Goal: Transaction & Acquisition: Purchase product/service

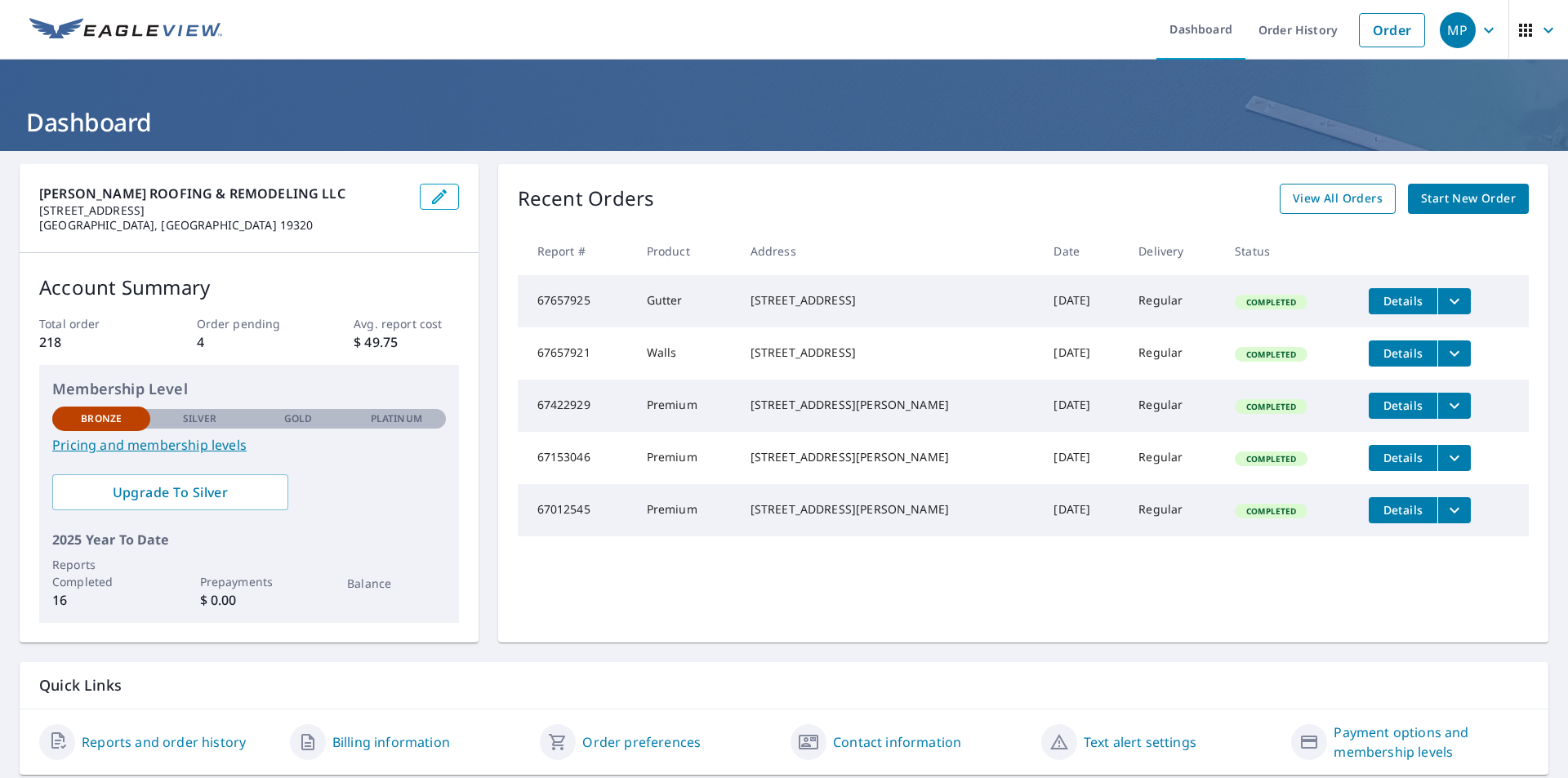
click at [1319, 194] on span "View All Orders" at bounding box center [1338, 198] width 89 height 20
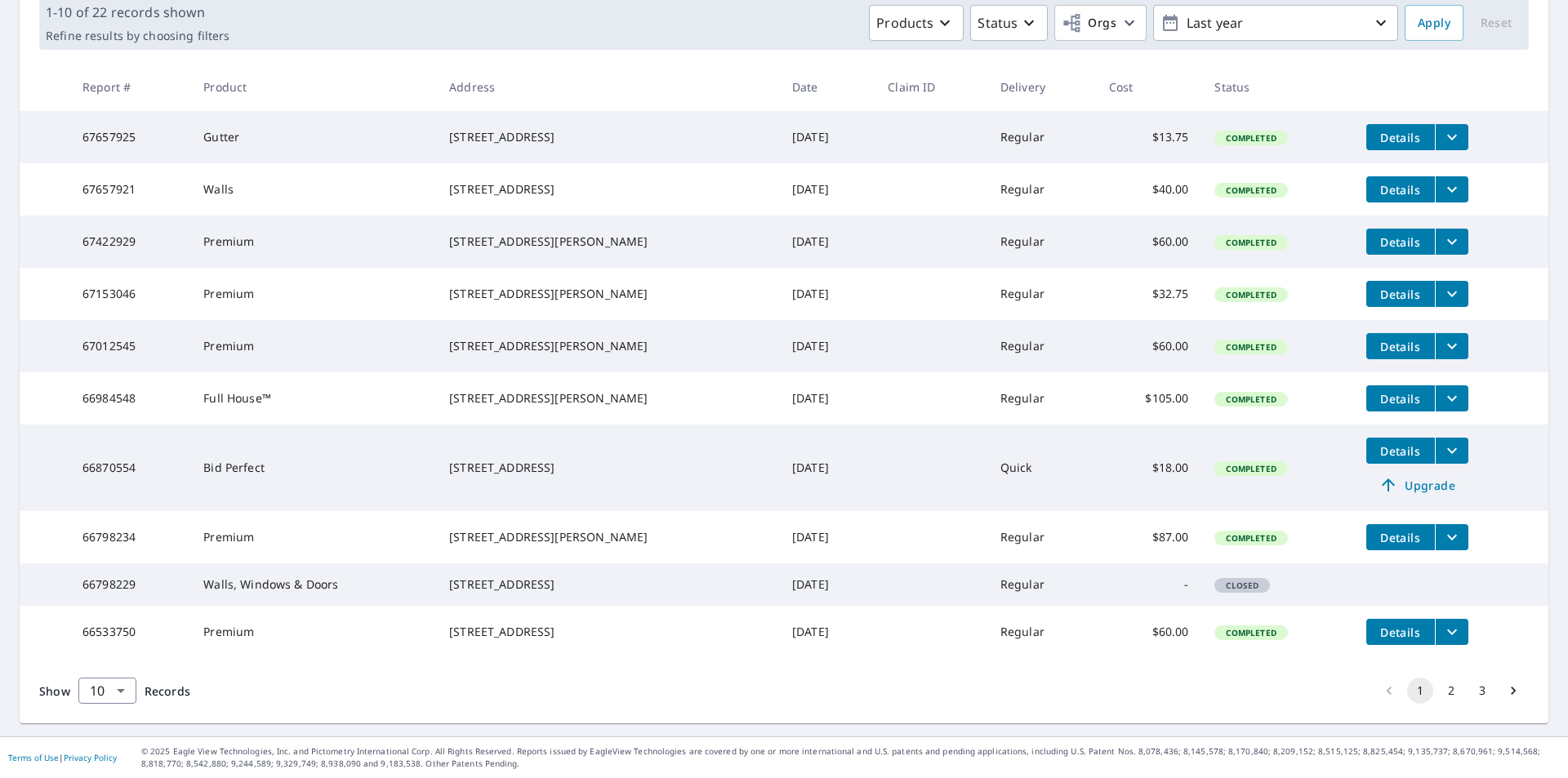
scroll to position [320, 0]
click at [1438, 688] on button "2" at bounding box center [1450, 690] width 26 height 26
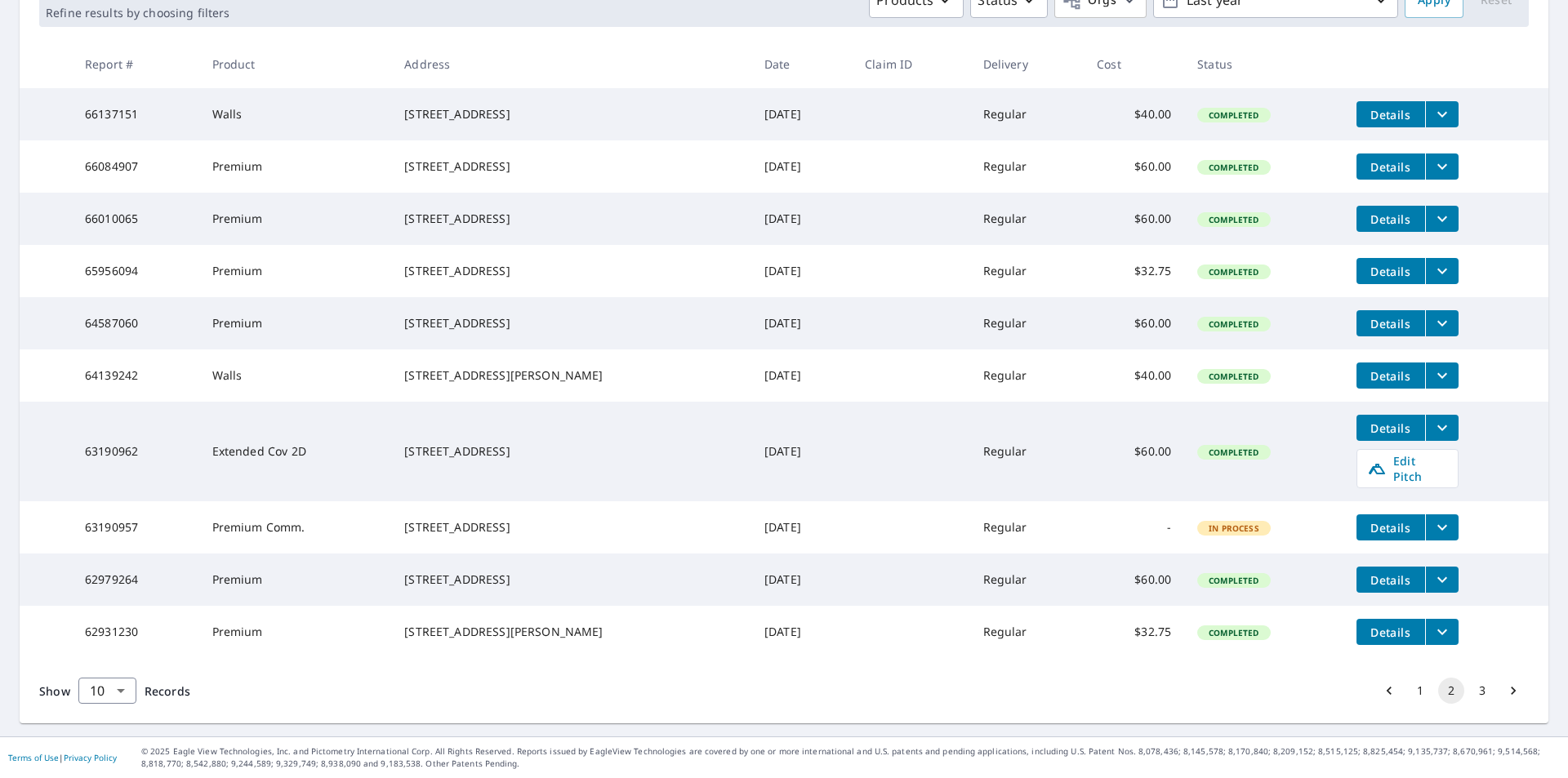
scroll to position [321, 0]
click at [1470, 685] on button "3" at bounding box center [1481, 690] width 26 height 26
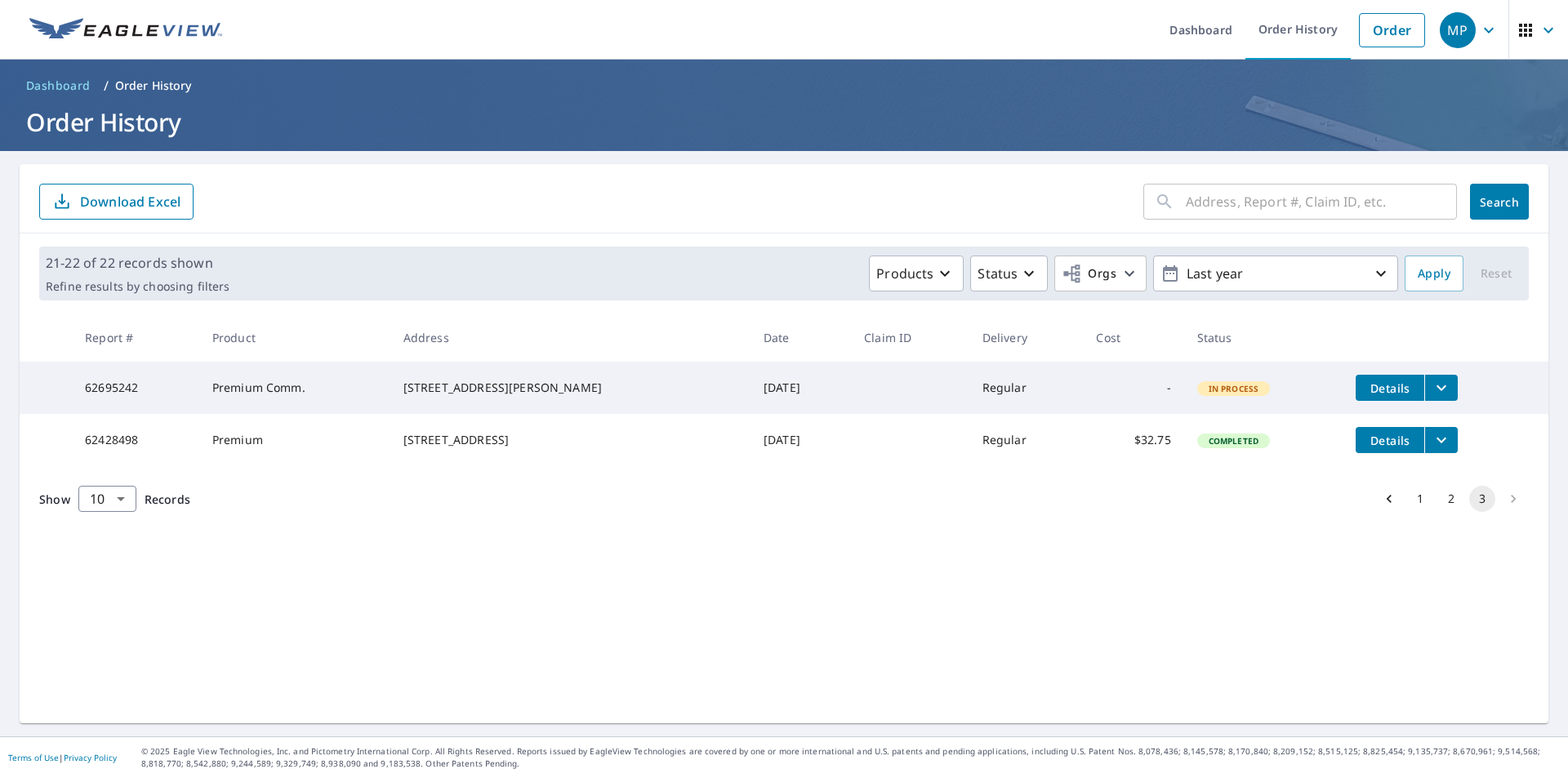
click at [1431, 382] on icon "filesDropdownBtn-62695242" at bounding box center [1441, 387] width 20 height 20
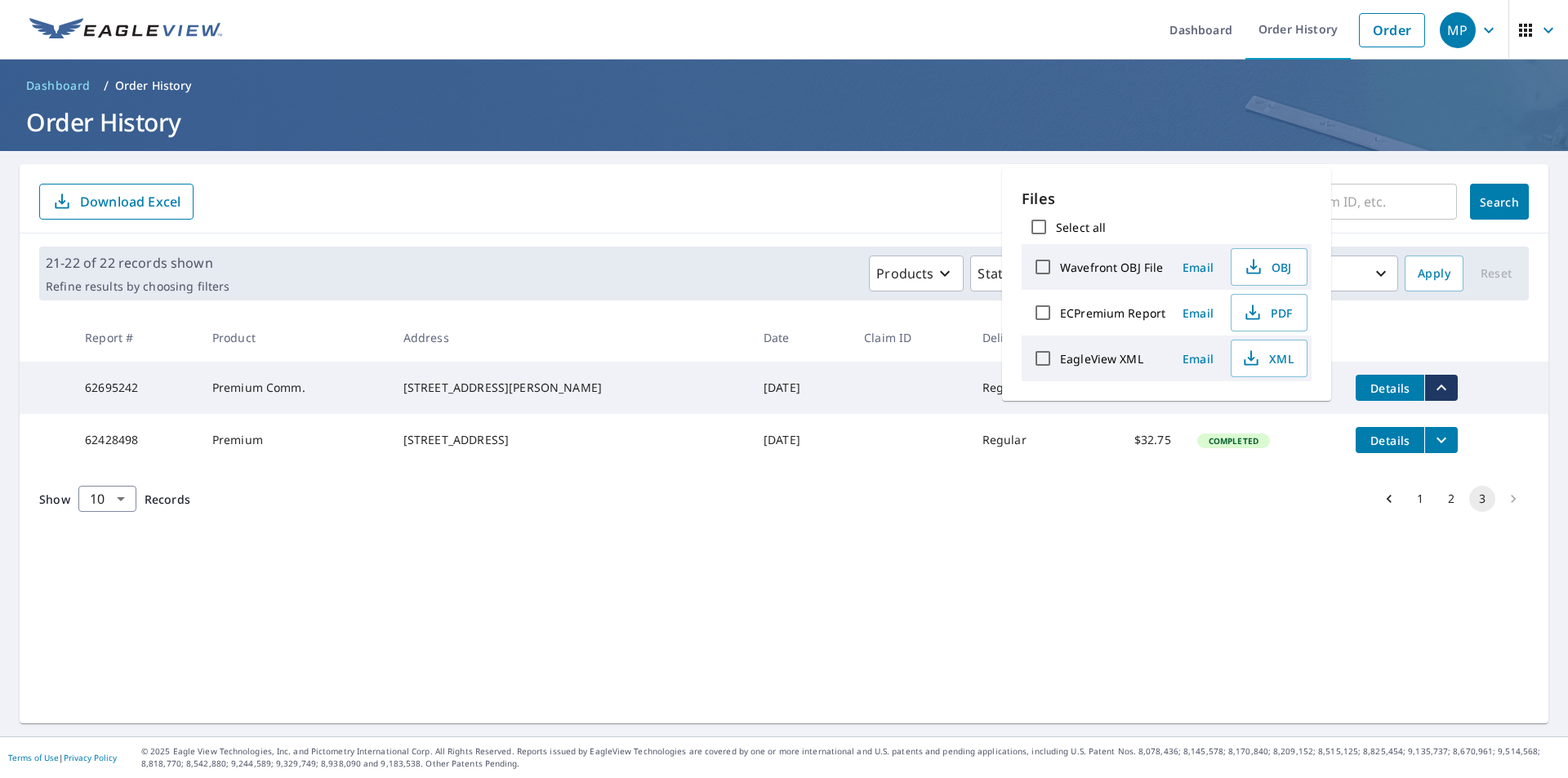
click at [1111, 267] on label "Wavefront OBJ File" at bounding box center [1111, 267] width 103 height 15
click at [1060, 267] on input "Wavefront OBJ File" at bounding box center [1043, 267] width 34 height 34
checkbox input "true"
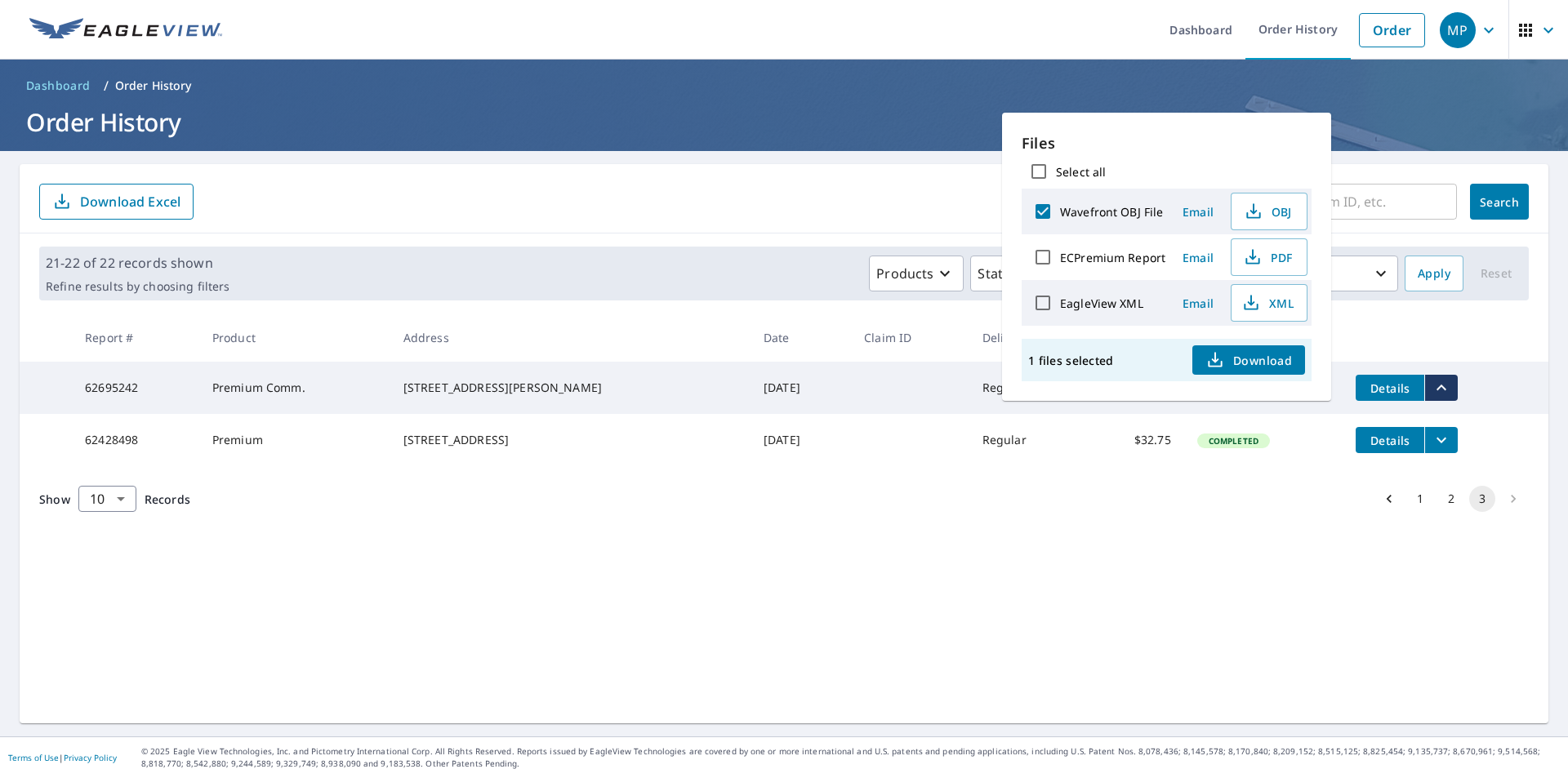
click at [1258, 360] on span "Download" at bounding box center [1248, 360] width 87 height 20
click at [1163, 263] on label "ECPremium Report" at bounding box center [1112, 258] width 106 height 15
click at [1060, 263] on input "ECPremium Report" at bounding box center [1043, 257] width 34 height 34
checkbox input "true"
click at [1252, 360] on span "Download" at bounding box center [1248, 360] width 87 height 20
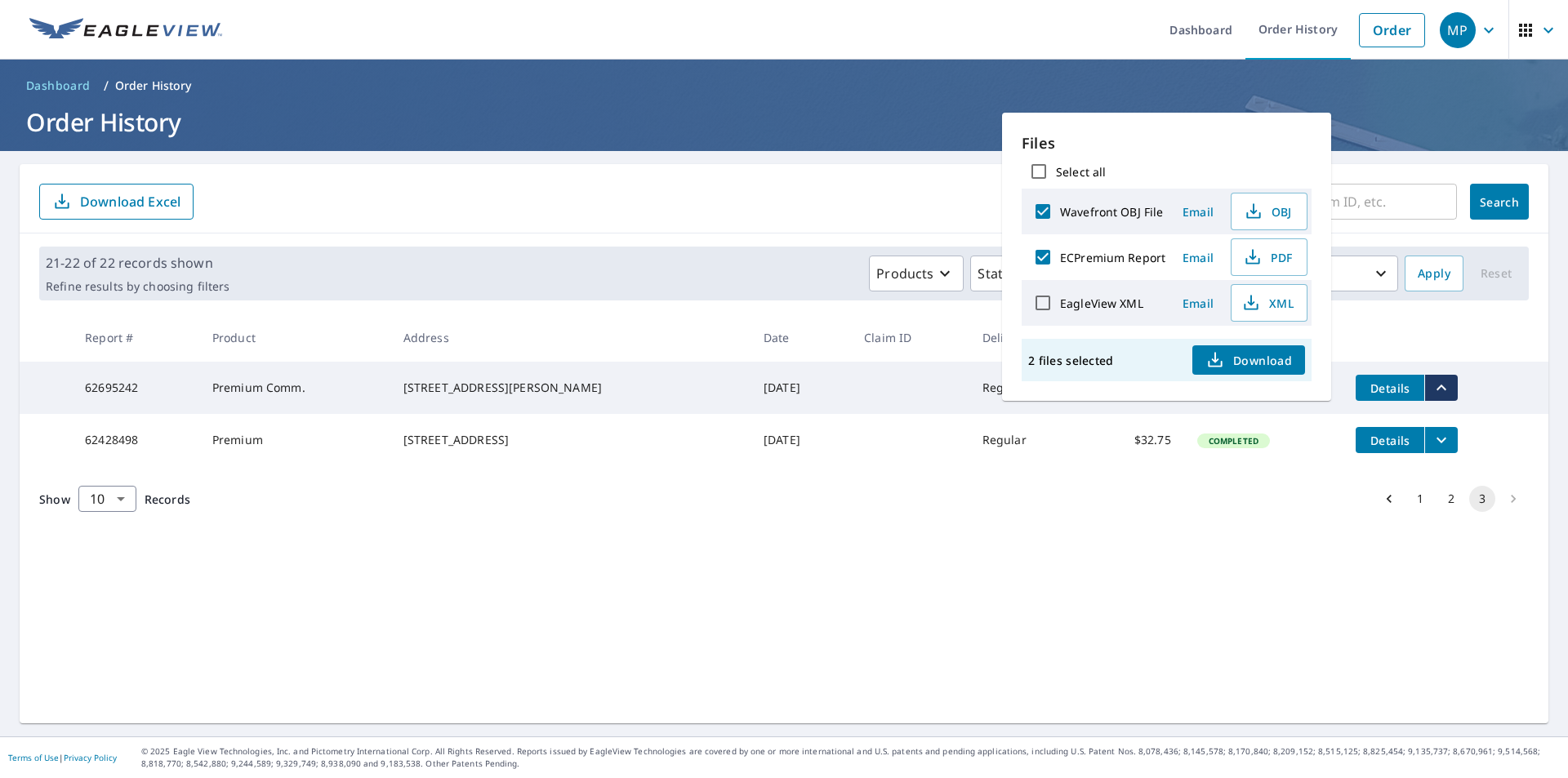
click at [751, 388] on td "[DATE]" at bounding box center [801, 387] width 101 height 52
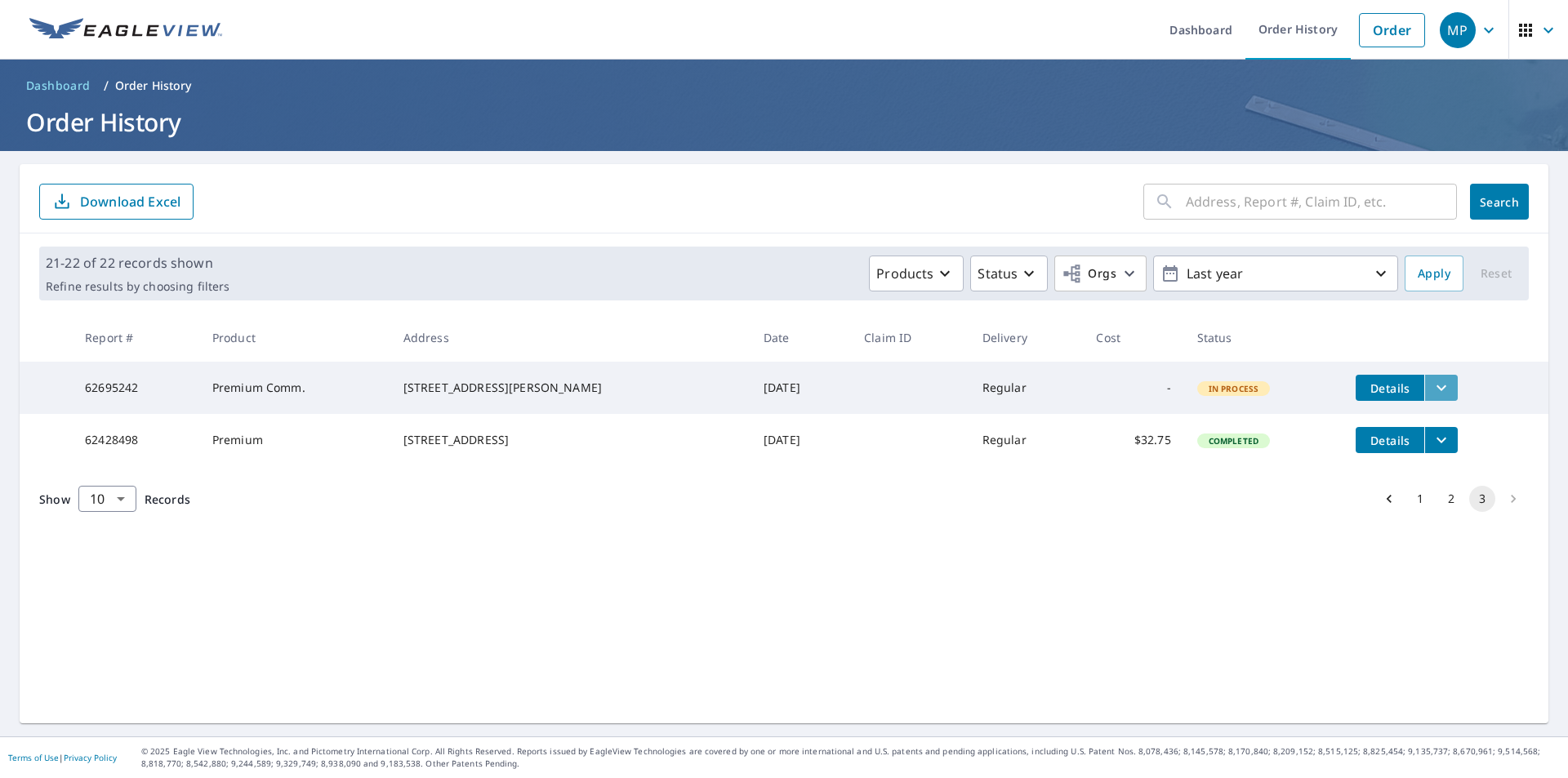
click at [1437, 387] on icon "filesDropdownBtn-62695242" at bounding box center [1441, 388] width 10 height 6
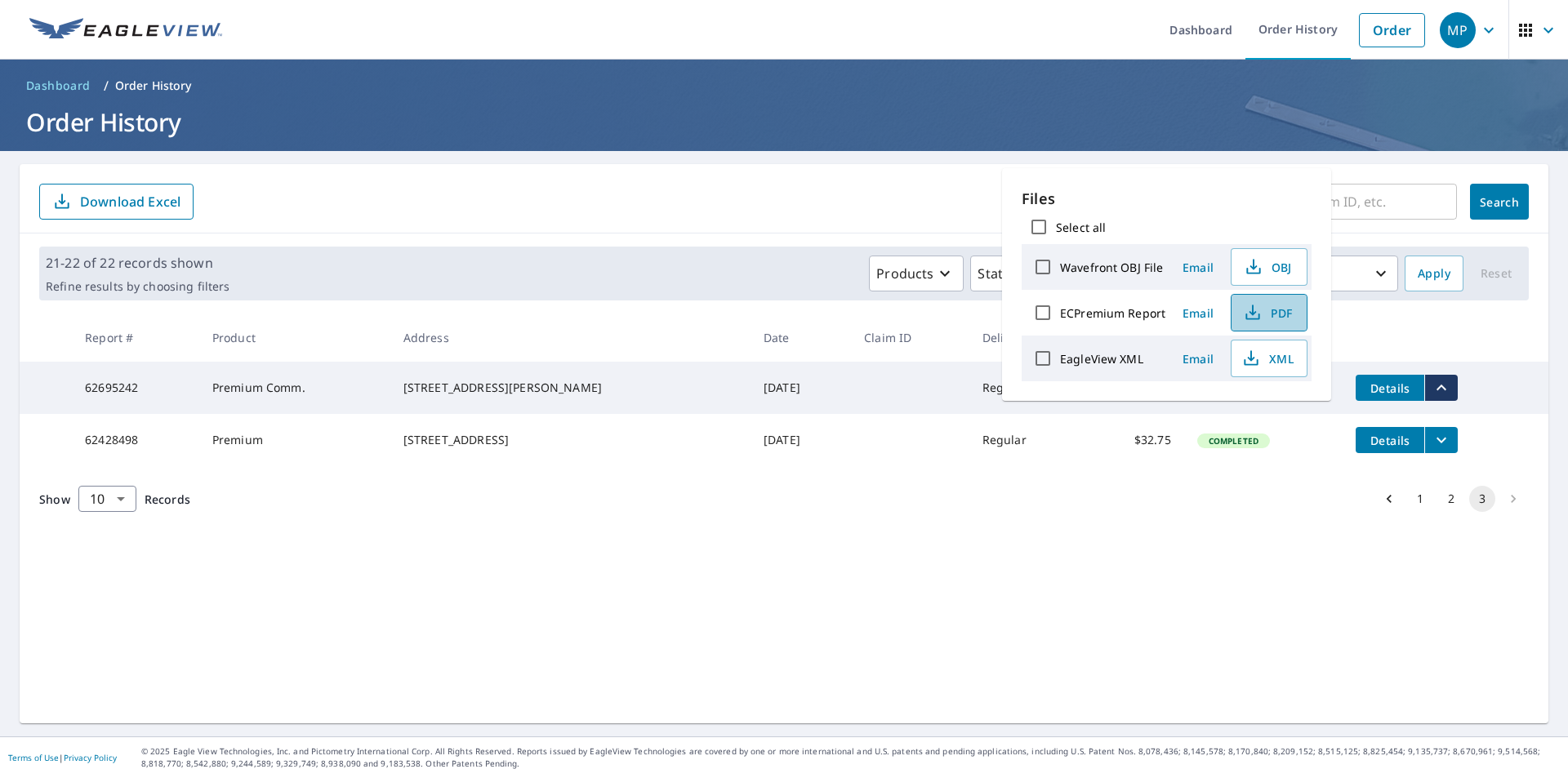
click at [1249, 304] on icon "button" at bounding box center [1252, 312] width 20 height 20
click at [1043, 311] on input "ECPremium Report" at bounding box center [1043, 313] width 34 height 34
checkbox input "true"
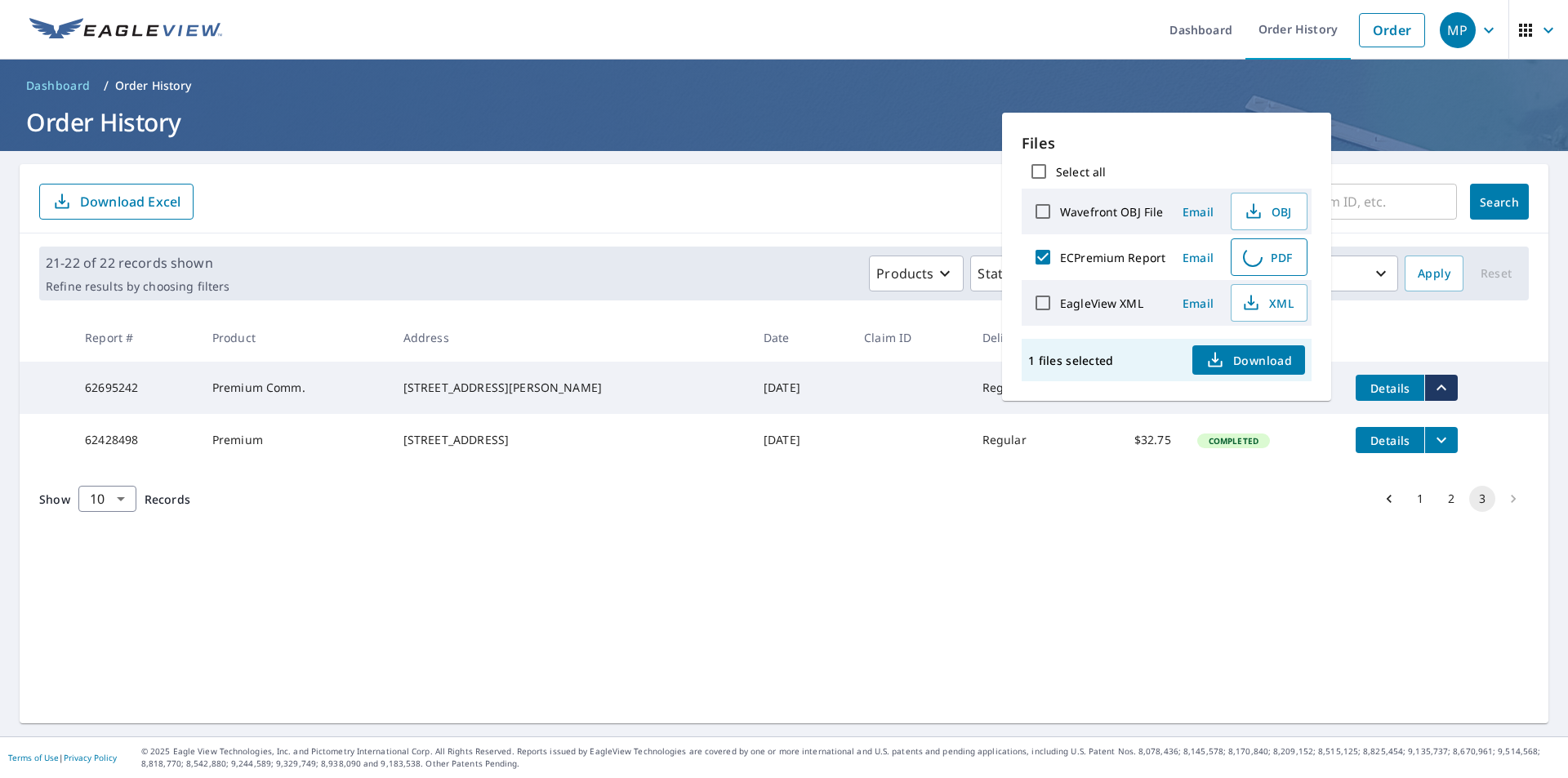
click at [1245, 355] on span "Download" at bounding box center [1248, 360] width 87 height 20
click at [1181, 500] on div "Show 10 10 ​ Records 1 2 3" at bounding box center [784, 498] width 1529 height 66
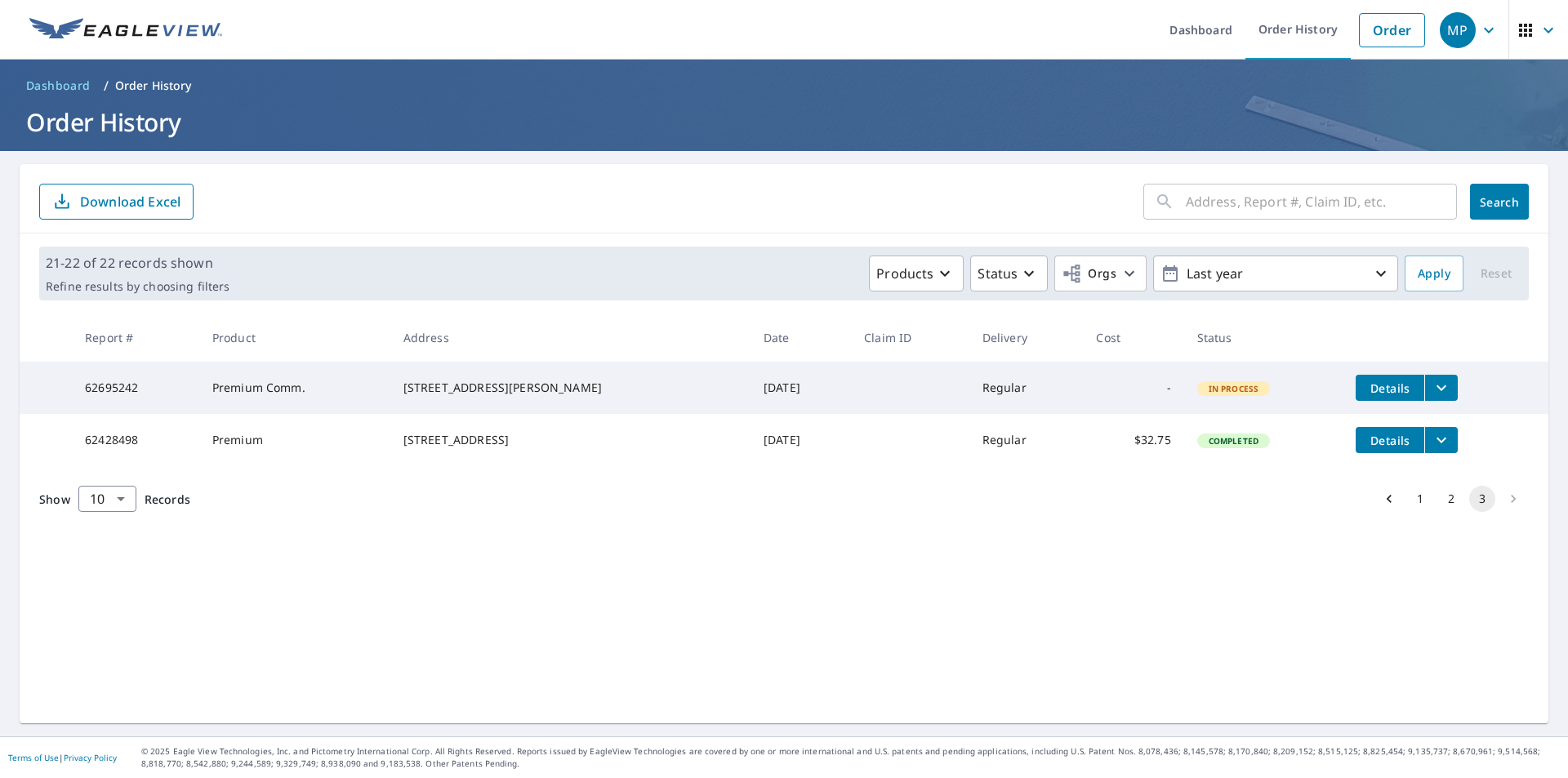
click at [1381, 507] on icon "Go to previous page" at bounding box center [1388, 498] width 16 height 16
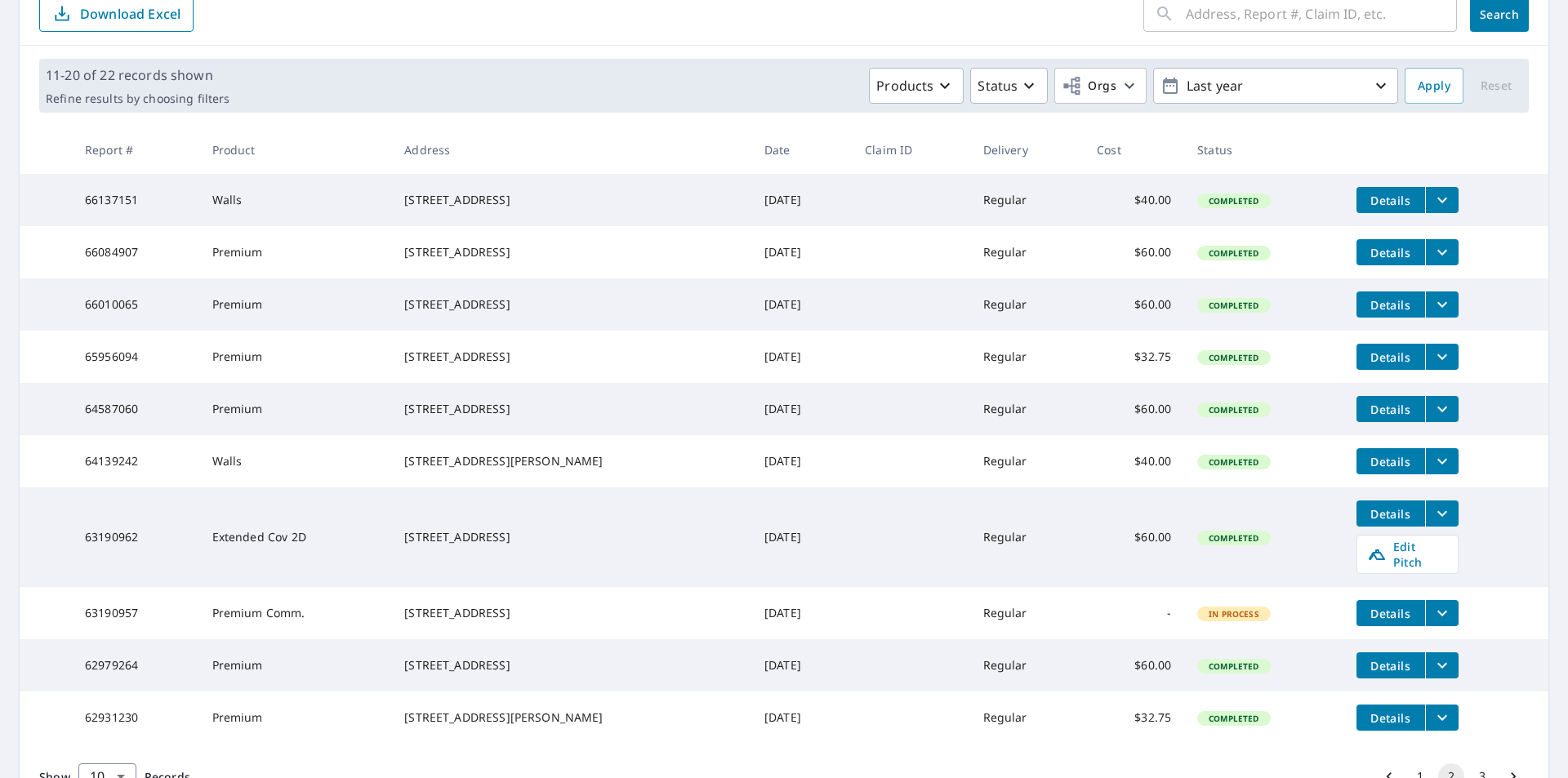
scroll to position [321, 0]
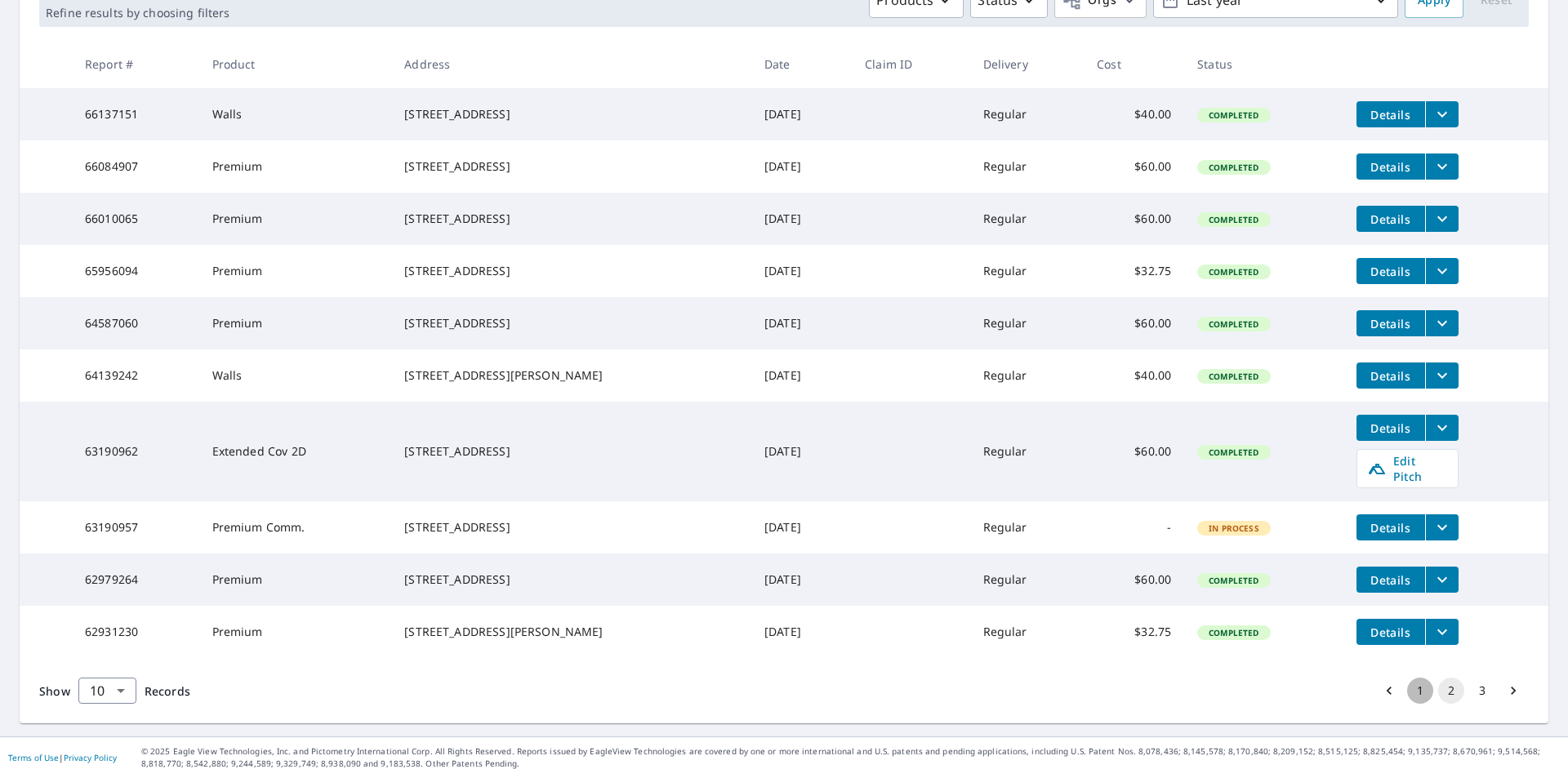
click at [1407, 687] on button "1" at bounding box center [1420, 690] width 26 height 26
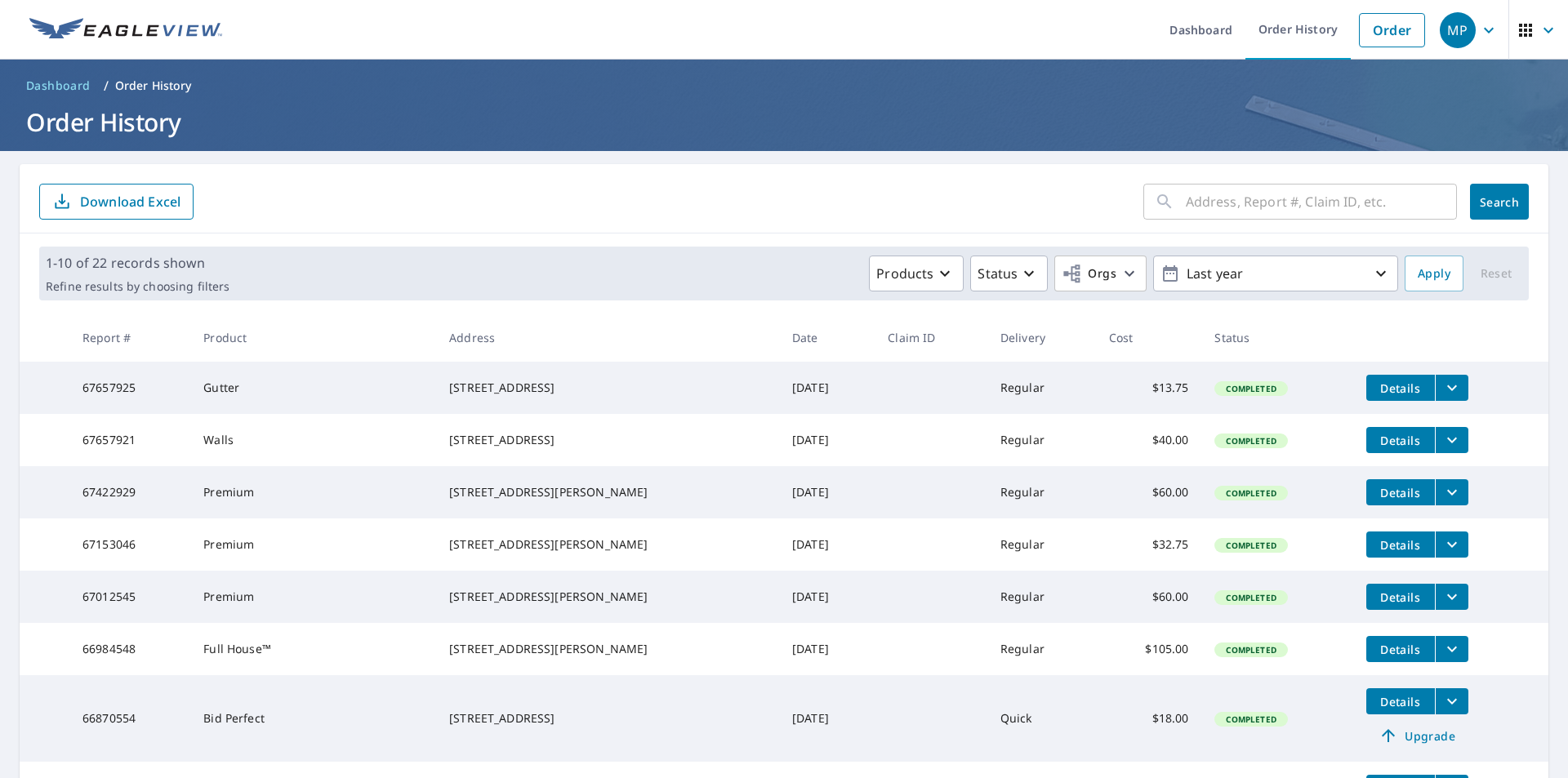
click at [1479, 27] on icon "button" at bounding box center [1488, 29] width 20 height 20
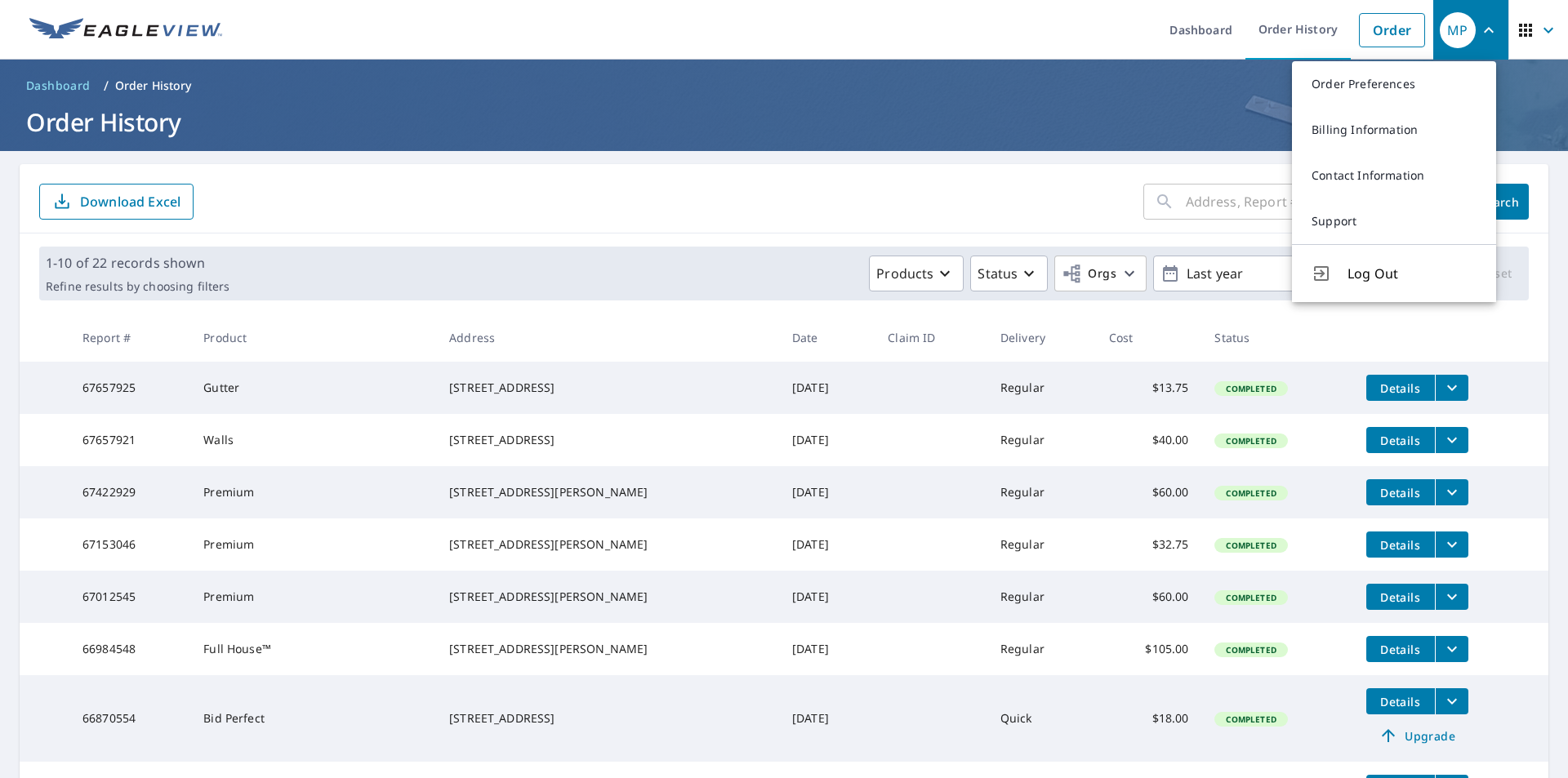
click at [1237, 115] on h1 "Order History" at bounding box center [784, 122] width 1529 height 33
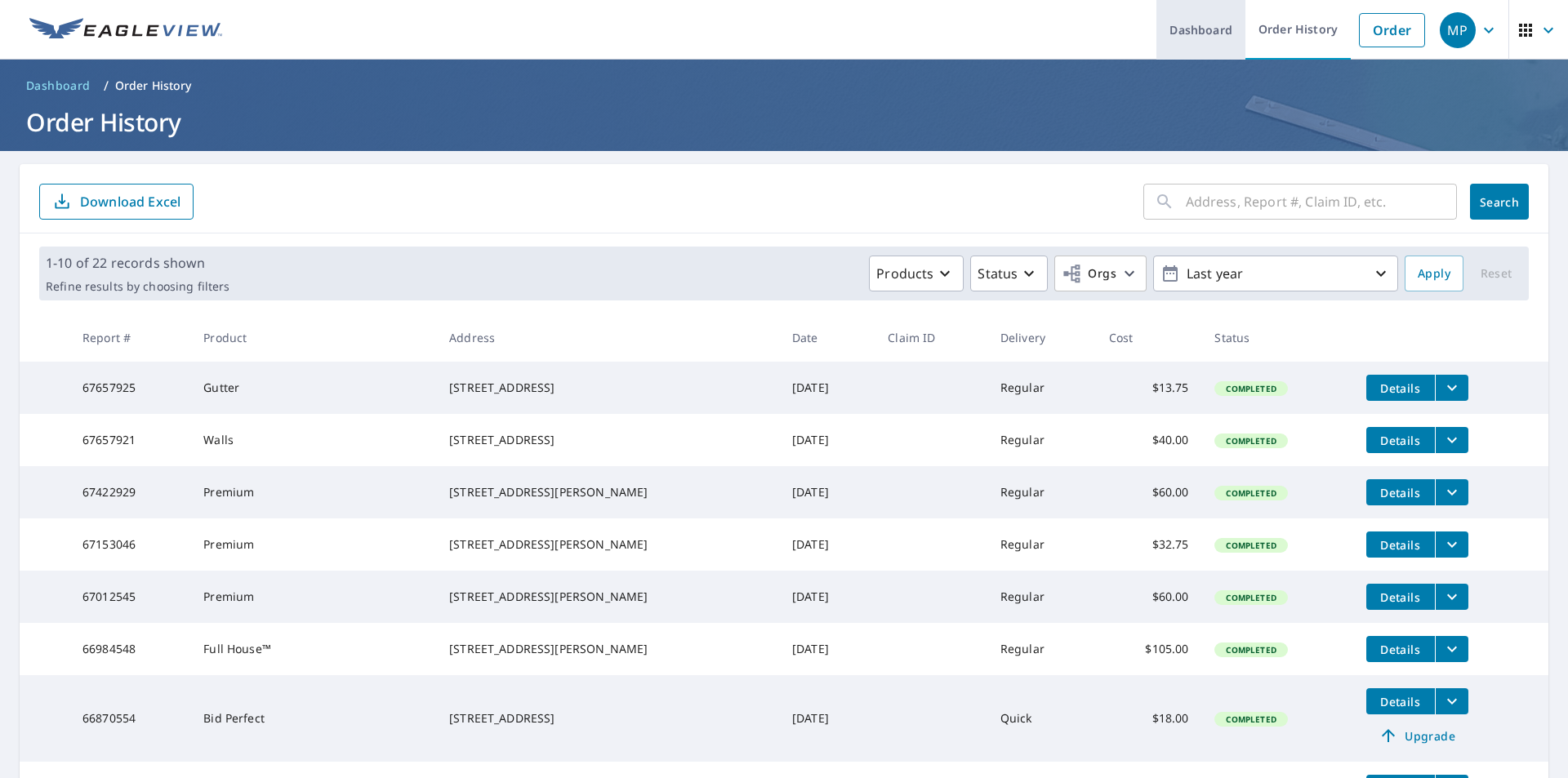
click at [1183, 31] on link "Dashboard" at bounding box center [1201, 29] width 89 height 60
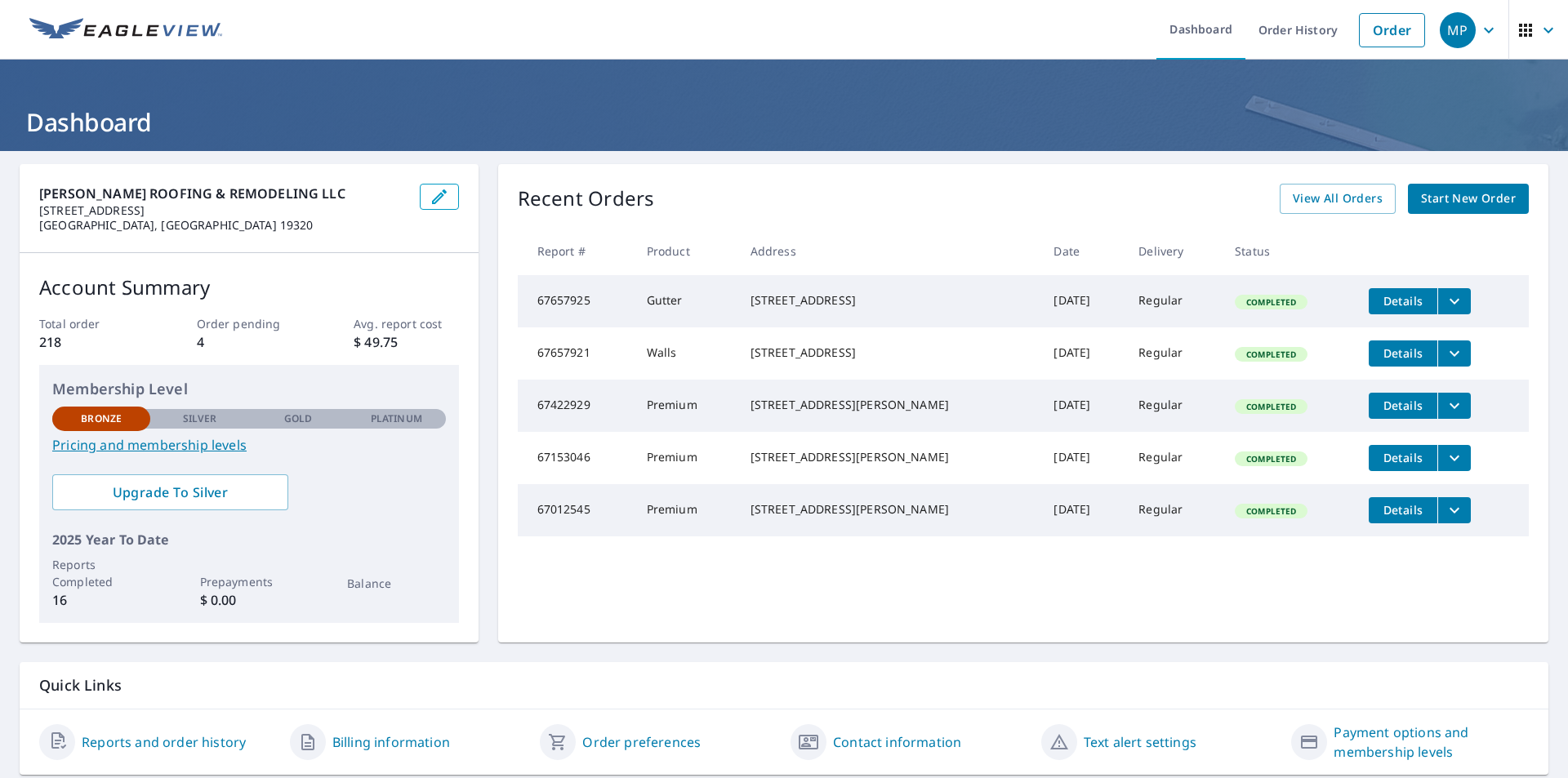
click at [1443, 199] on span "Start New Order" at bounding box center [1468, 198] width 95 height 20
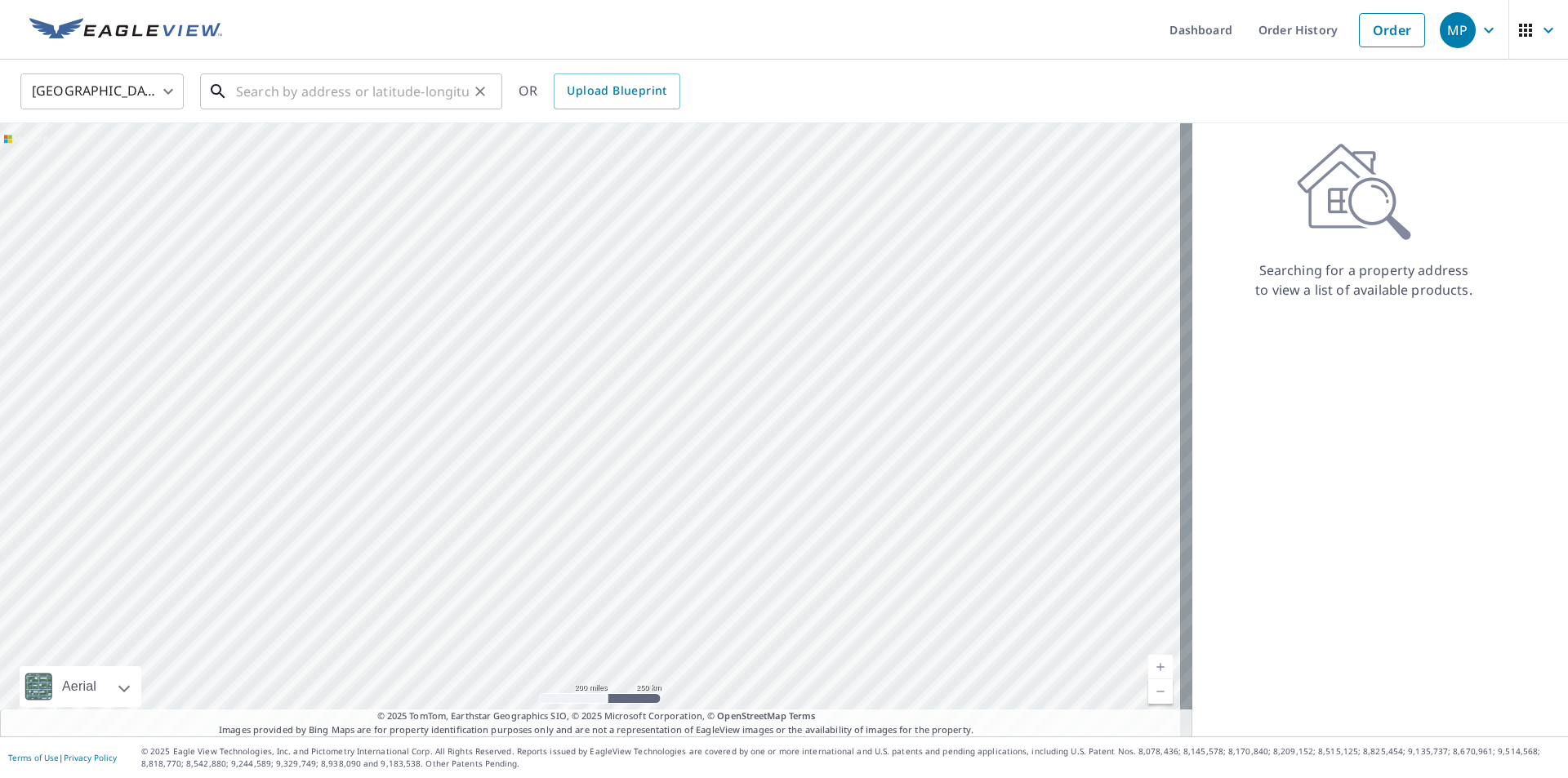
click at [236, 89] on input "text" at bounding box center [352, 91] width 233 height 46
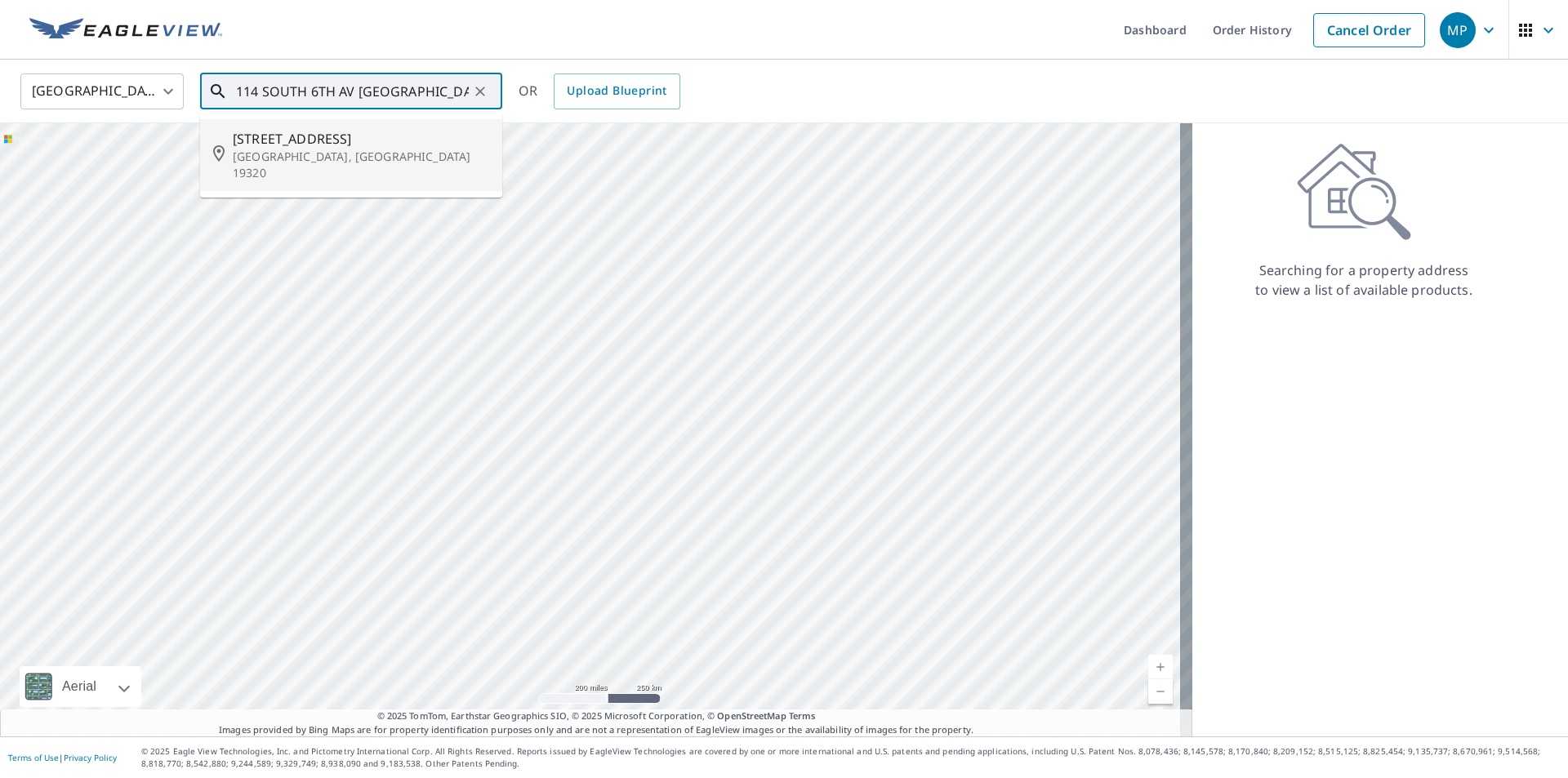
click at [275, 139] on span "[STREET_ADDRESS]" at bounding box center [361, 139] width 256 height 20
type input "[STREET_ADDRESS]"
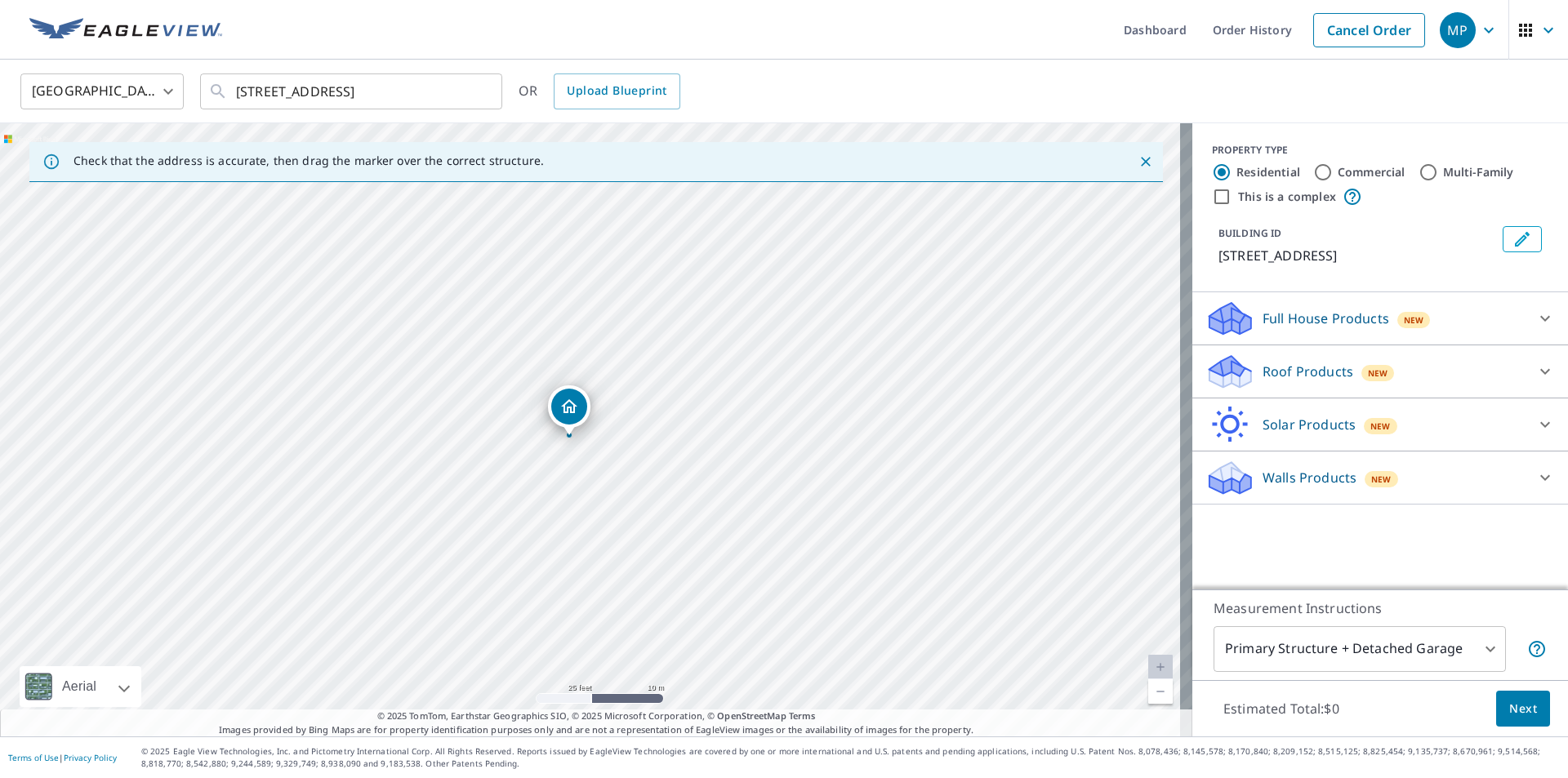
click at [1221, 364] on icon at bounding box center [1227, 365] width 36 height 20
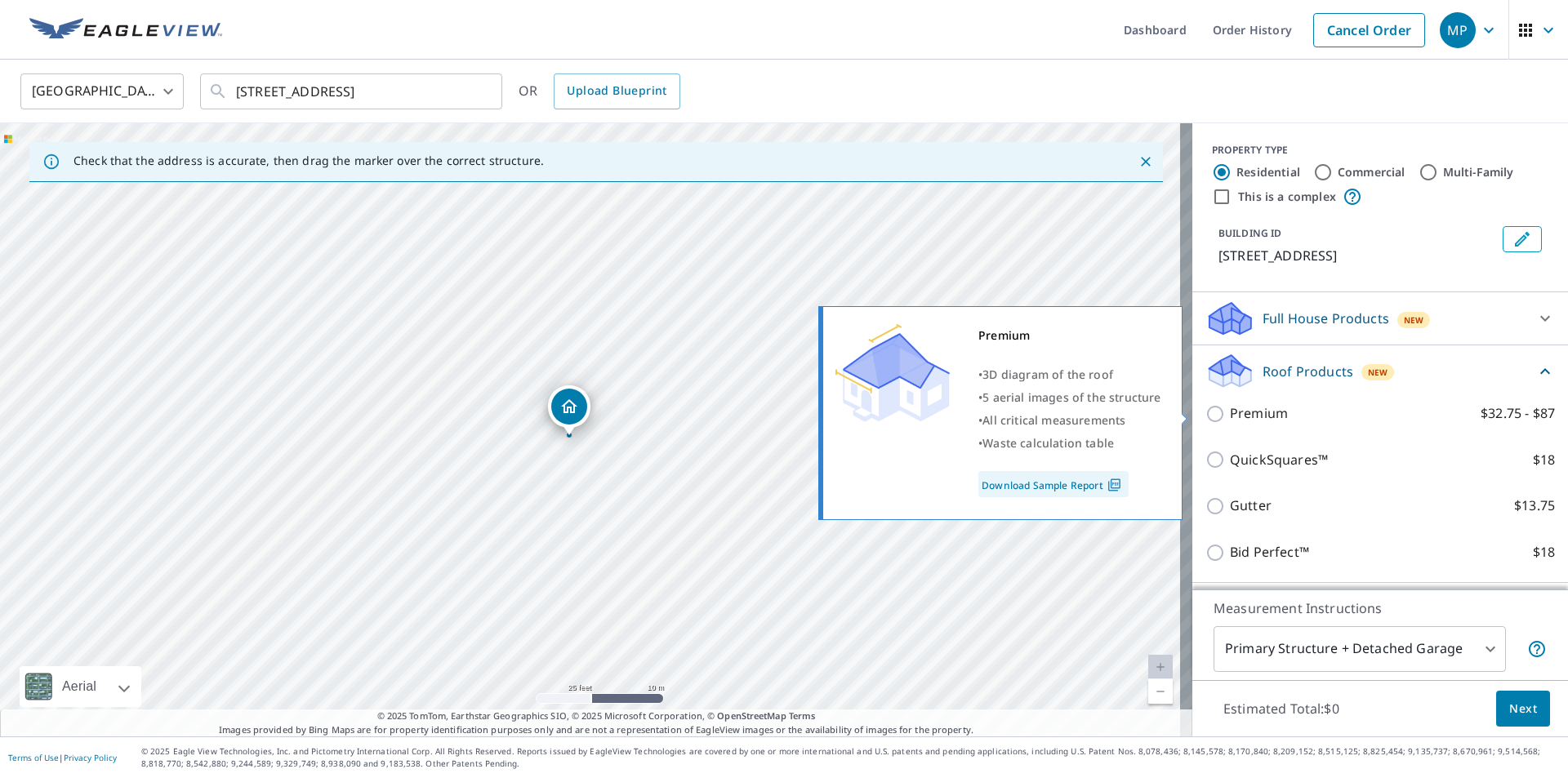
click at [1205, 413] on input "Premium $32.75 - $87" at bounding box center [1218, 414] width 25 height 20
checkbox input "true"
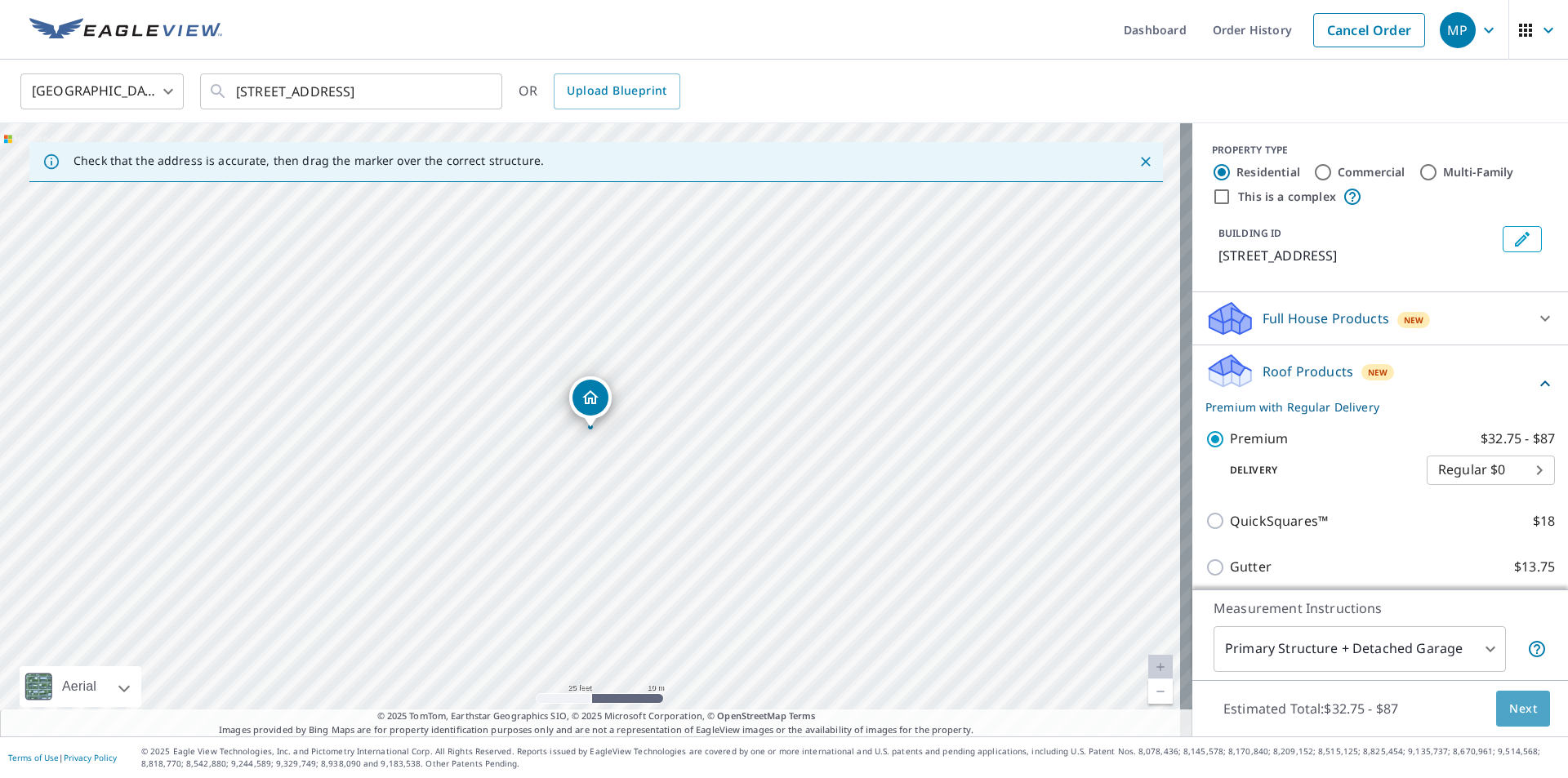
click at [1511, 702] on span "Next" at bounding box center [1522, 709] width 28 height 20
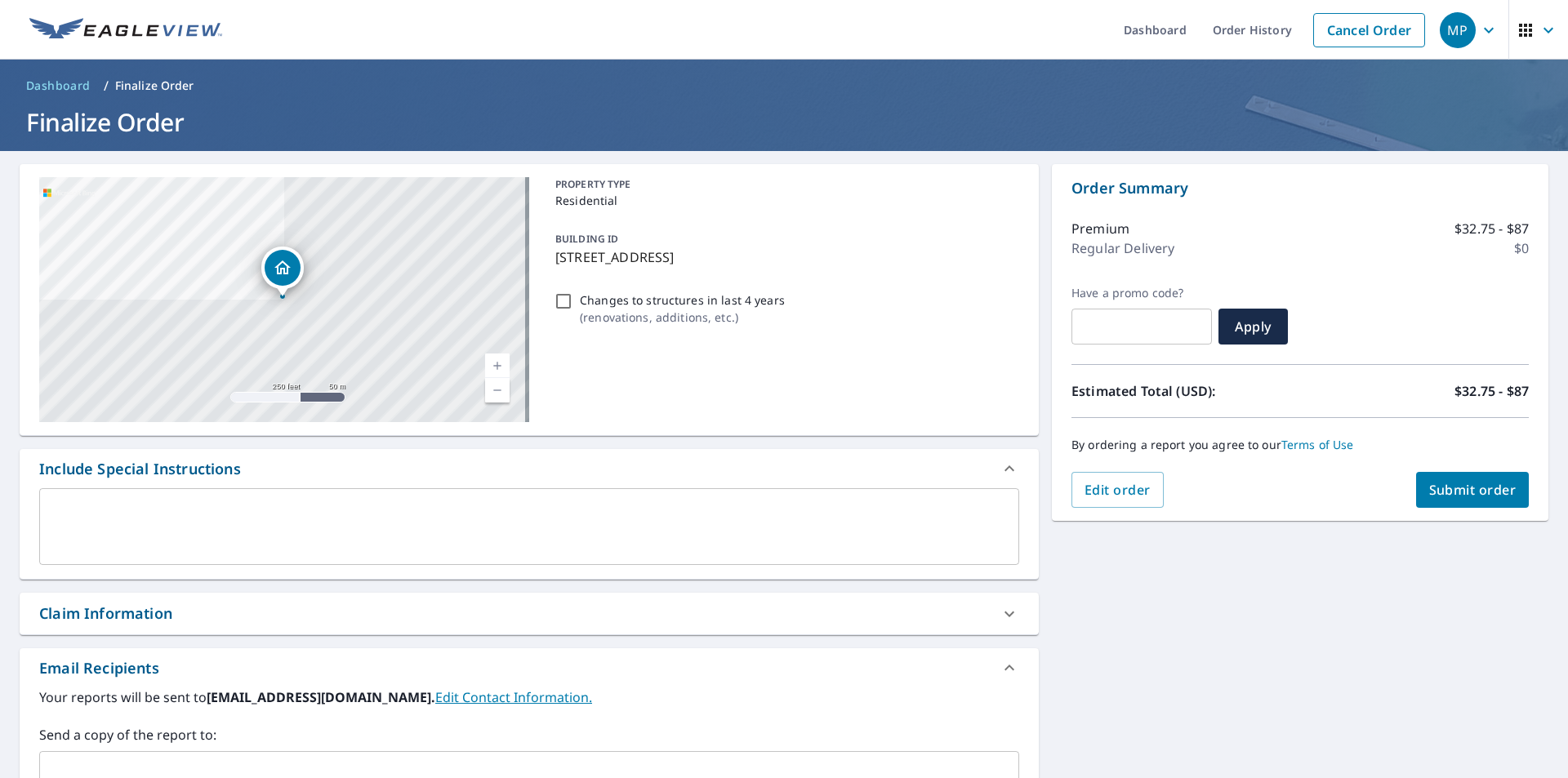
click at [84, 514] on textarea at bounding box center [529, 526] width 957 height 47
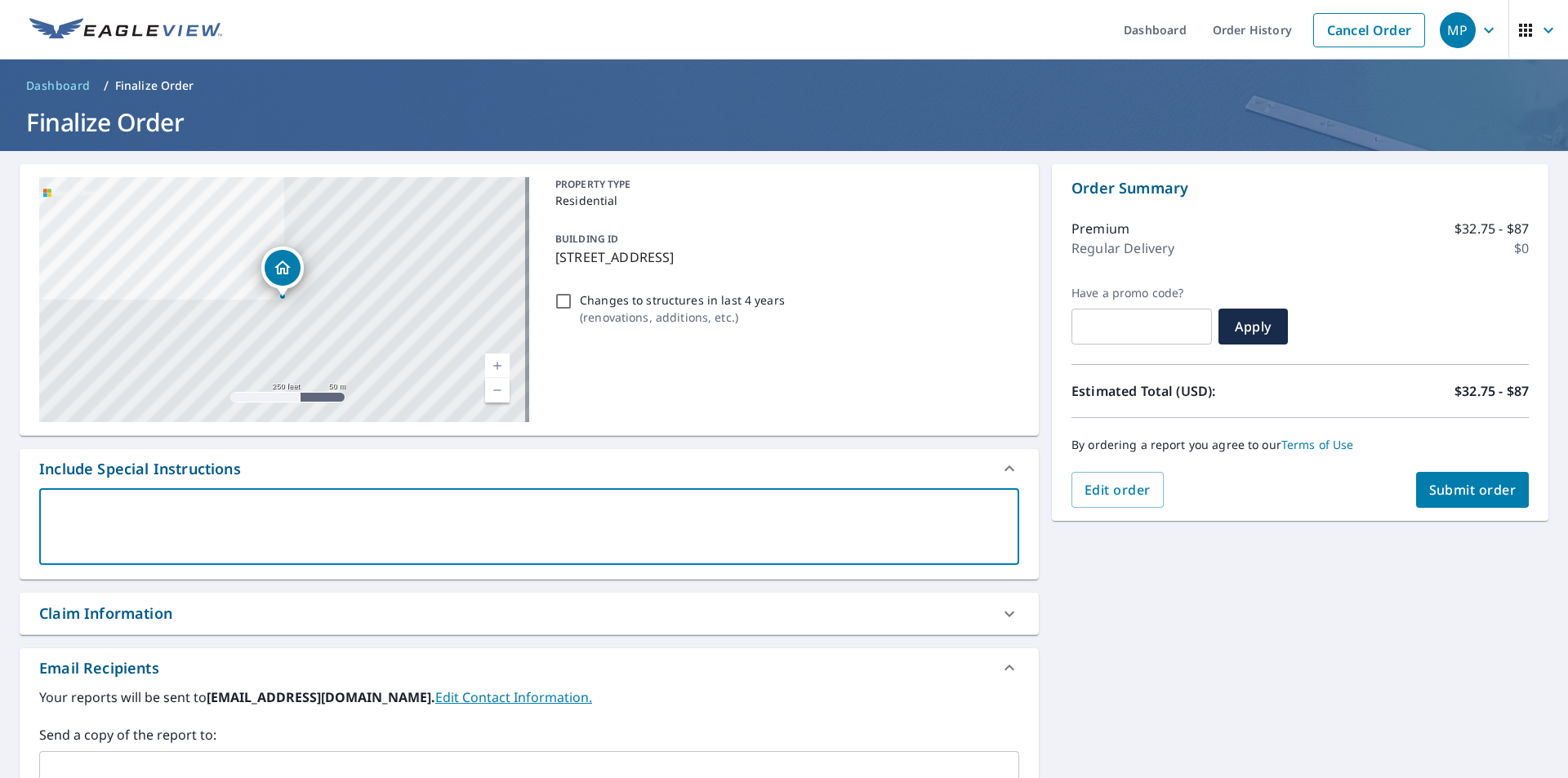
type textarea "T"
type textarea "x"
type textarea "TH"
type textarea "x"
type textarea "THE"
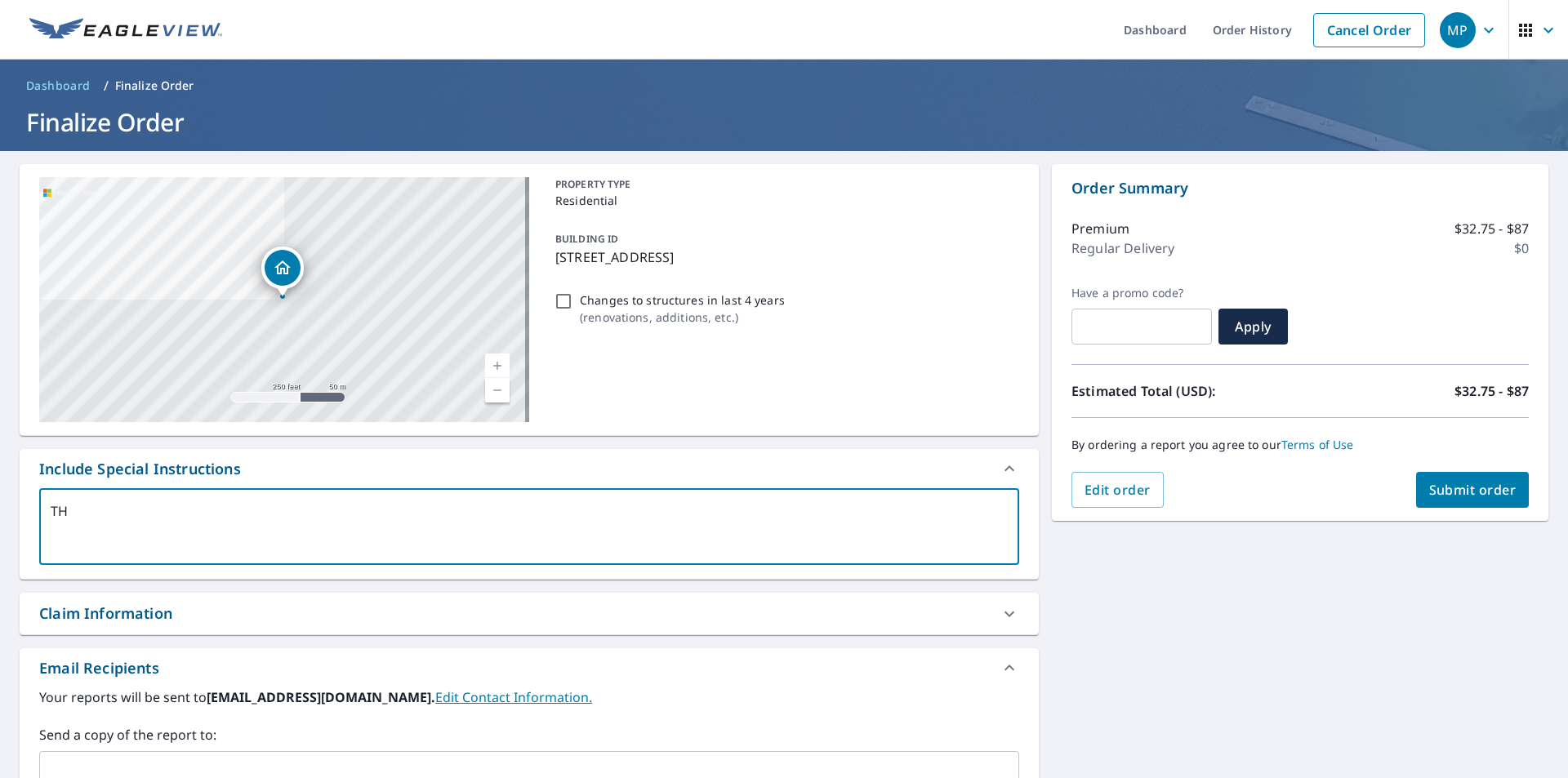
type textarea "x"
type textarea "THER"
type textarea "x"
type textarea "THERE"
type textarea "x"
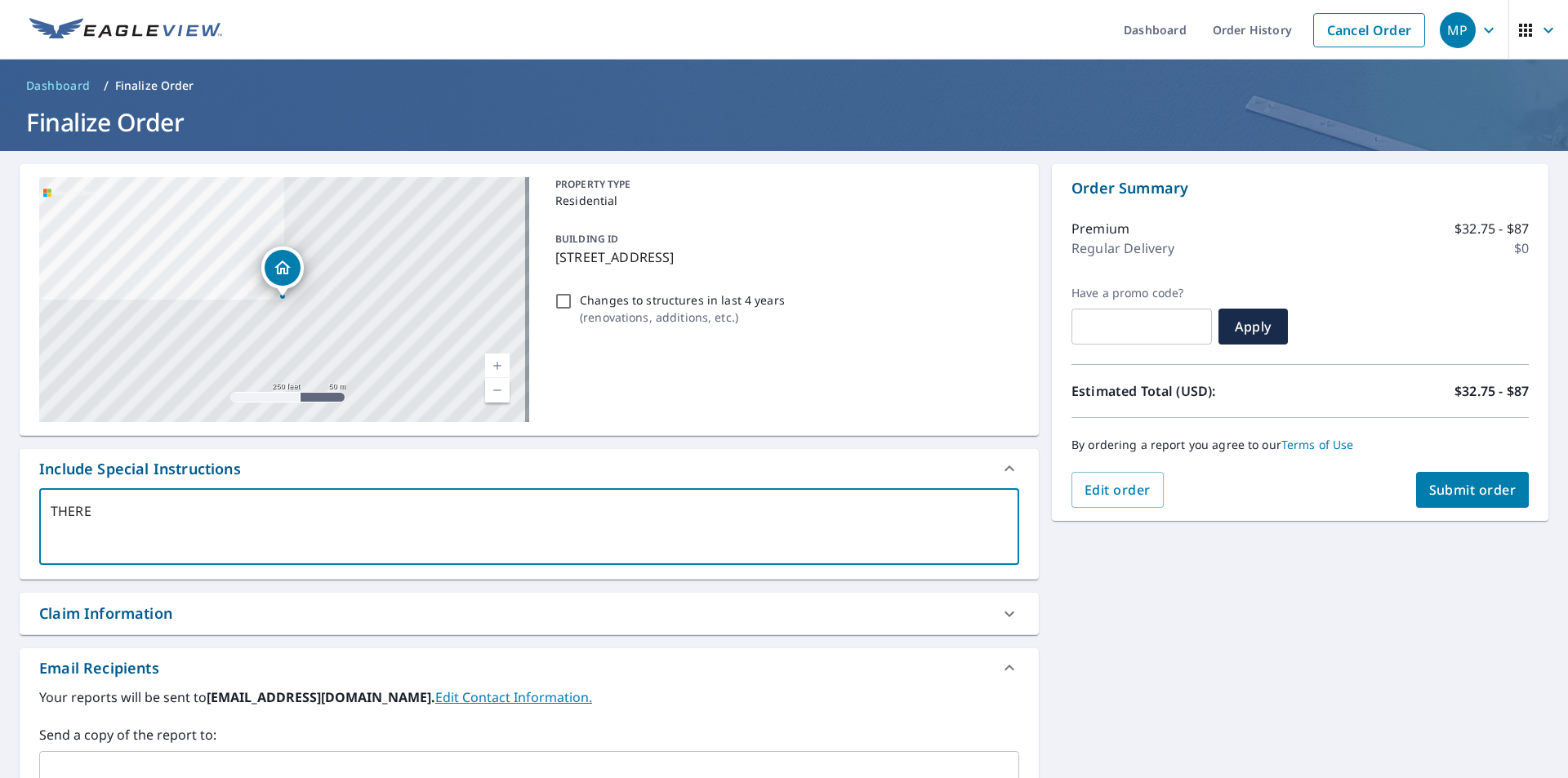
type textarea "THERE"
type textarea "x"
type textarea "THERE I"
type textarea "x"
type textarea "THERE IS"
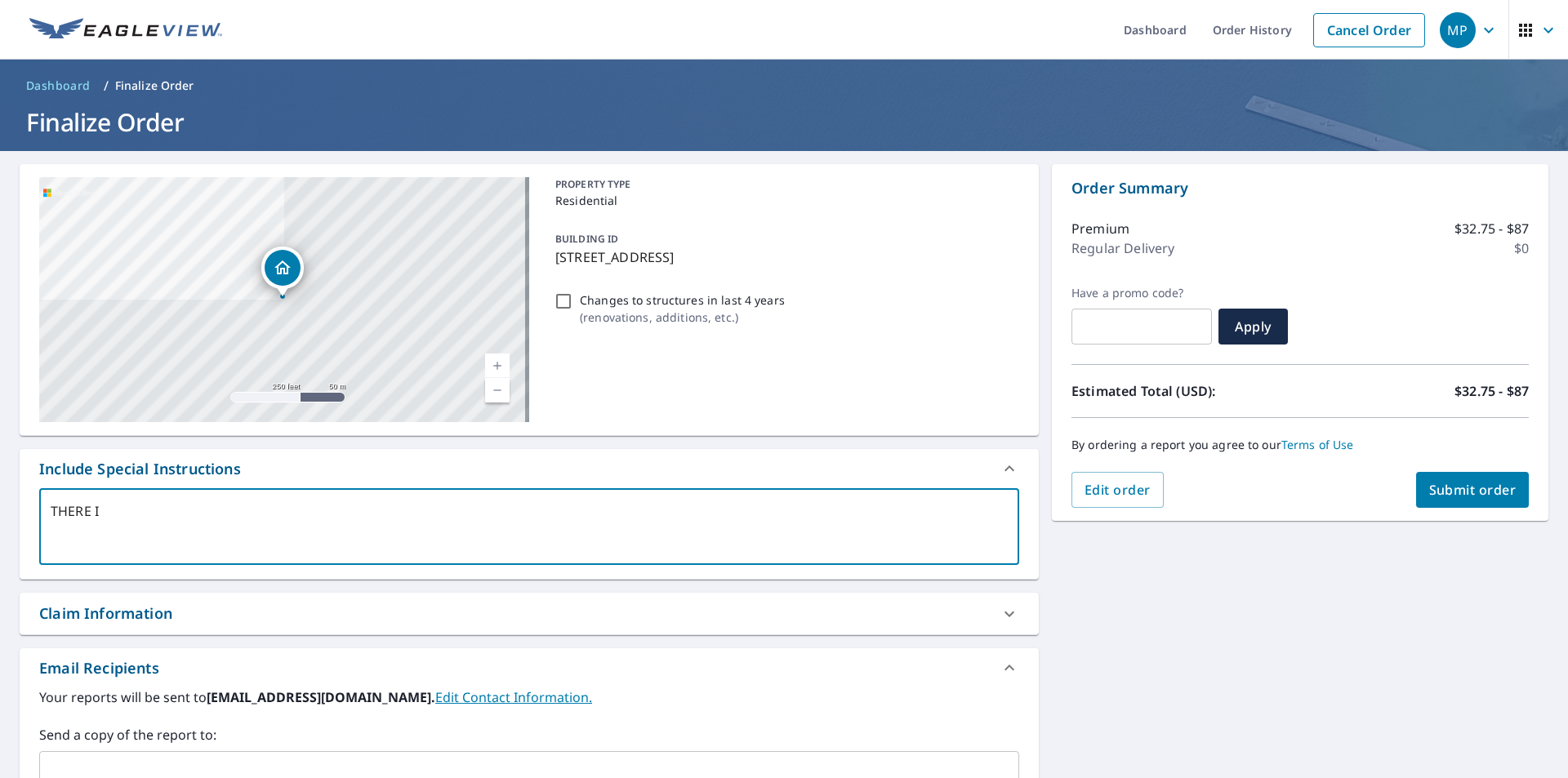
type textarea "x"
type textarea "THERE IS"
type textarea "x"
type textarea "THERE IS T"
type textarea "x"
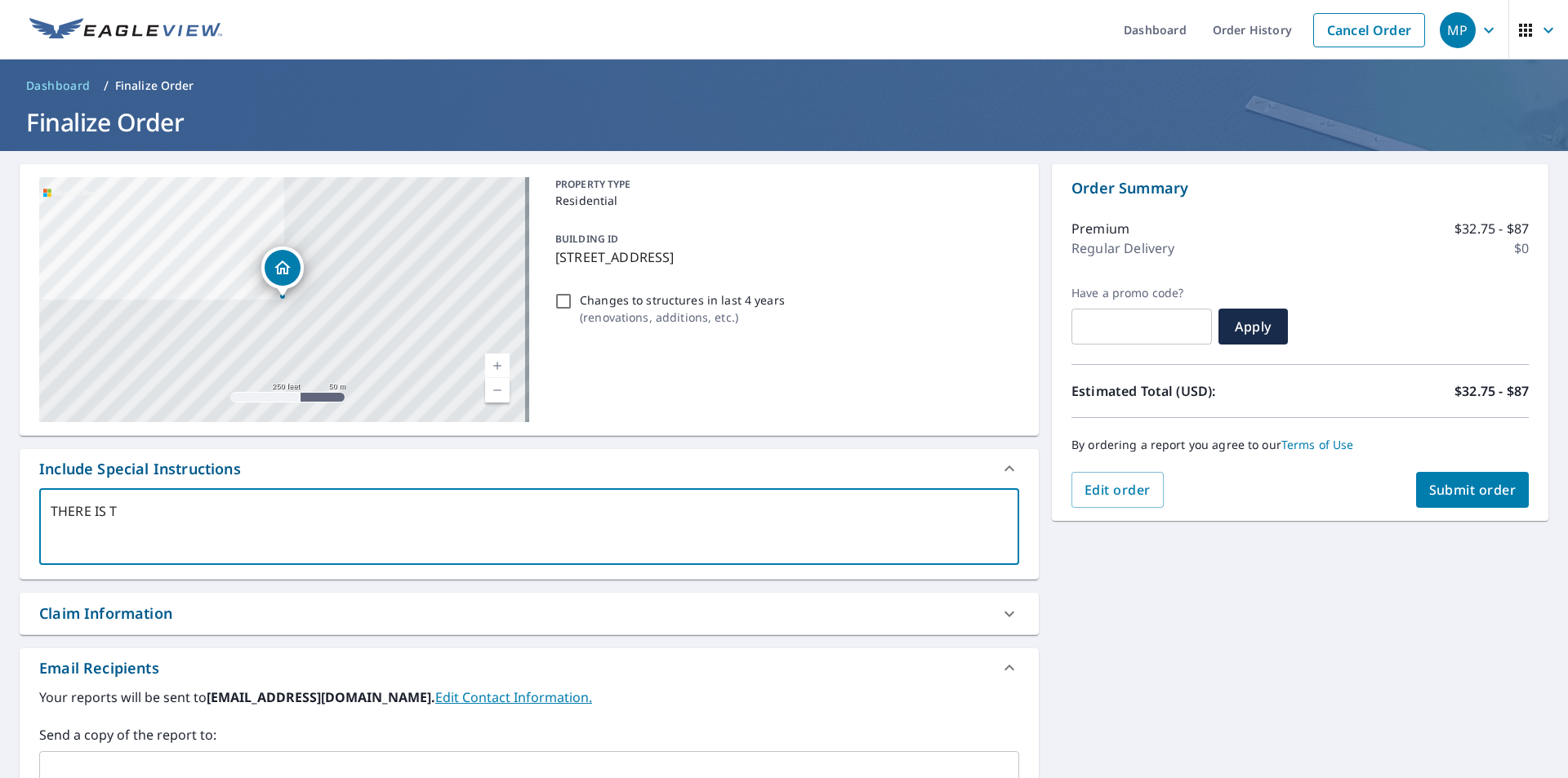
type textarea "THERE IS TW"
type textarea "x"
type textarea "THERE IS TWI"
type textarea "x"
type textarea "THERE IS TWIN"
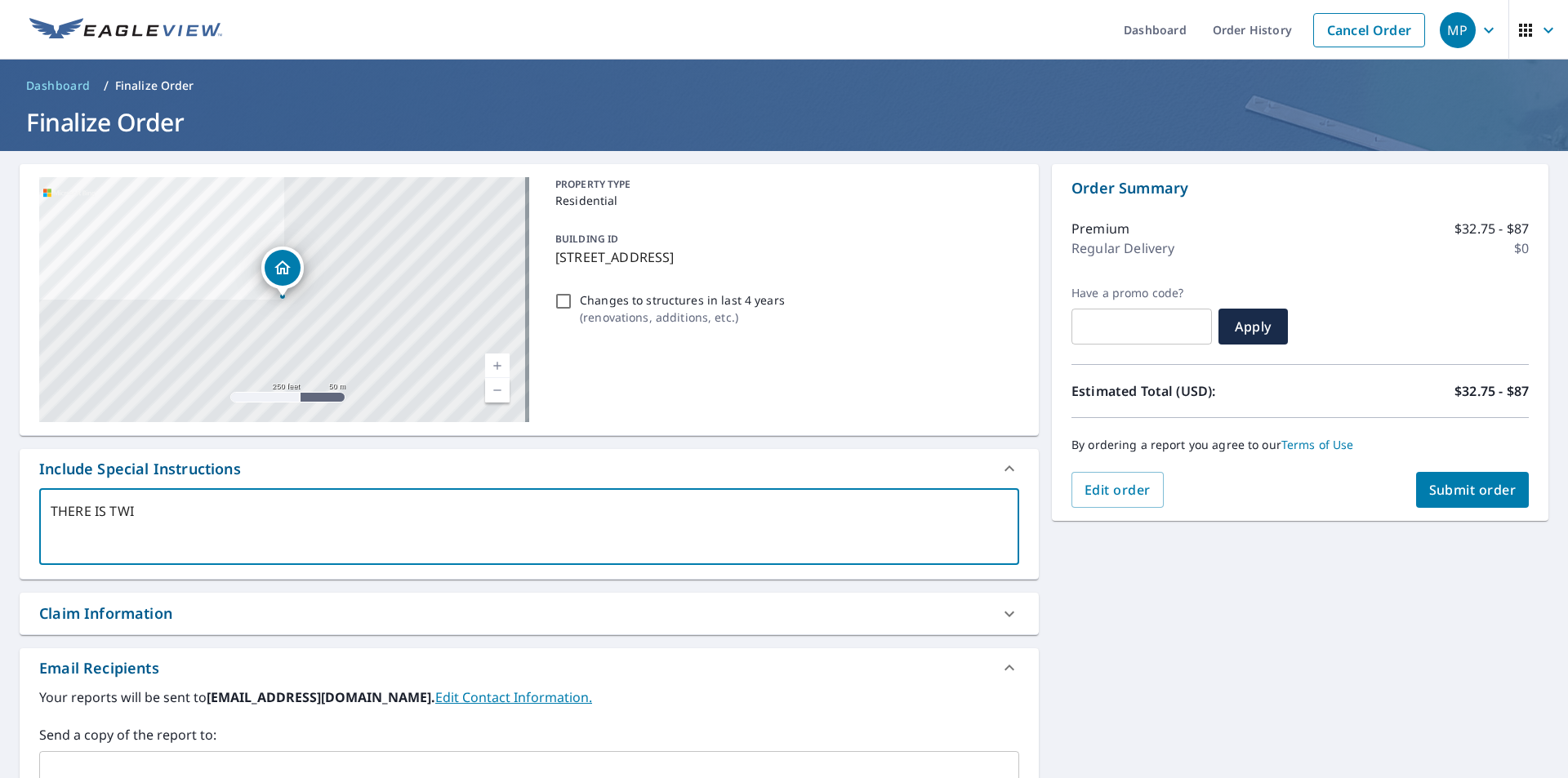
type textarea "x"
type textarea "THERE IS TWIN"
type textarea "x"
type textarea "THERE IS TWIN H"
type textarea "x"
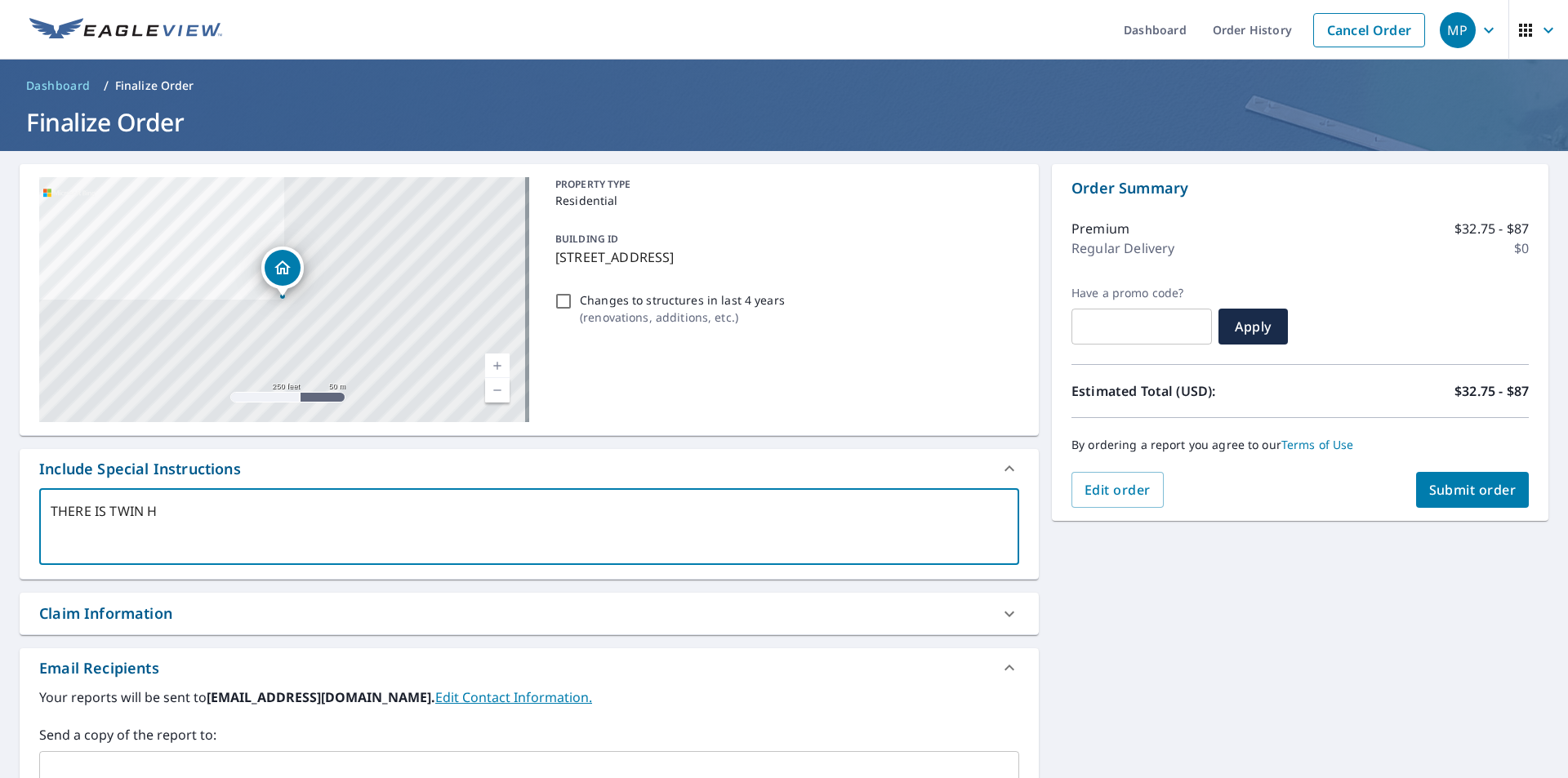
type textarea "THERE IS TWIN HO"
type textarea "x"
type textarea "THERE IS TWIN HOM"
type textarea "x"
type textarea "THERE IS TWIN HOME"
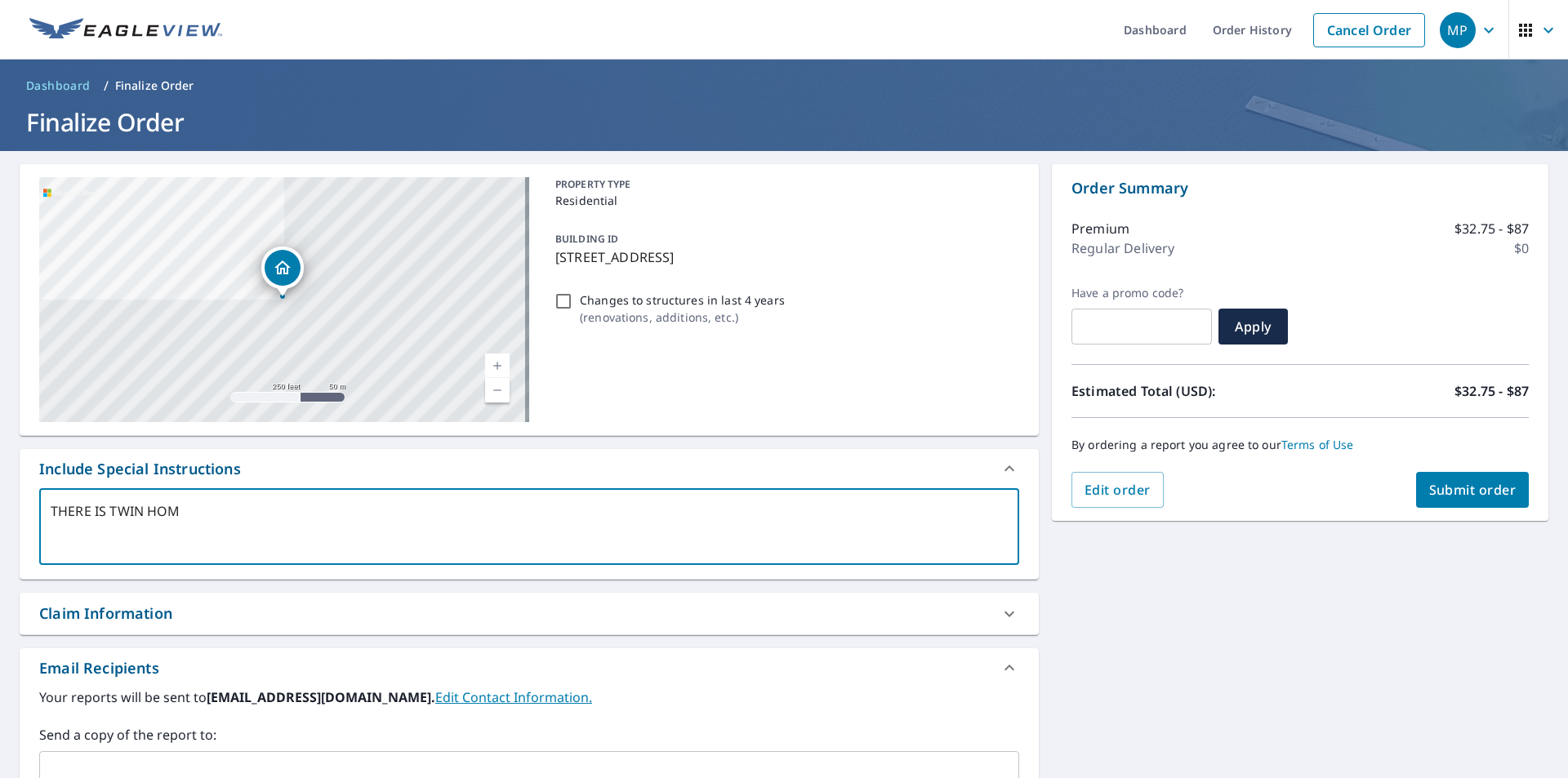
type textarea "x"
type textarea "THERE IS TWIN HOMES"
type textarea "x"
type textarea "THERE IS TWIN HOMES"
type textarea "x"
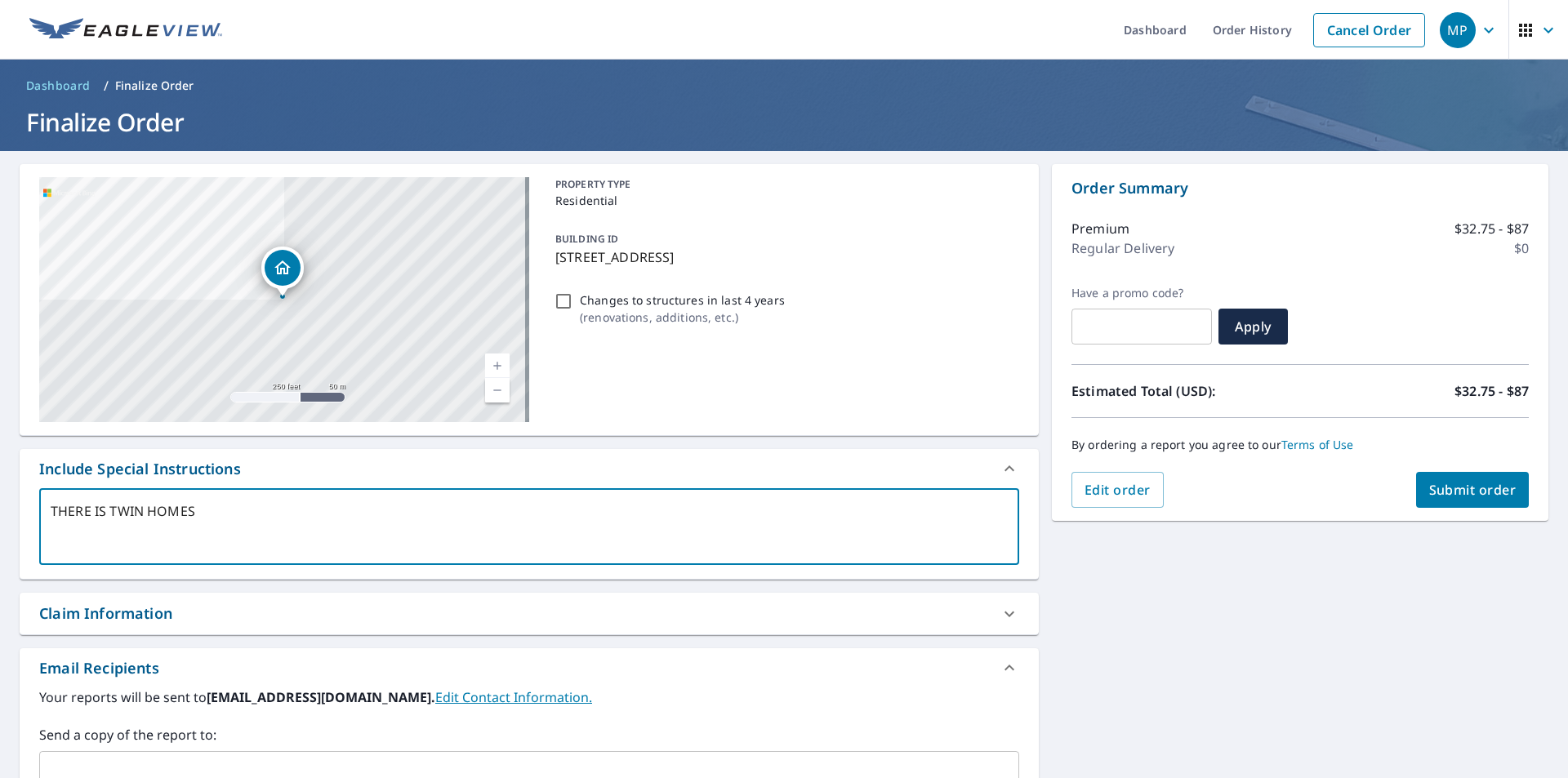
type textarea "THERE IS TWIN HOMES O"
type textarea "x"
type textarea "THERE IS TWIN HOMES ON"
type textarea "x"
type textarea "THERE IS TWIN HOMES ONL"
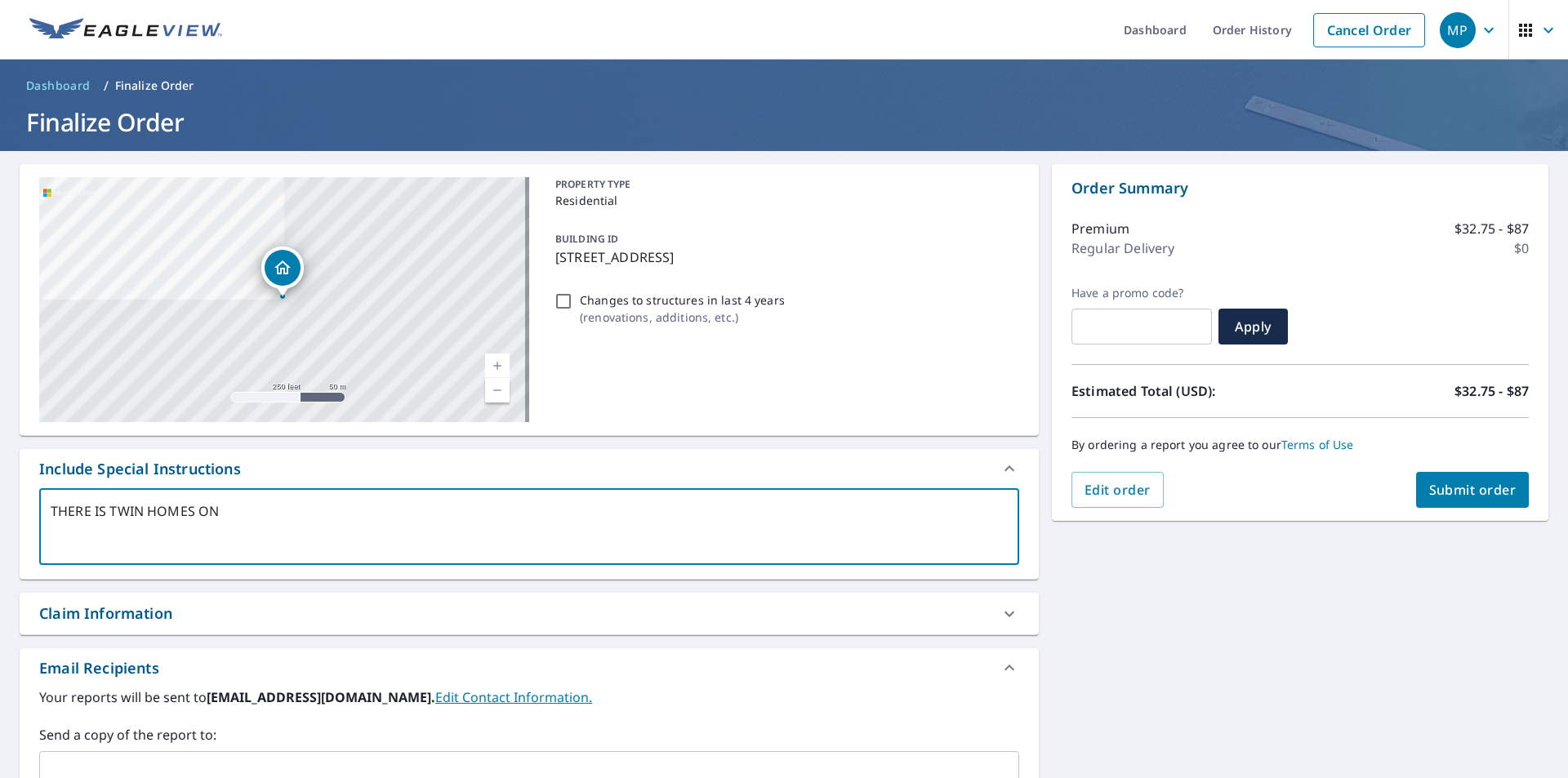
type textarea "x"
type textarea "THERE IS TWIN HOMES ONLY"
type textarea "x"
type textarea "THERE IS TWIN HOMES ONLY"
type textarea "x"
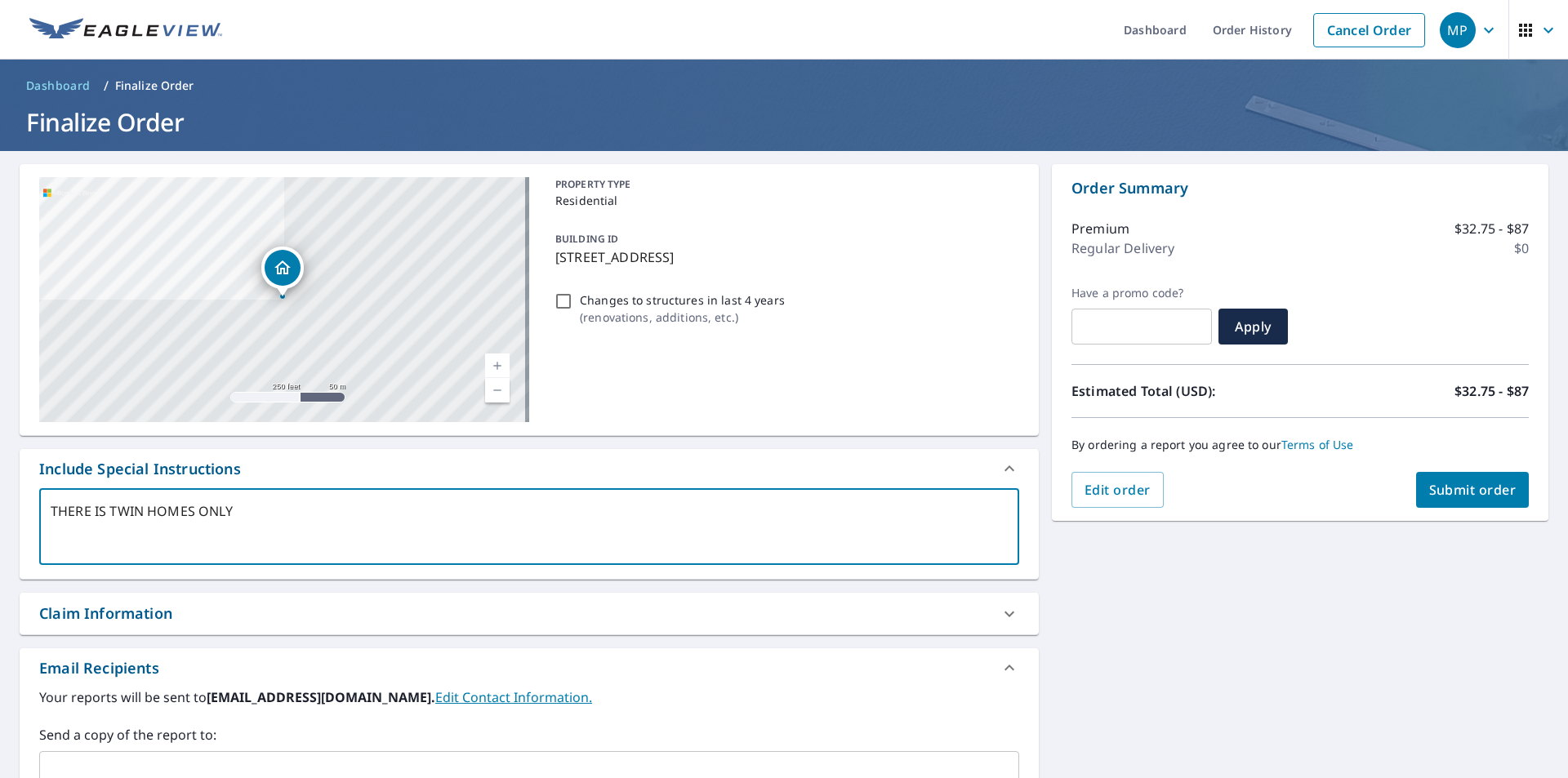
type textarea "THERE IS TWIN HOMES ONLY N"
type textarea "x"
type textarea "THERE IS TWIN HOMES ONLY NE"
type textarea "x"
type textarea "THERE IS TWIN HOMES ONLY NEE"
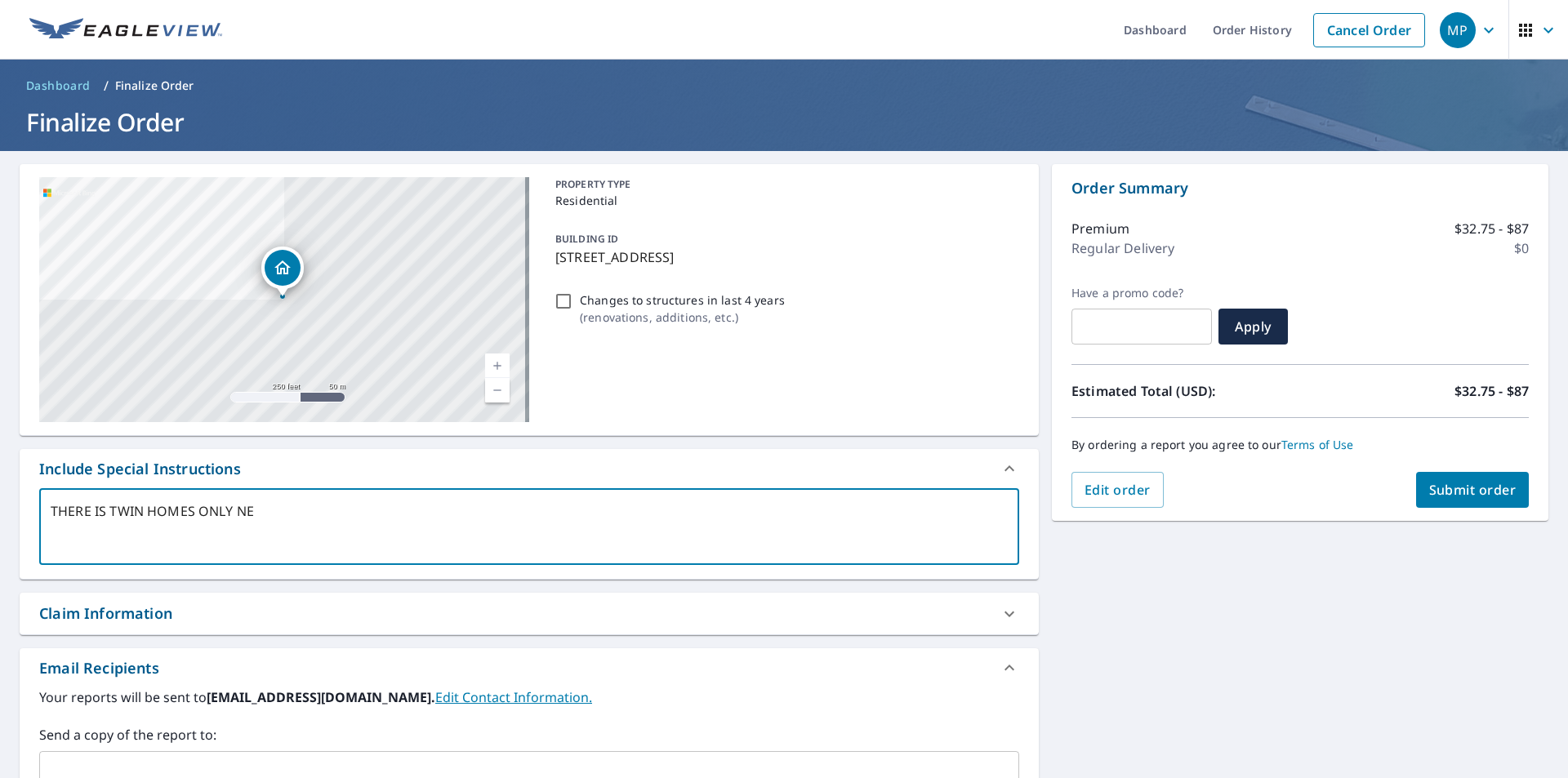
type textarea "x"
type textarea "THERE IS TWIN HOMES ONLY NEED"
type textarea "x"
type textarea "THERE IS TWIN HOMES ONLY NEED"
type textarea "x"
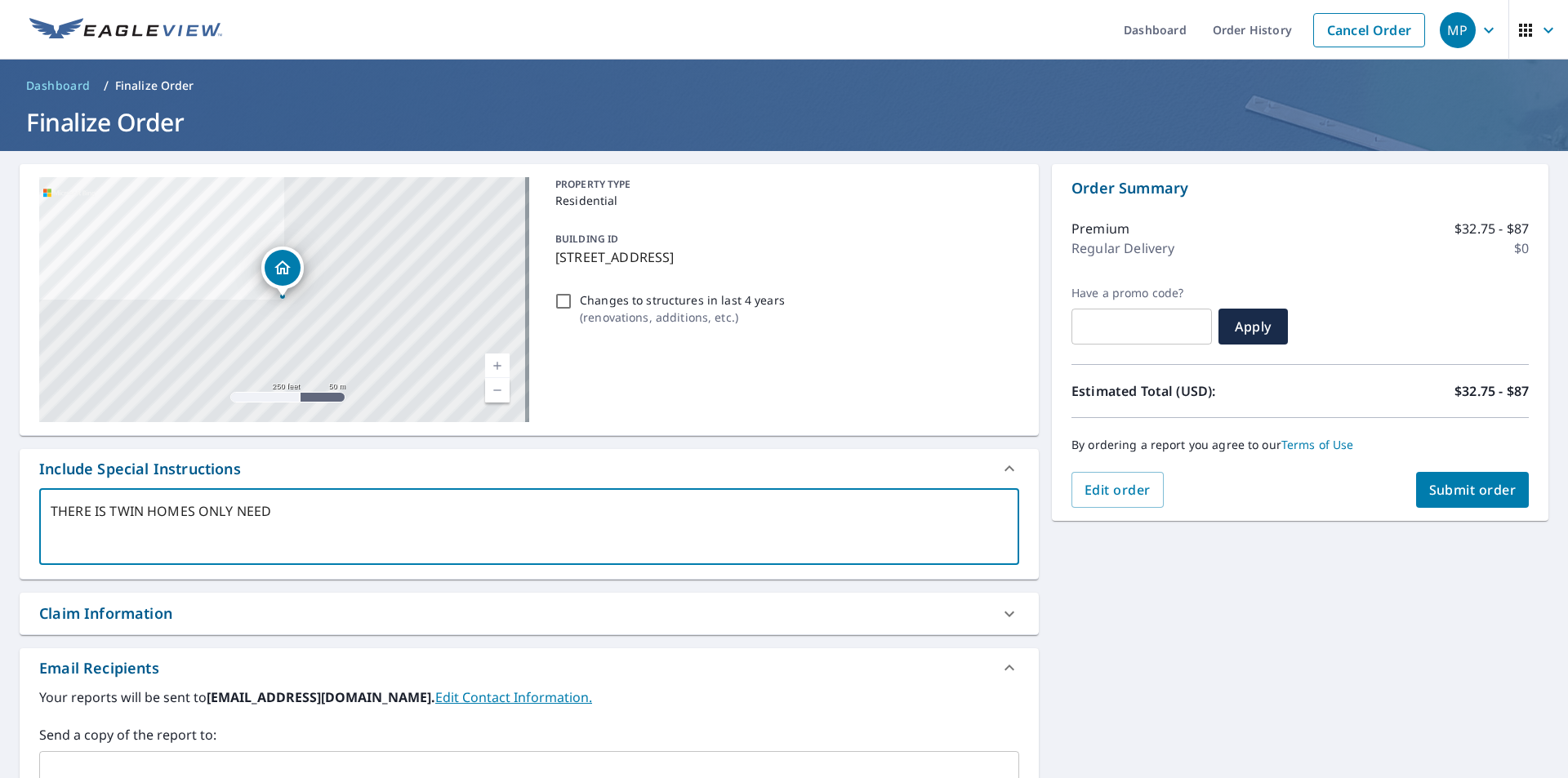
type textarea "THERE IS TWIN HOMES ONLY NEED F"
type textarea "x"
type textarea "THERE IS TWIN HOMES ONLY NEED FO"
type textarea "x"
type textarea "THERE IS TWIN HOMES ONLY NEED FOR"
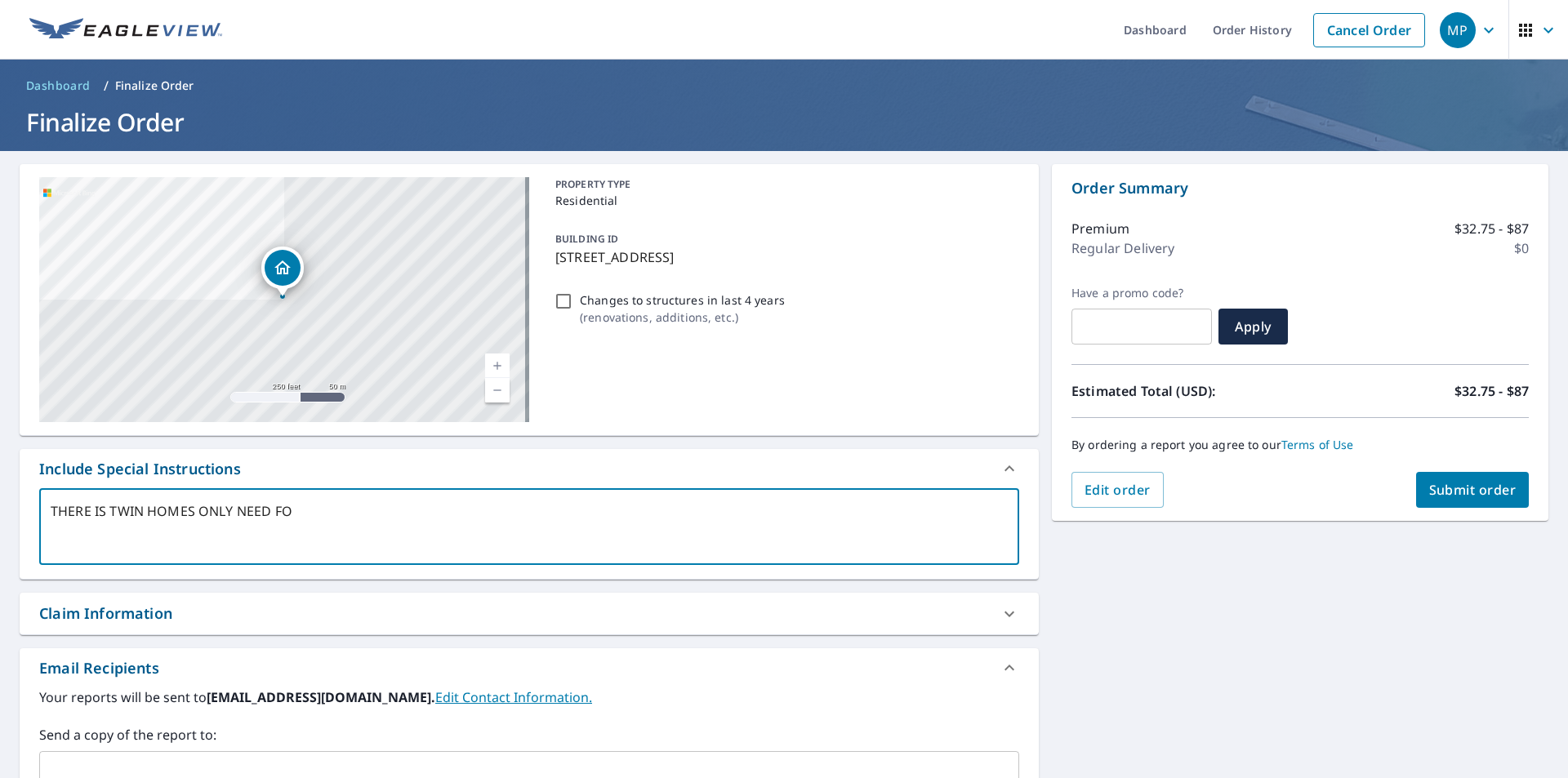
type textarea "x"
type textarea "THERE IS TWIN HOMES ONLY NEED FOR"
type textarea "x"
type textarea "THERE IS TWIN HOMES ONLY NEED FOR T"
type textarea "x"
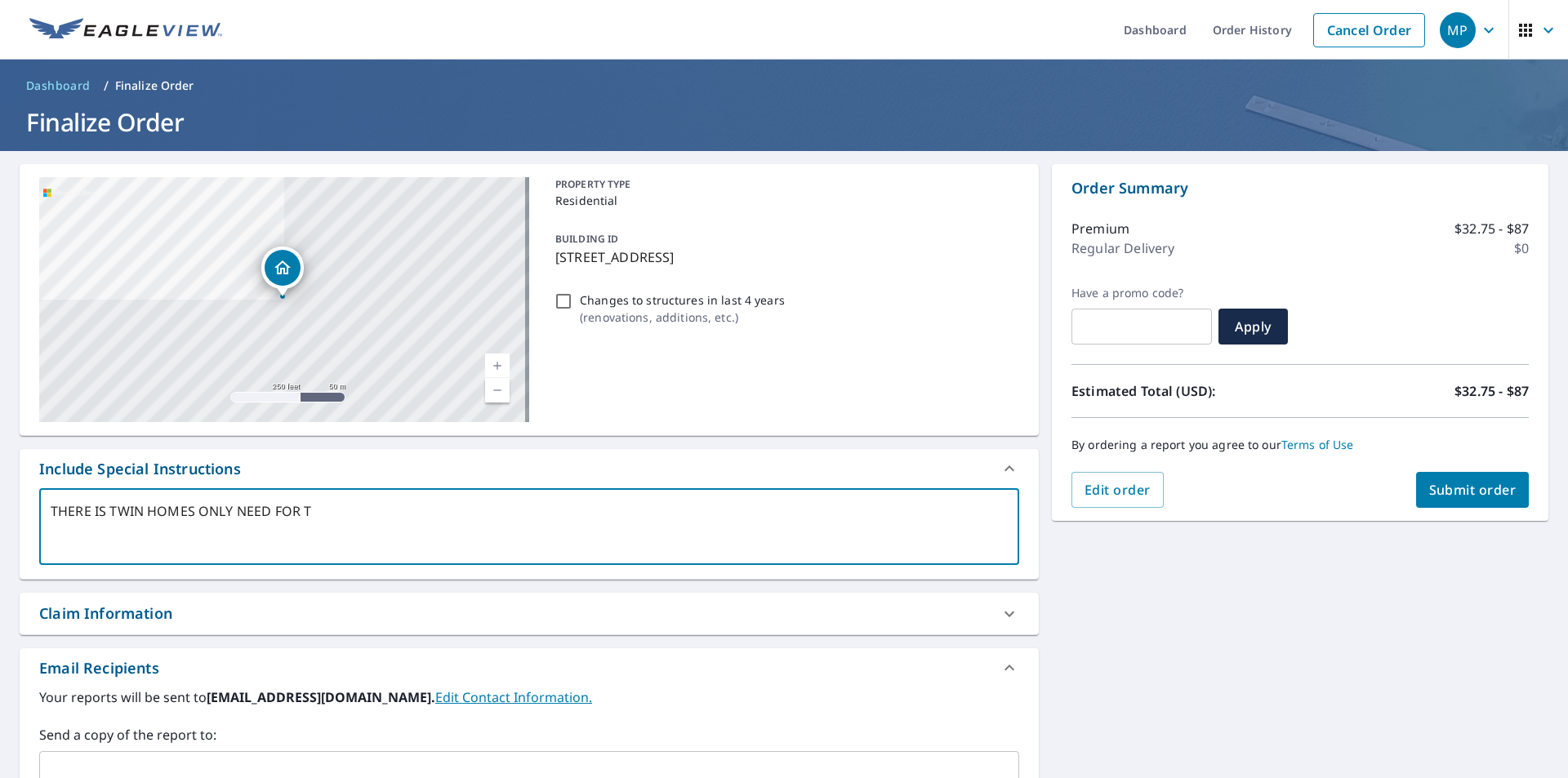
type textarea "THERE IS TWIN HOMES ONLY NEED FOR TH"
type textarea "x"
type textarea "THERE IS TWIN HOMES ONLY NEED FOR THE"
type textarea "x"
type textarea "THERE IS TWIN HOMES ONLY NEED FOR THE"
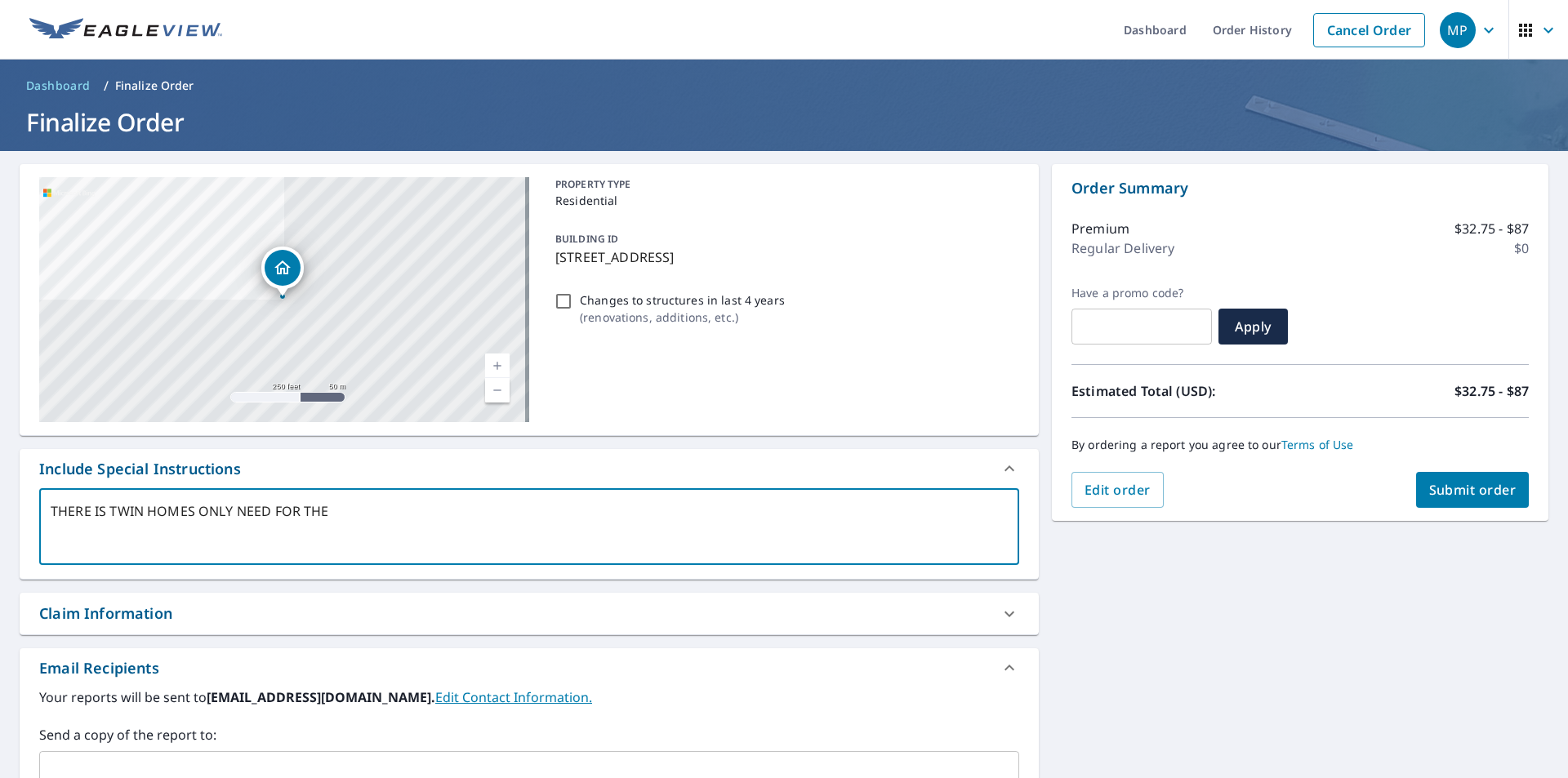
type textarea "x"
type textarea "THERE IS TWIN HOMES ONLY NEED FOR THE A"
type textarea "x"
type textarea "THERE IS TWIN HOMES ONLY NEED FOR THE AD"
type textarea "x"
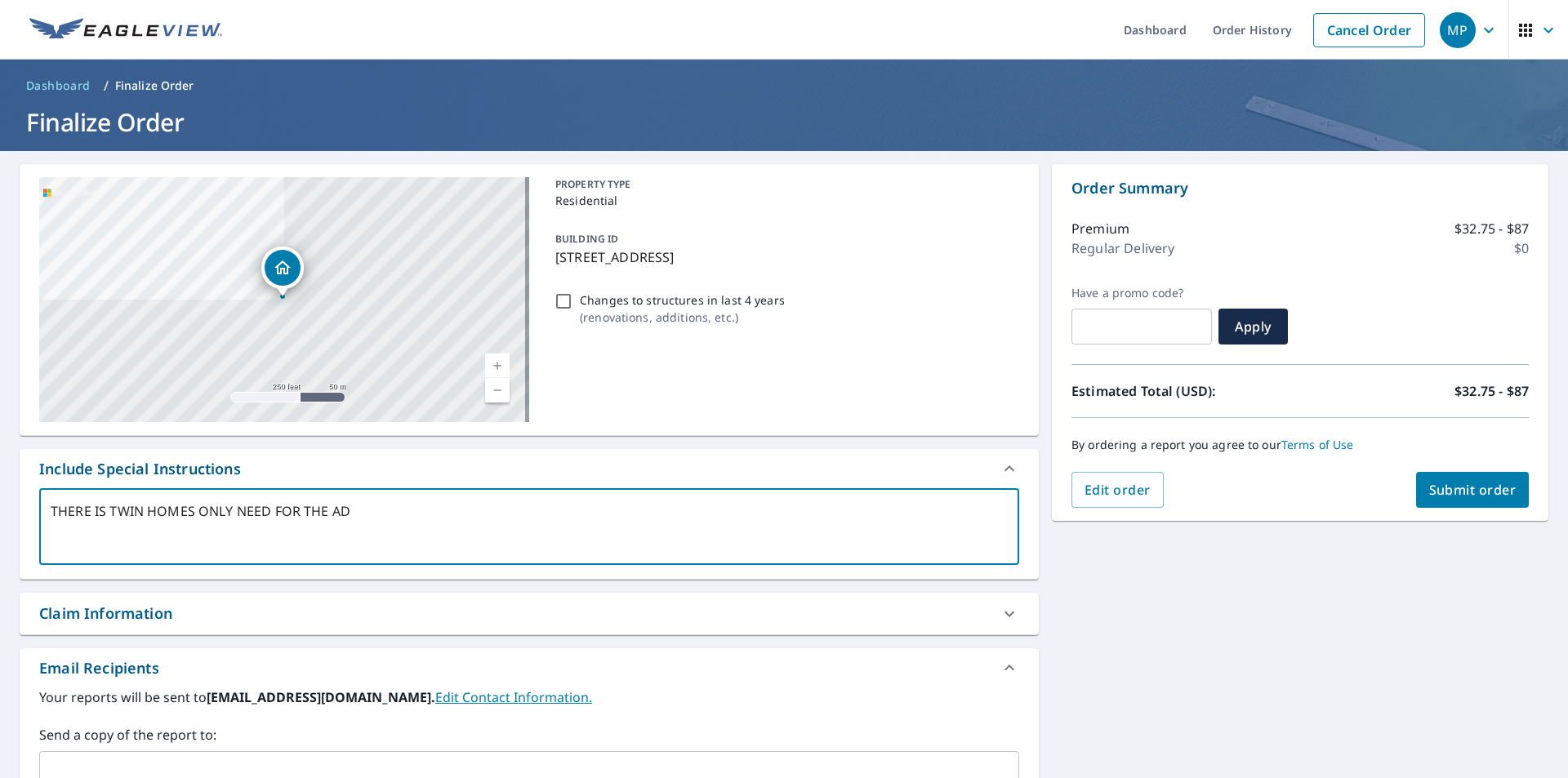
type textarea "THERE IS TWIN HOMES ONLY NEED FOR THE ADD"
type textarea "x"
type textarea "THERE IS TWIN HOMES ONLY NEED FOR THE ADDR"
type textarea "x"
type textarea "THERE IS TWIN HOMES ONLY NEED FOR THE ADDRE"
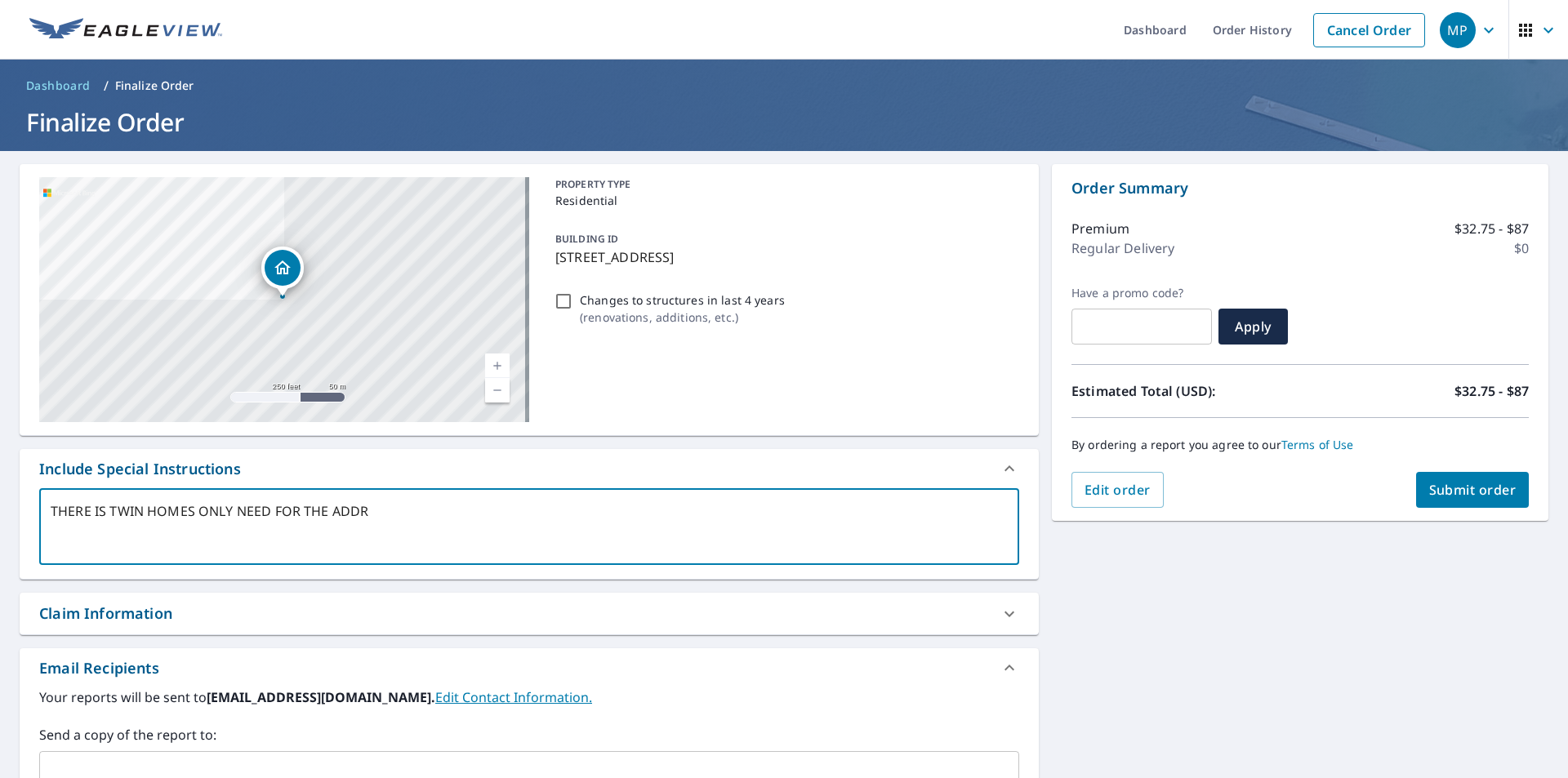
type textarea "x"
type textarea "THERE IS TWIN HOMES ONLY NEED FOR THE ADDRES"
type textarea "x"
type textarea "THERE IS TWIN HOMES ONLY NEED FOR THE ADDRESS"
type textarea "x"
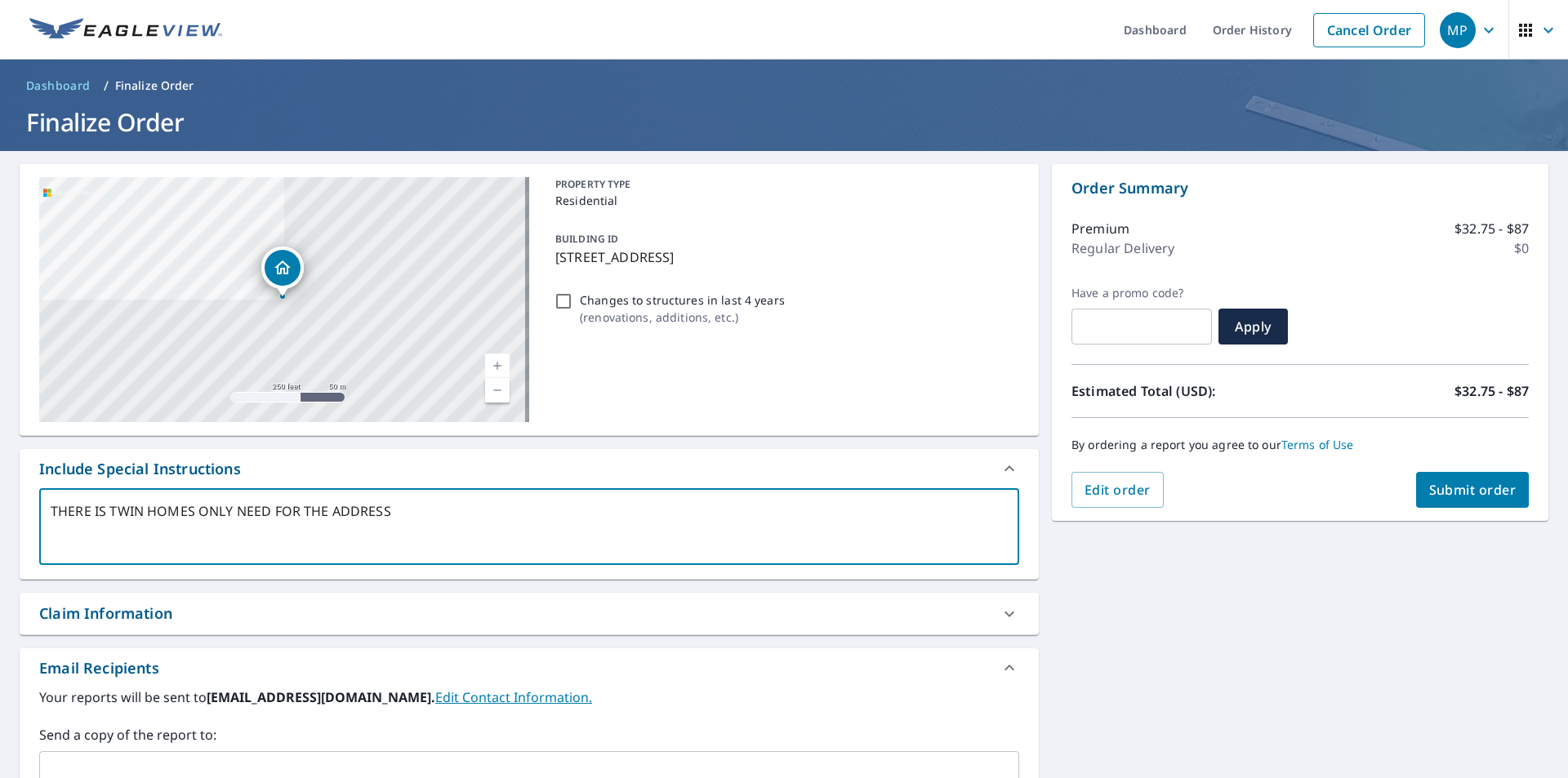
type textarea "THERE IS TWIN HOMES ONLY NEED FOR THE ADDRESS"
type textarea "x"
type textarea "THERE IS TWIN HOMES ONLY NEED FOR THE ADDRESS 1"
type textarea "x"
type textarea "THERE IS TWIN HOMES ONLY NEED FOR THE ADDRESS 11"
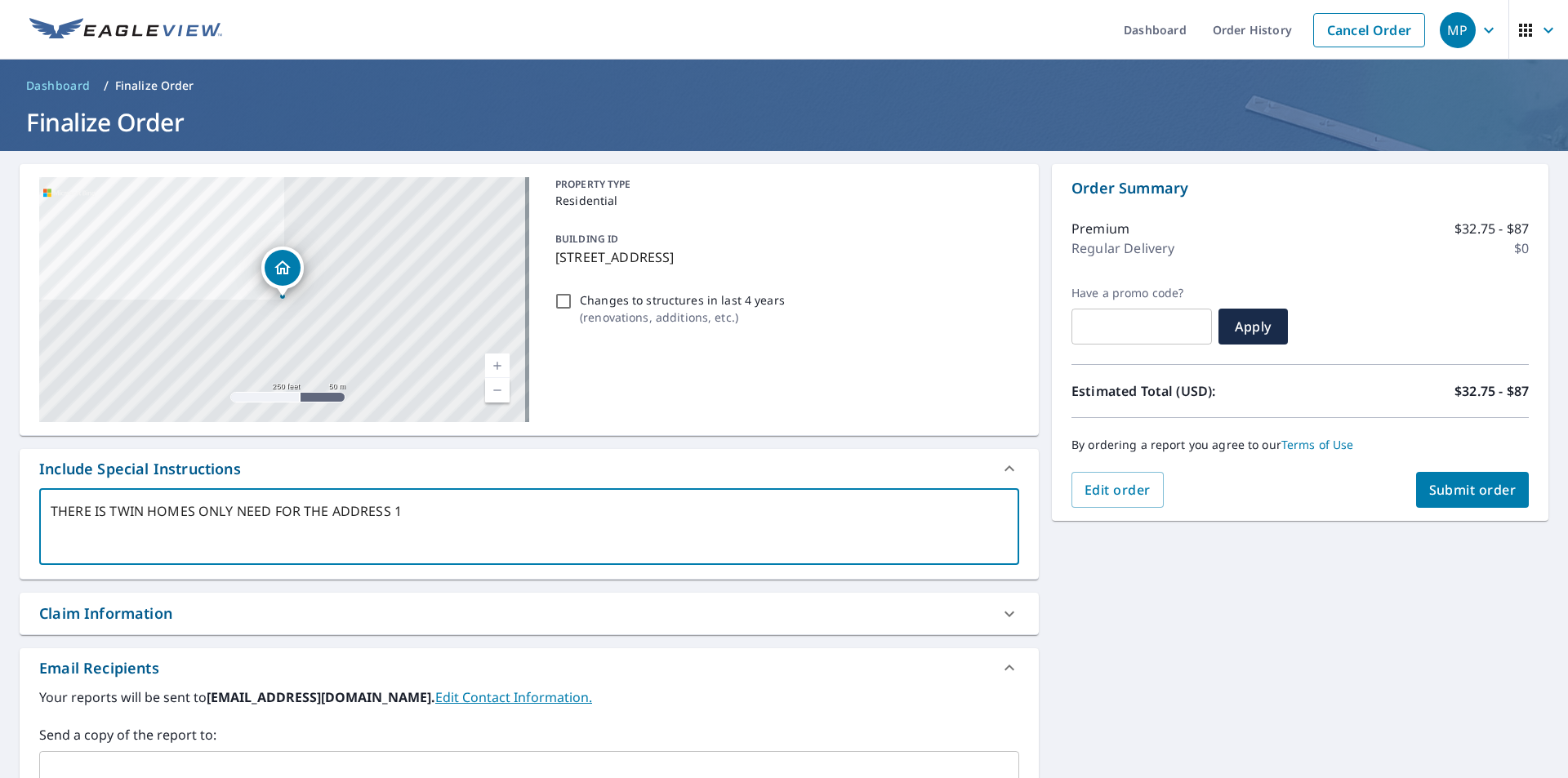
type textarea "x"
type textarea "THERE IS TWIN HOMES ONLY NEED FOR THE ADDRESS 114"
type textarea "x"
type textarea "THERE IS TWIN HOMES ONLY NEED FOR THE ADDRESS 114"
type textarea "x"
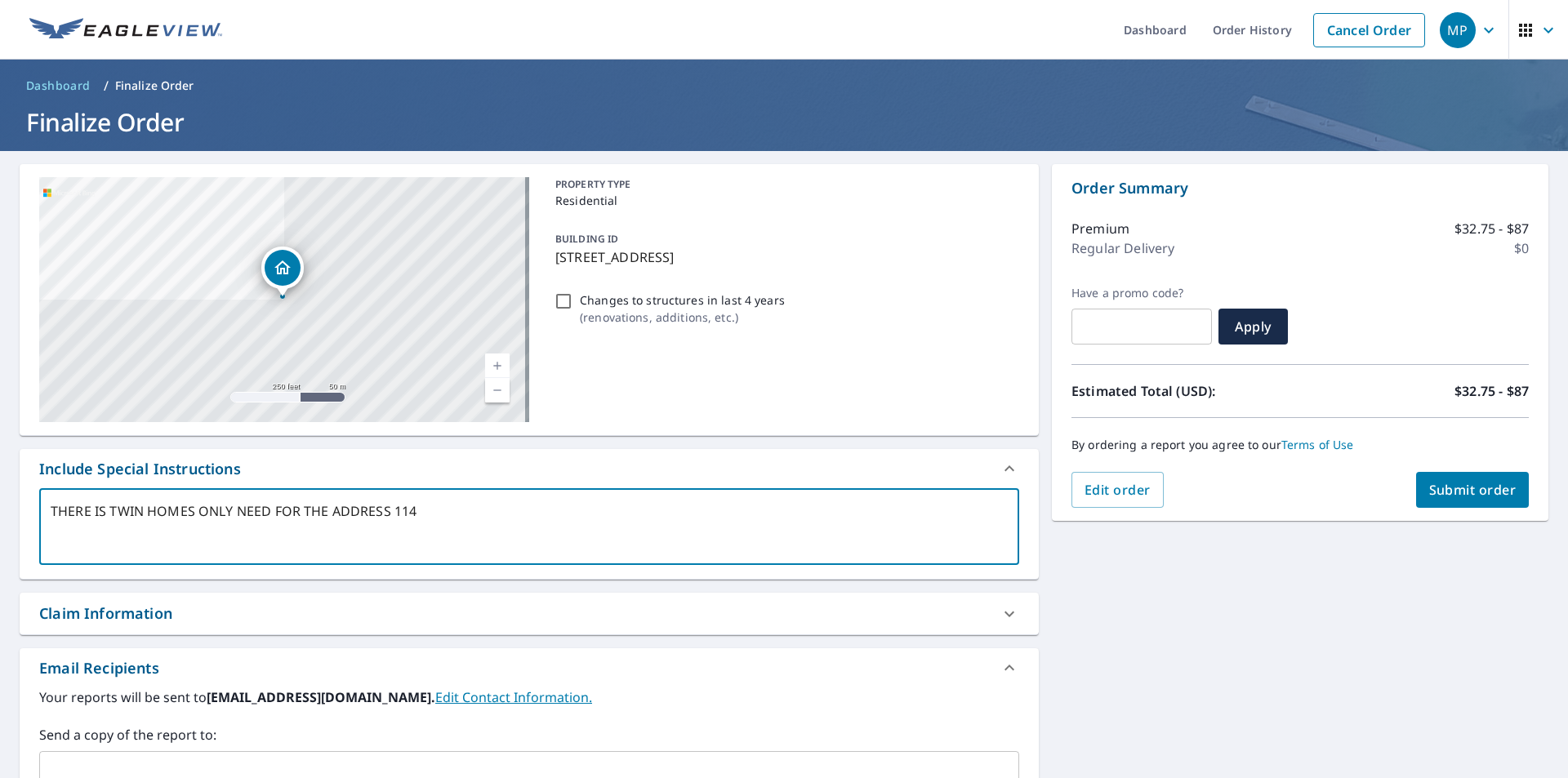
type textarea "THERE IS TWIN HOMES ONLY NEED FOR THE ADDRESS 114"
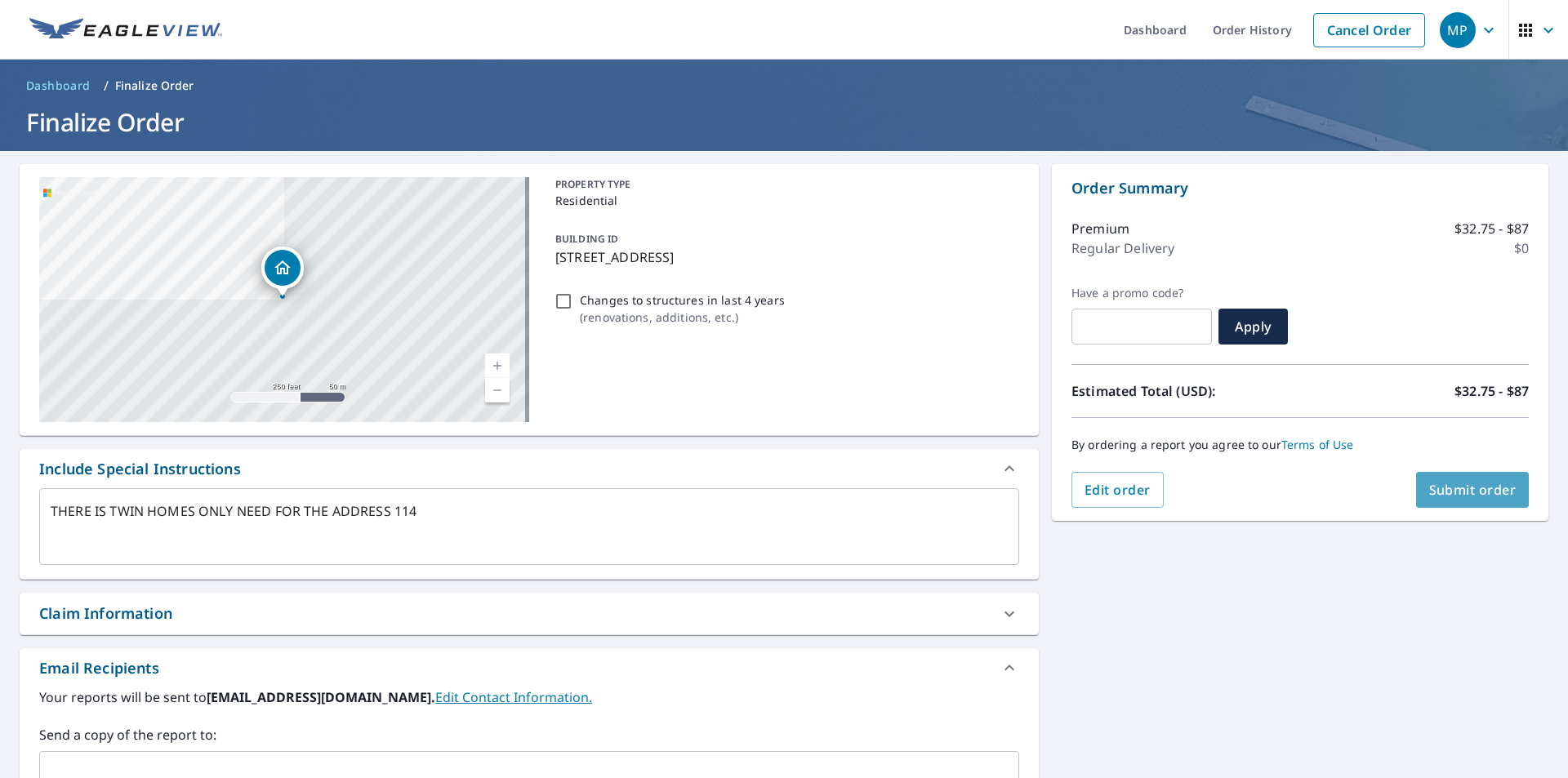
click at [1439, 490] on span "Submit order" at bounding box center [1473, 489] width 88 height 18
type textarea "x"
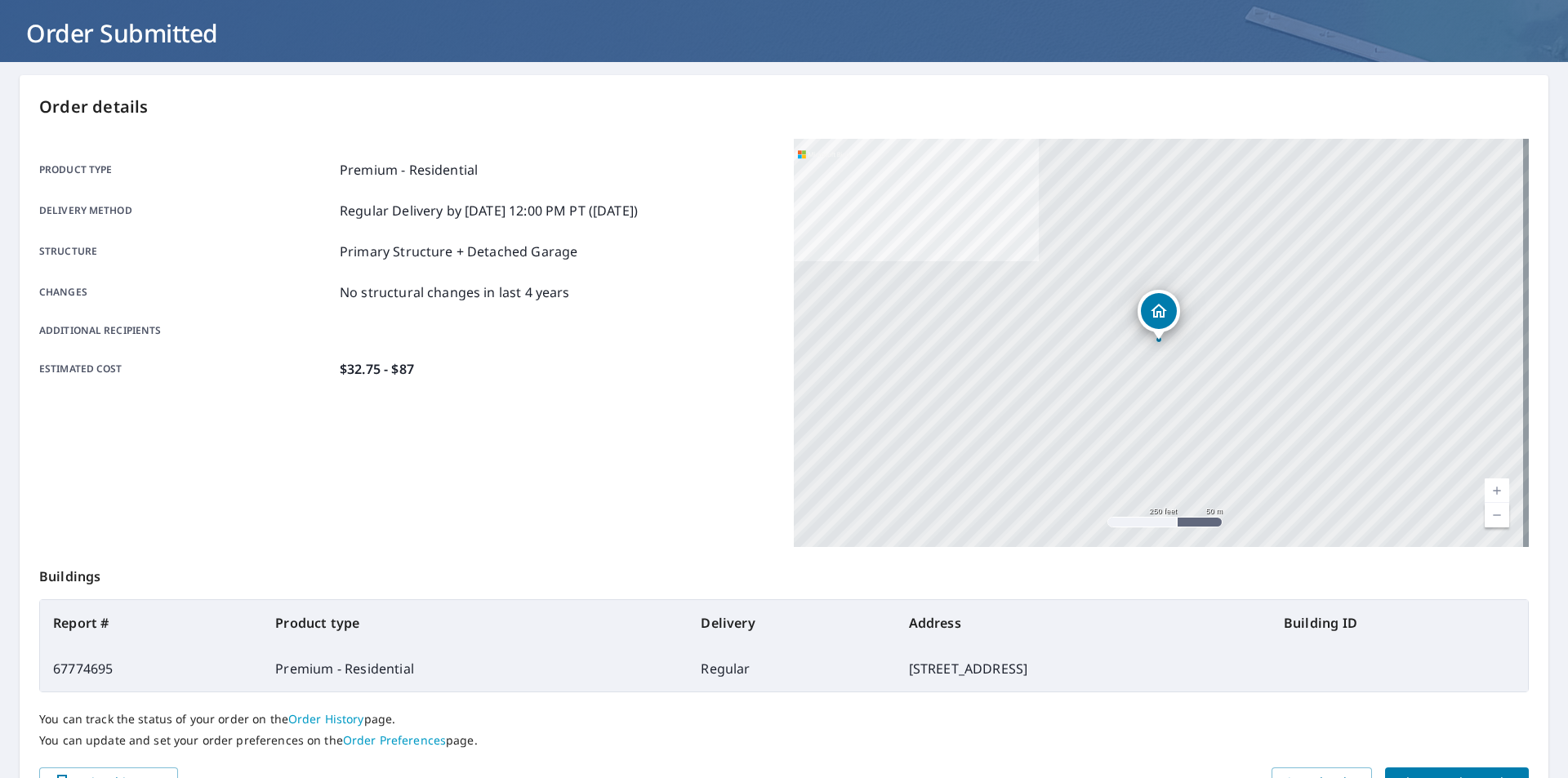
scroll to position [183, 0]
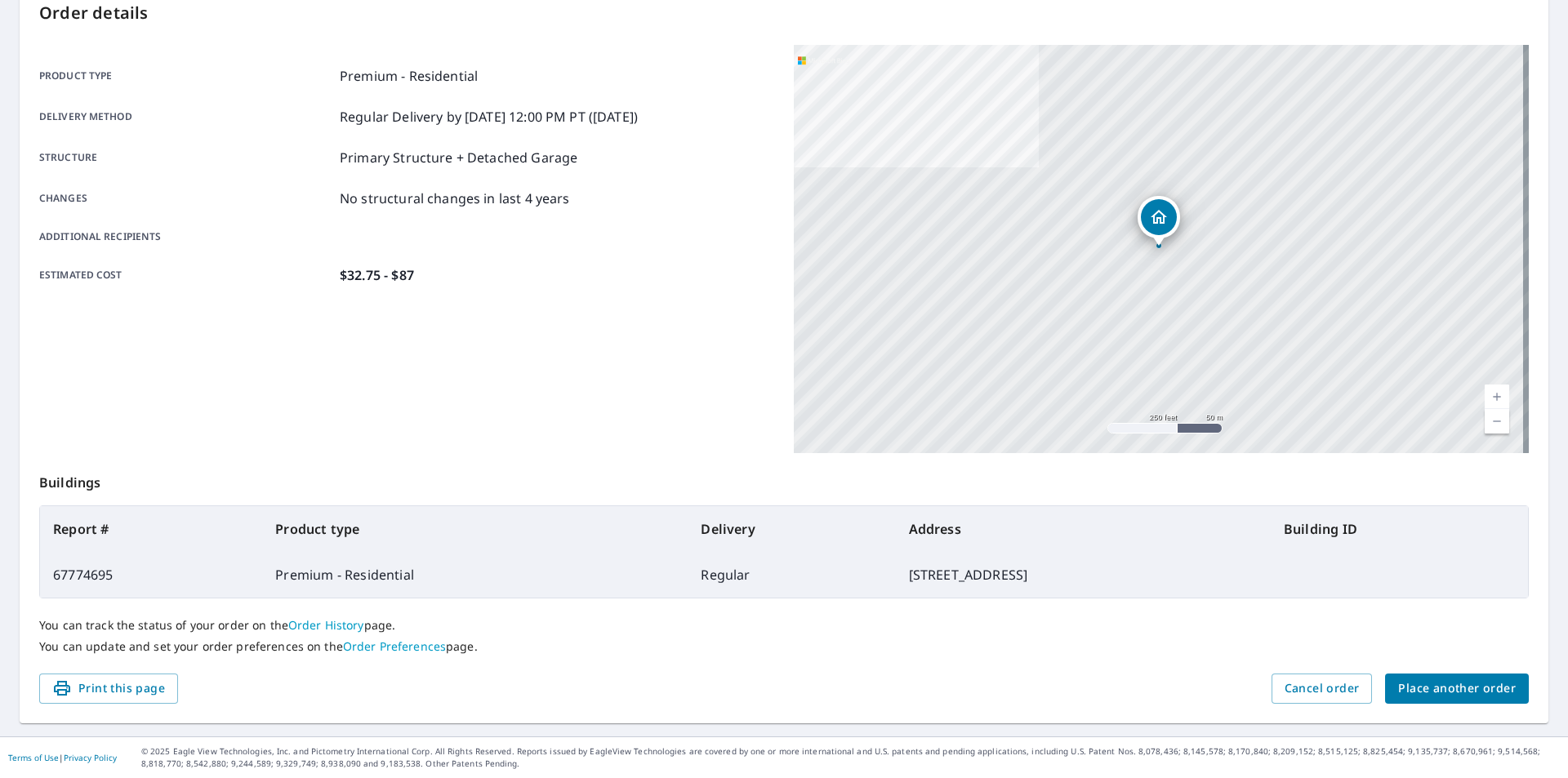
click at [1421, 688] on span "Place another order" at bounding box center [1457, 688] width 118 height 20
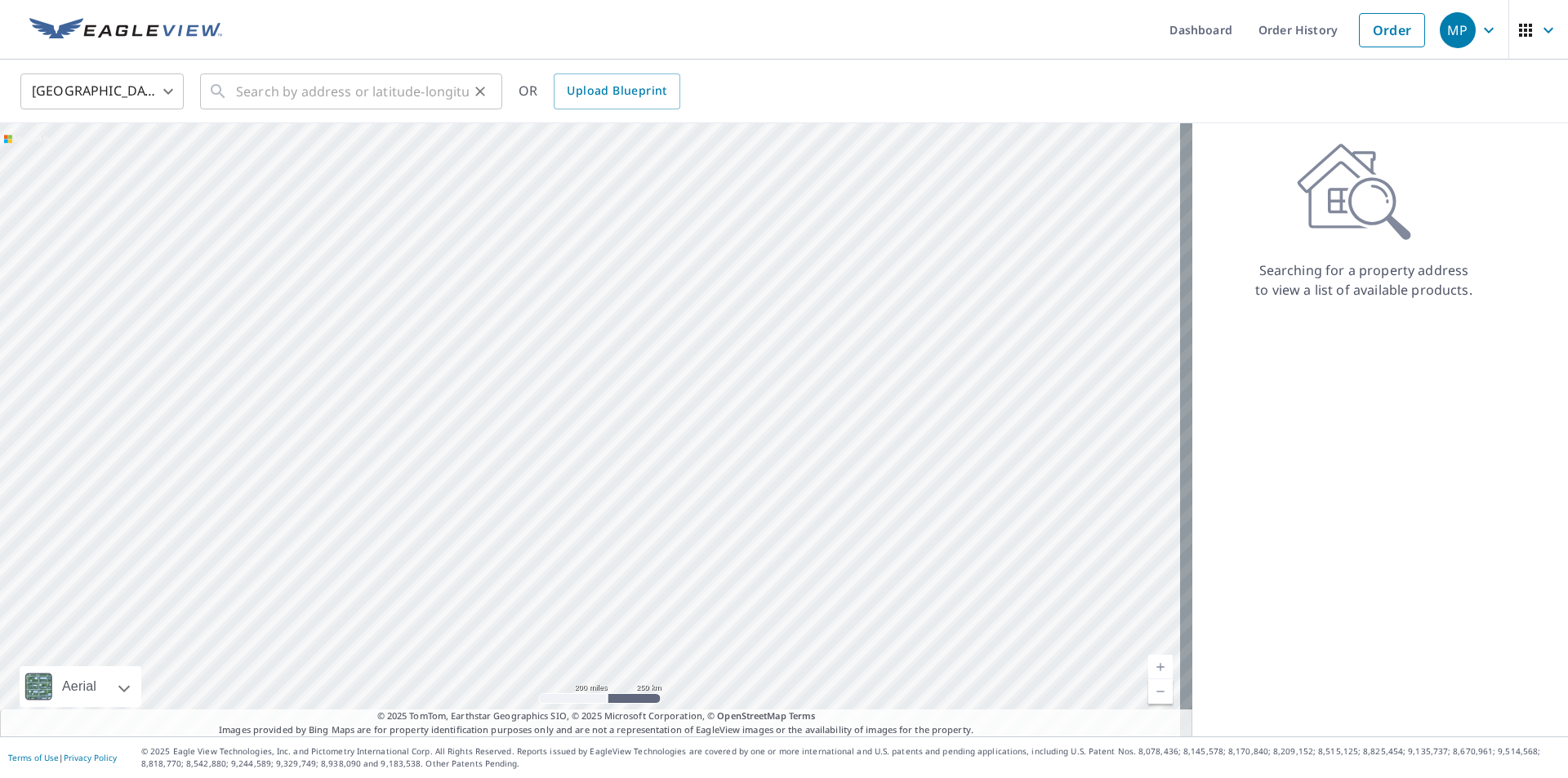
click at [226, 95] on icon at bounding box center [218, 91] width 20 height 20
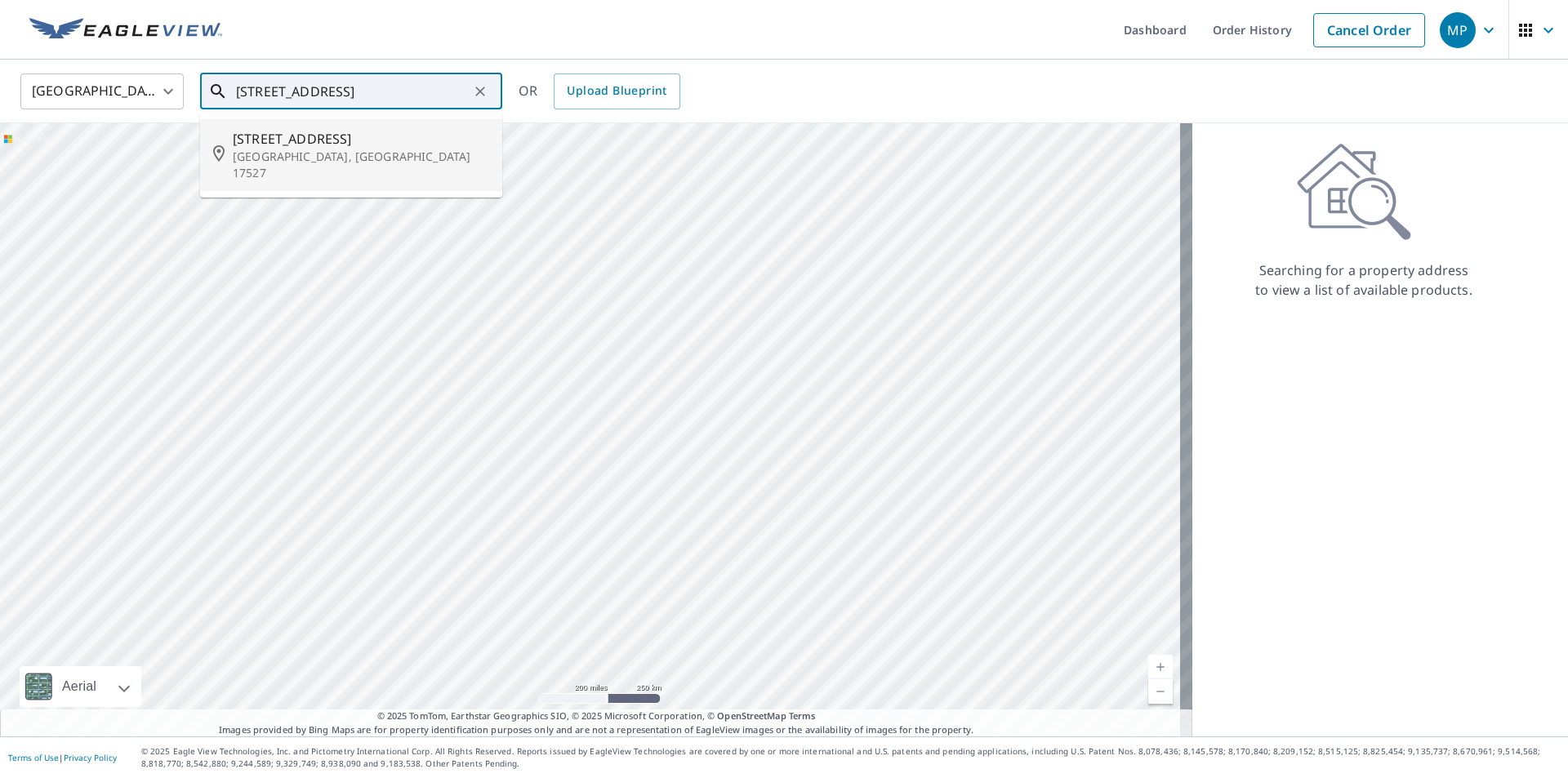
click at [262, 154] on p "[GEOGRAPHIC_DATA], [GEOGRAPHIC_DATA] 17527" at bounding box center [361, 165] width 256 height 32
type input "[STREET_ADDRESS]"
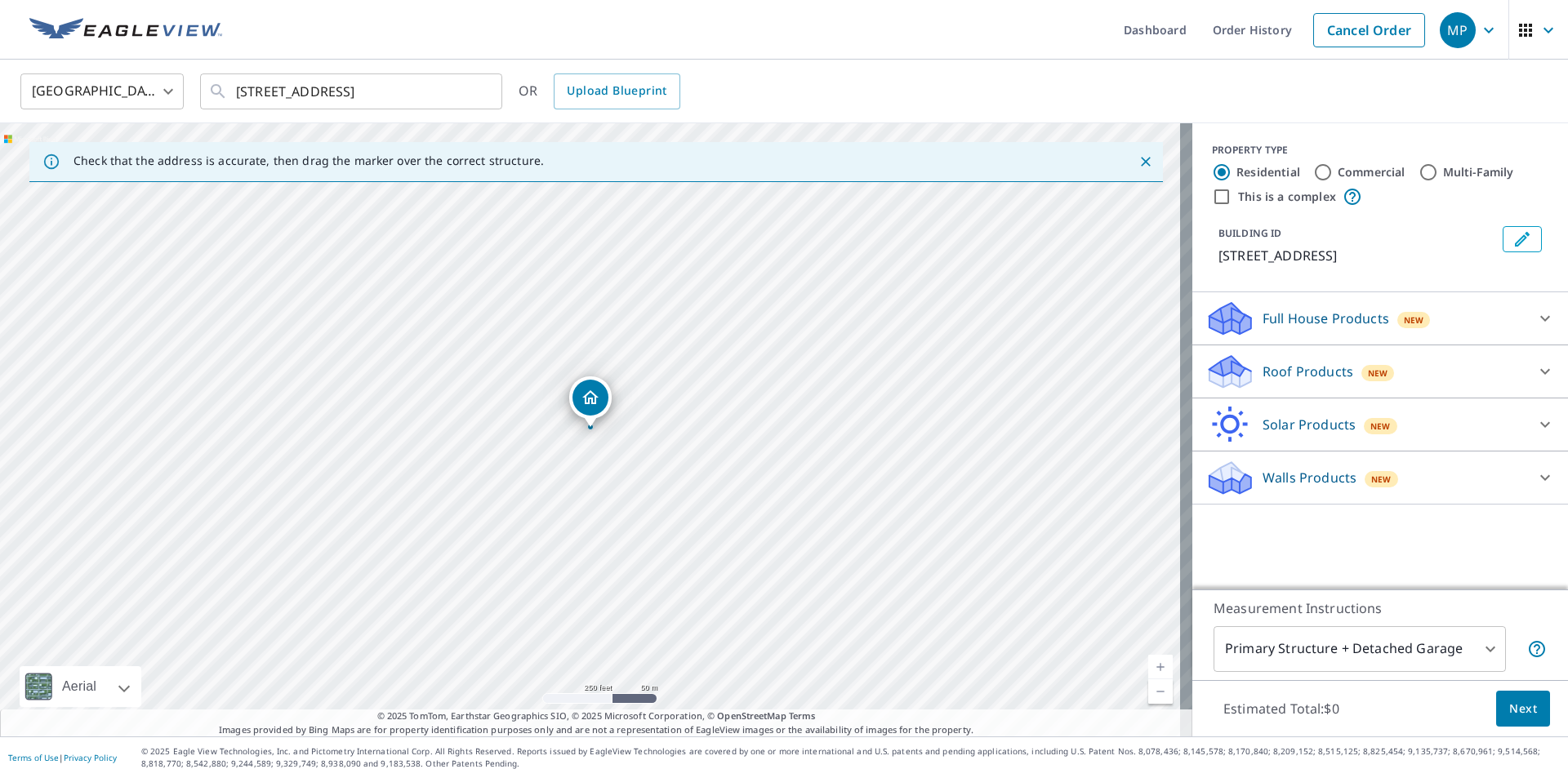
click at [1263, 379] on p "Roof Products" at bounding box center [1307, 371] width 90 height 20
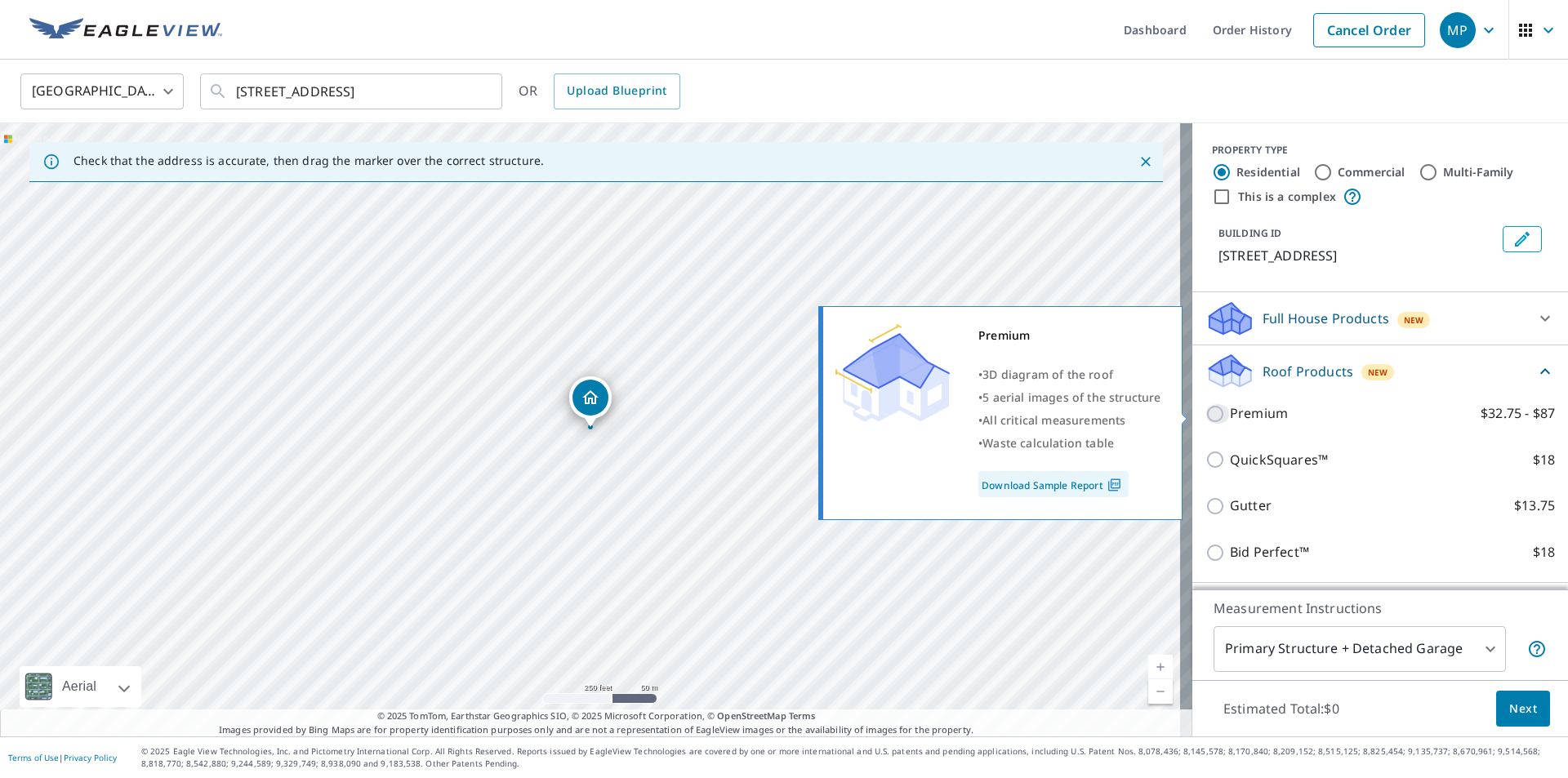
click at [1205, 414] on input "Premium $32.75 - $87" at bounding box center [1218, 414] width 25 height 20
checkbox input "true"
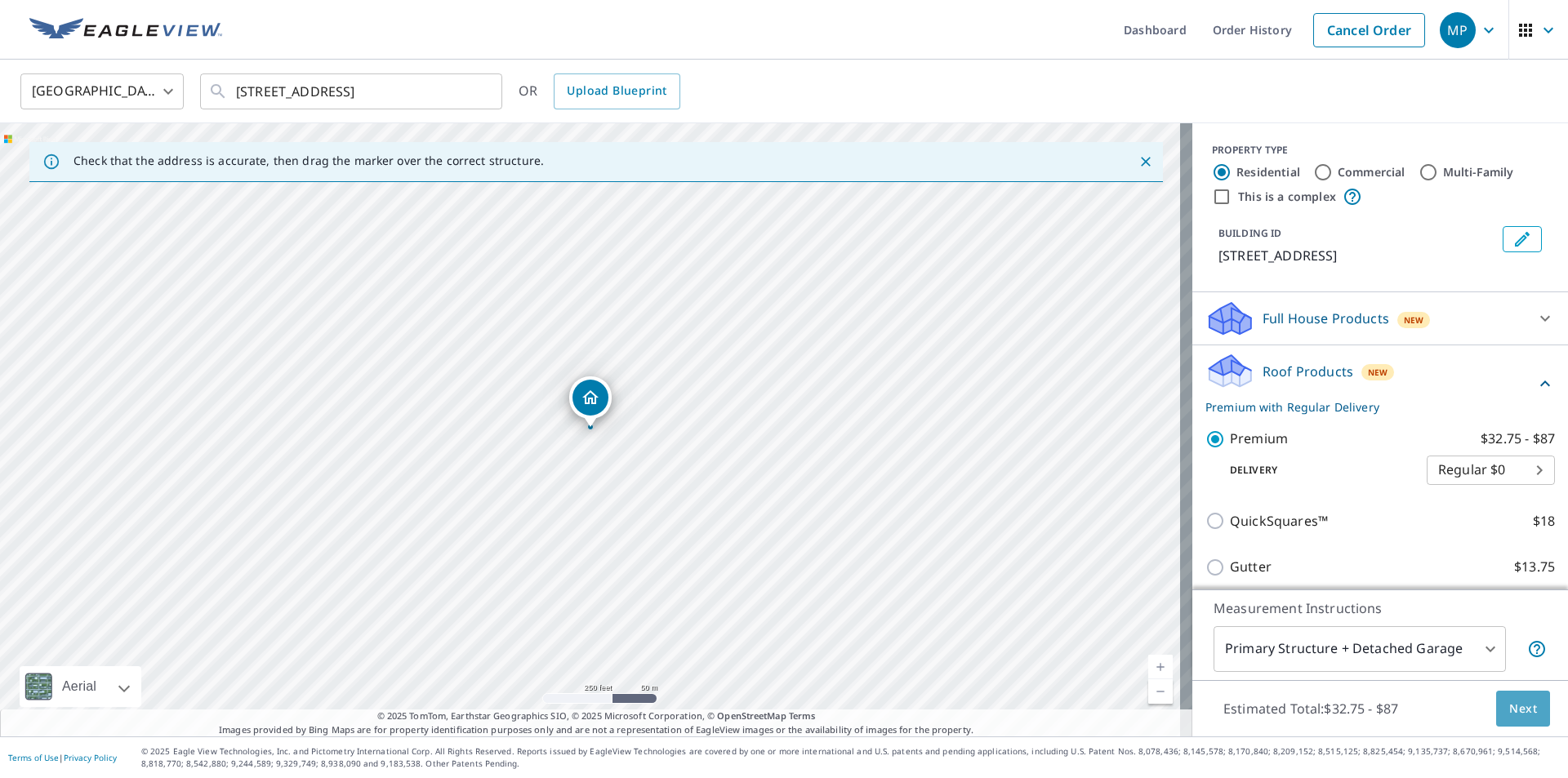
click at [1509, 701] on span "Next" at bounding box center [1522, 709] width 28 height 20
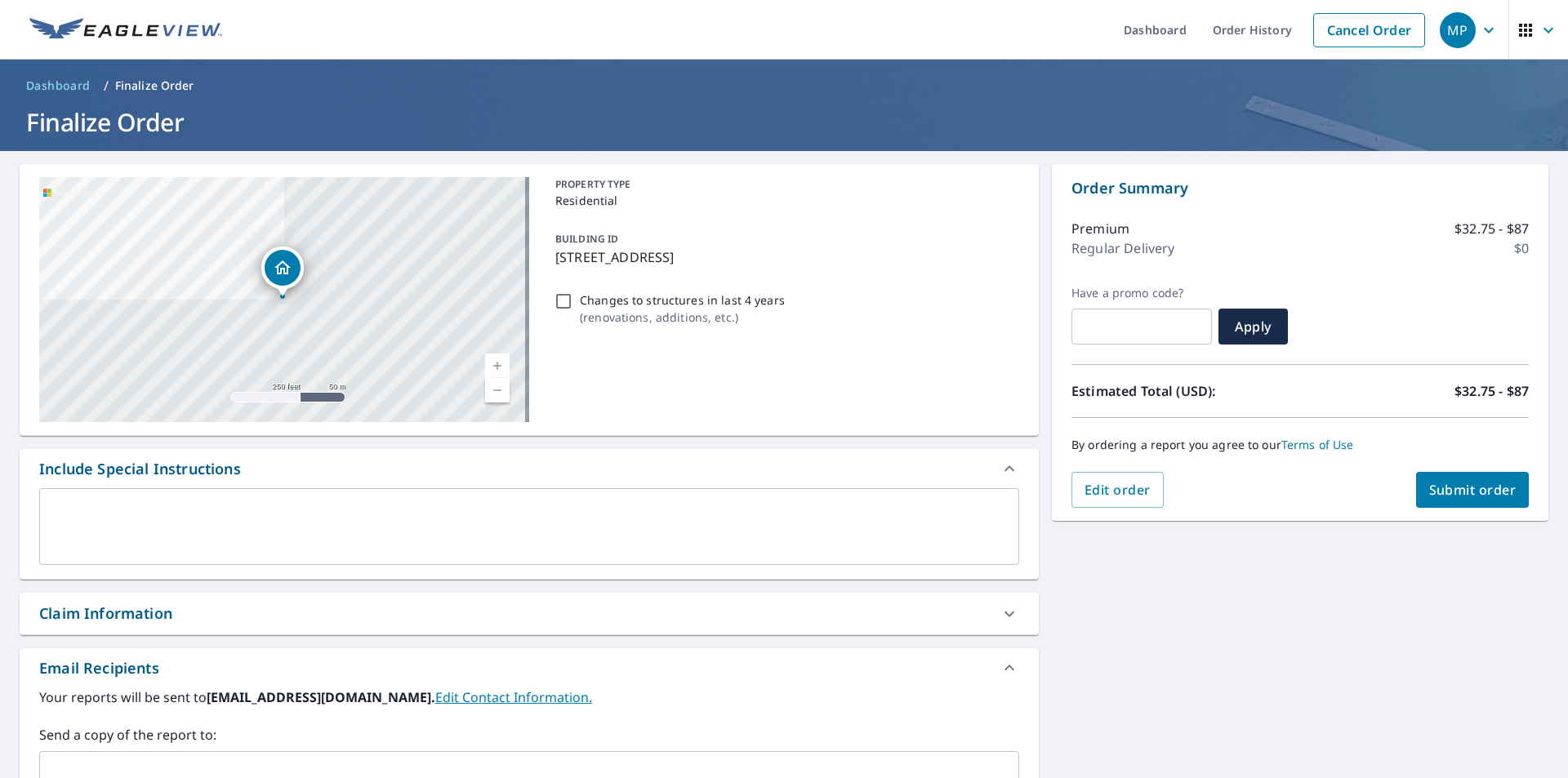
click at [1429, 486] on span "Submit order" at bounding box center [1473, 489] width 88 height 18
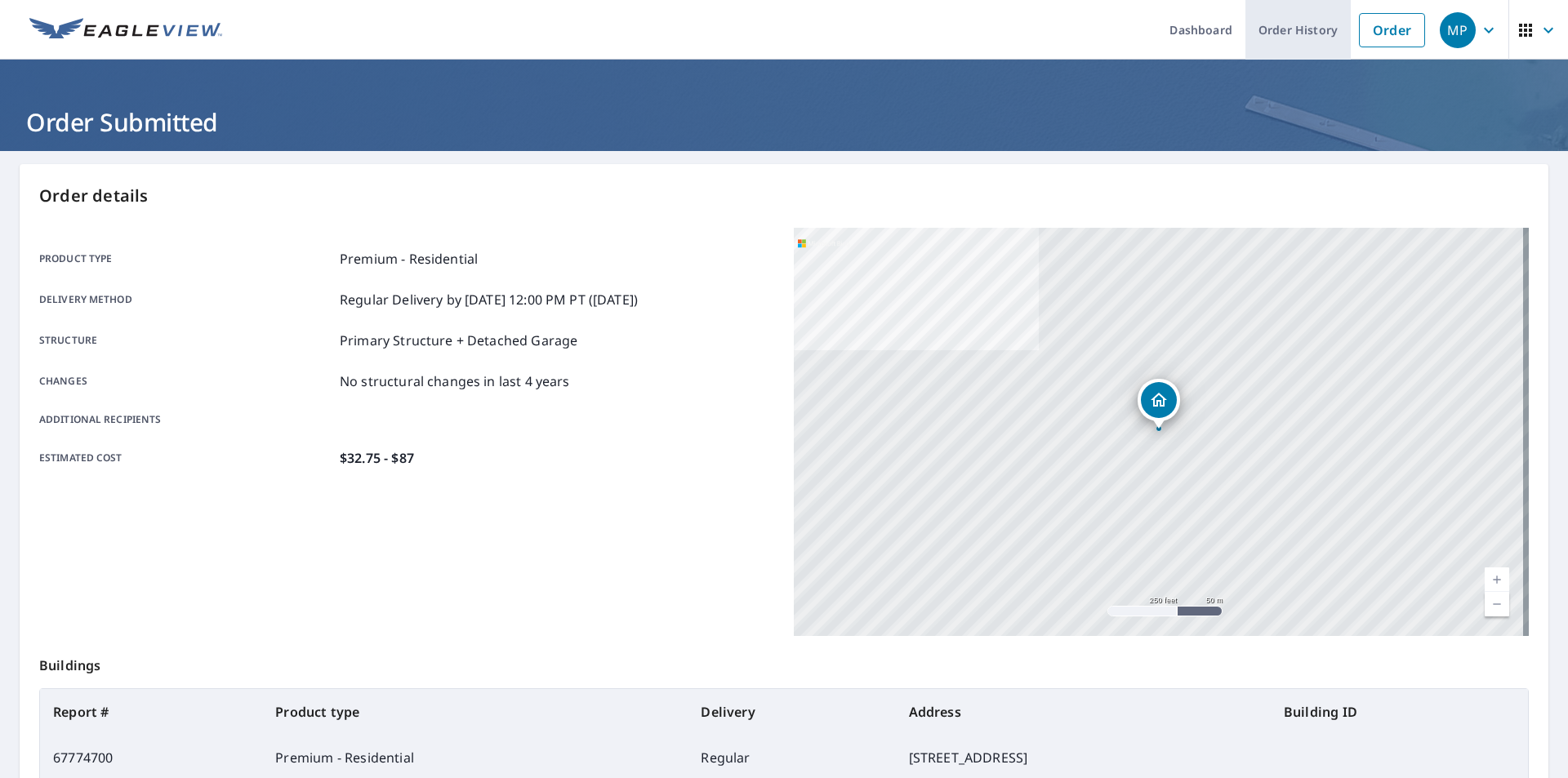
click at [1277, 33] on link "Order History" at bounding box center [1298, 29] width 106 height 60
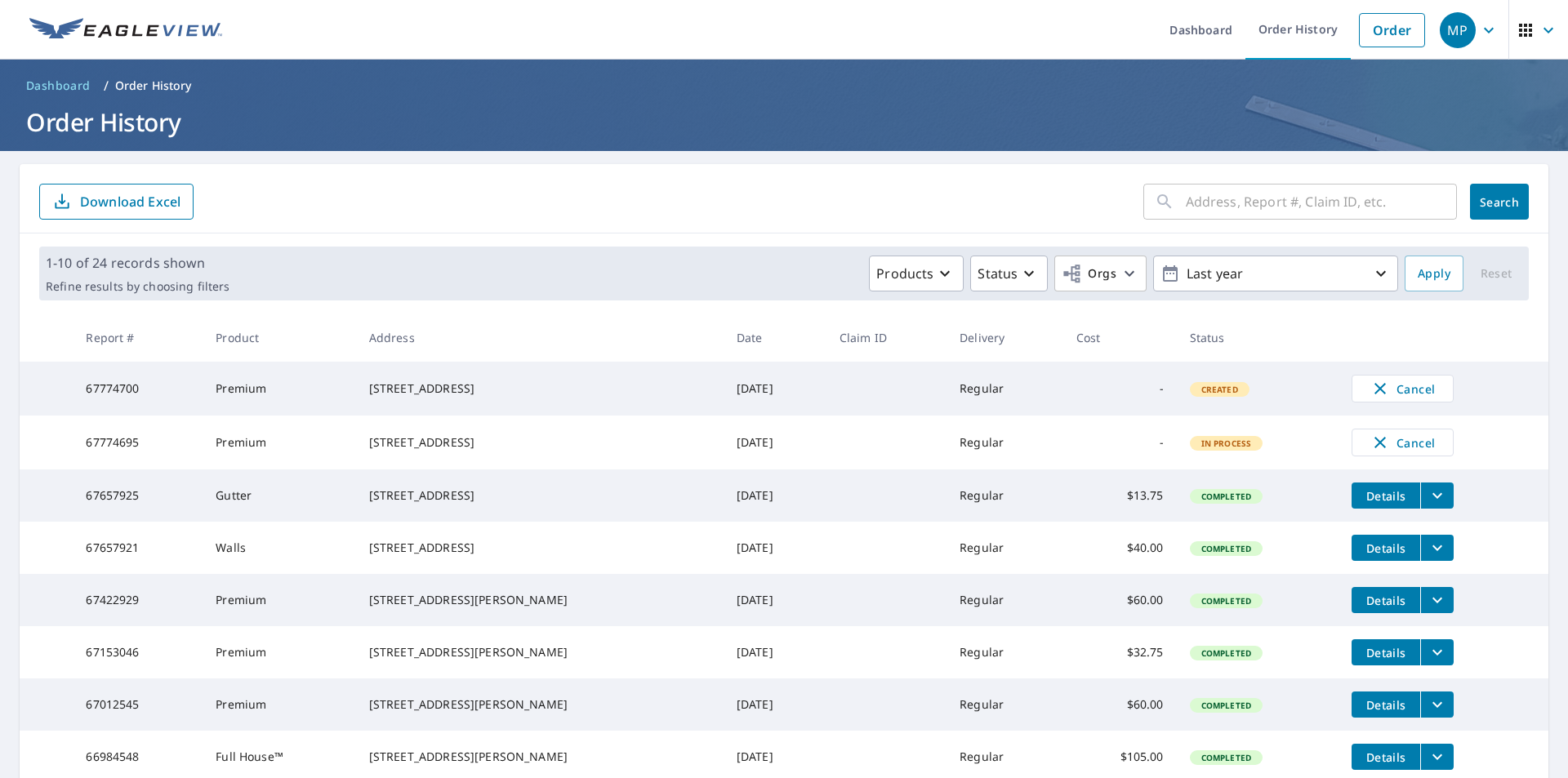
click at [452, 448] on div "[STREET_ADDRESS]" at bounding box center [539, 442] width 342 height 16
click at [1191, 449] on span "In Process" at bounding box center [1226, 443] width 70 height 11
drag, startPoint x: 125, startPoint y: 452, endPoint x: 508, endPoint y: 472, distance: 383.5
click at [126, 452] on td "67774695" at bounding box center [137, 442] width 129 height 54
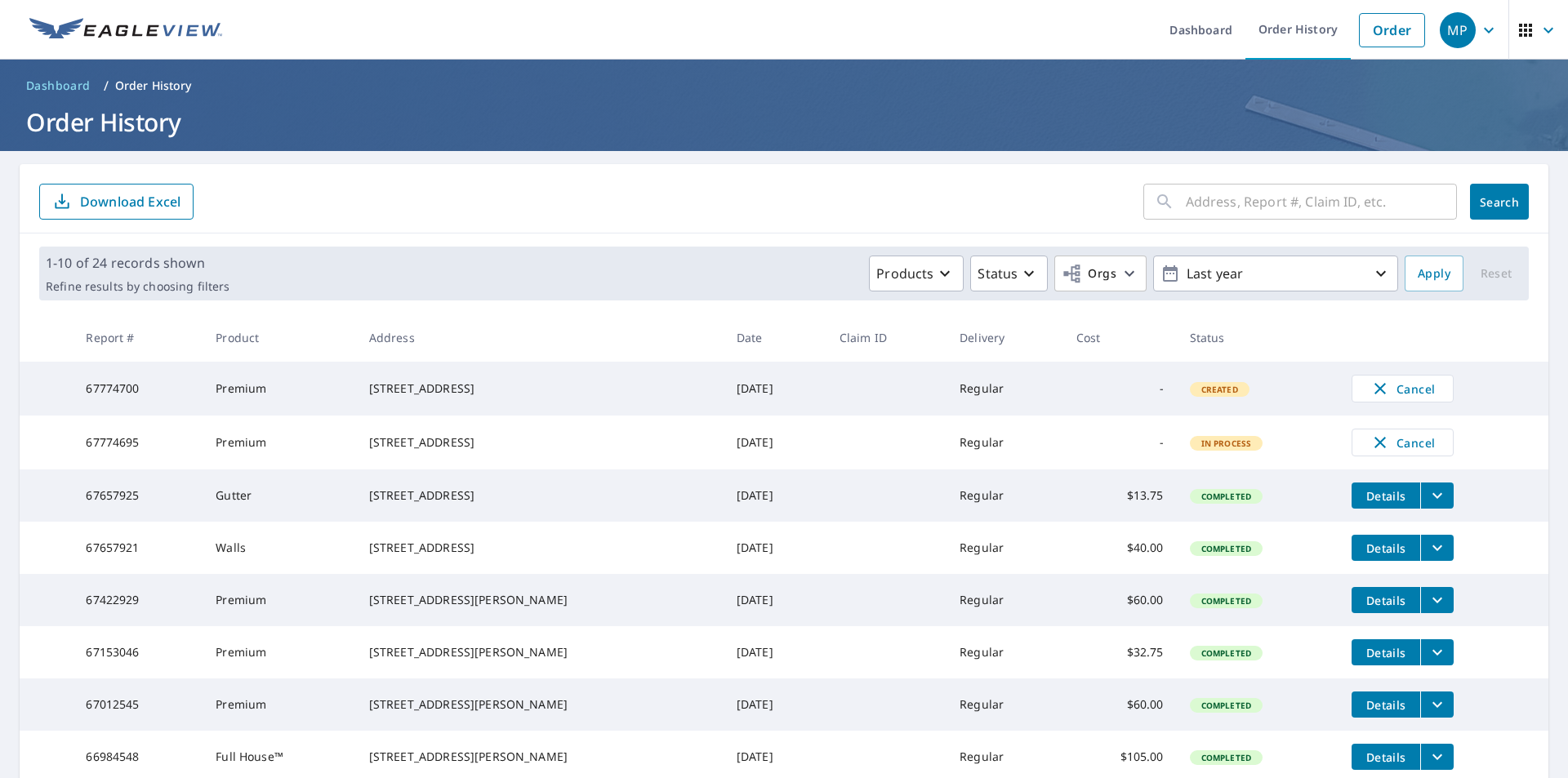
click at [947, 451] on td "Regular" at bounding box center [1005, 442] width 117 height 54
click at [1191, 446] on span "In Process" at bounding box center [1226, 443] width 70 height 11
click at [1186, 196] on input "text" at bounding box center [1321, 202] width 271 height 46
type input "[STREET_ADDRESS]"
click at [1482, 204] on span "Search" at bounding box center [1499, 202] width 32 height 15
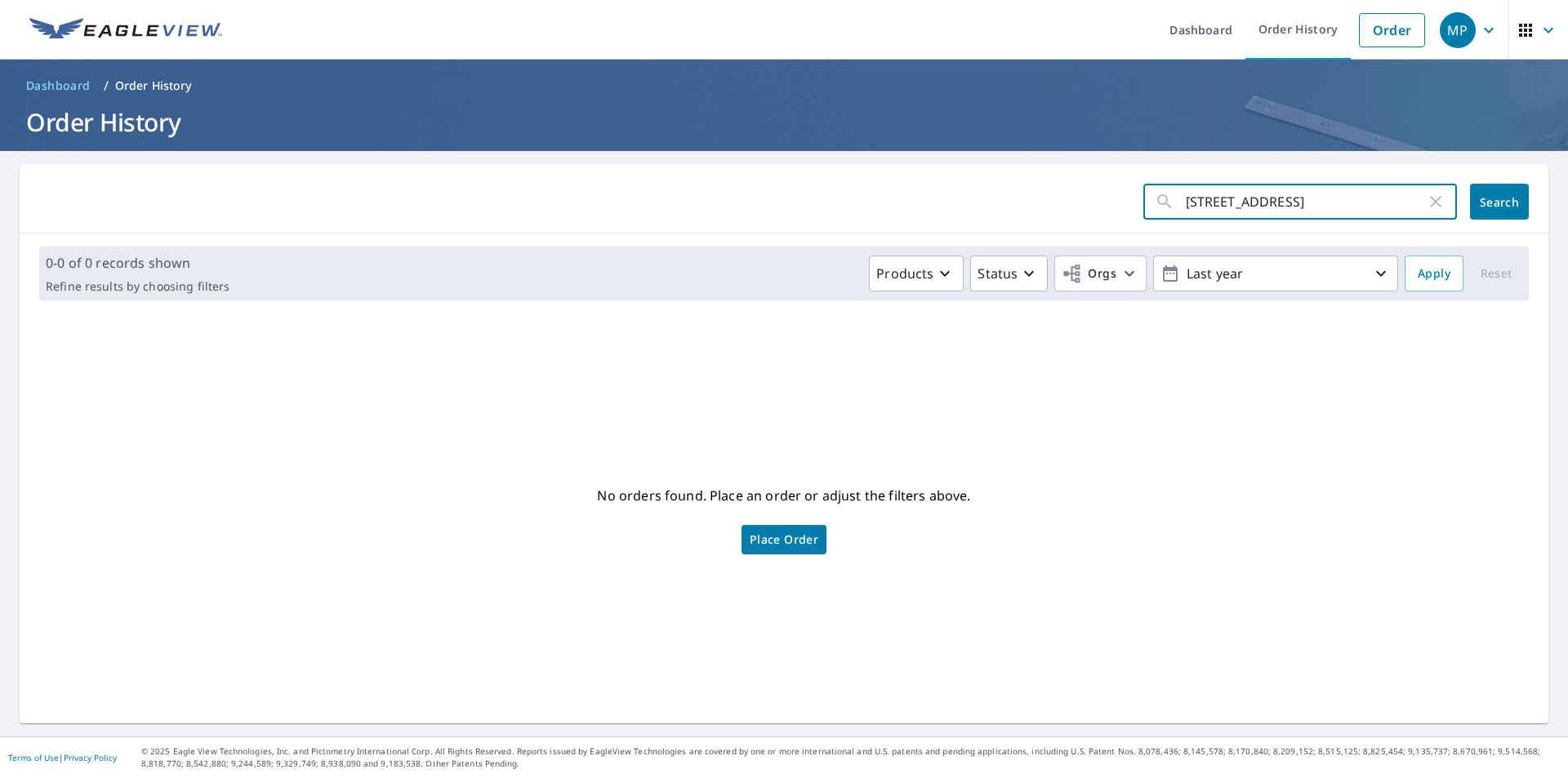
click at [1263, 201] on input "[STREET_ADDRESS]" at bounding box center [1305, 202] width 240 height 46
type input "114S 6TH AV COATESVILLE PA"
click at [1482, 209] on span "Search" at bounding box center [1499, 202] width 32 height 15
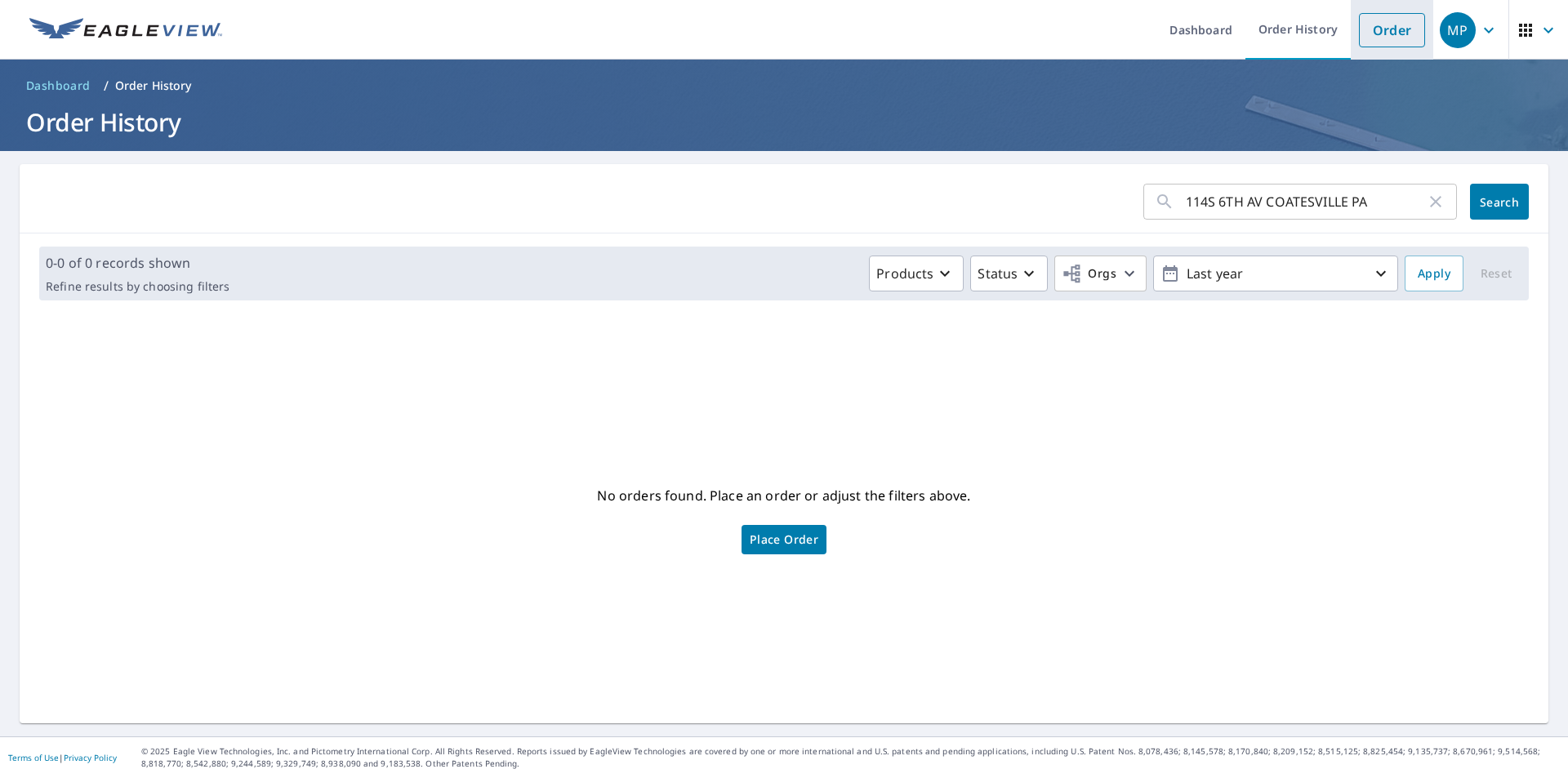
click at [1367, 23] on link "Order" at bounding box center [1392, 30] width 67 height 34
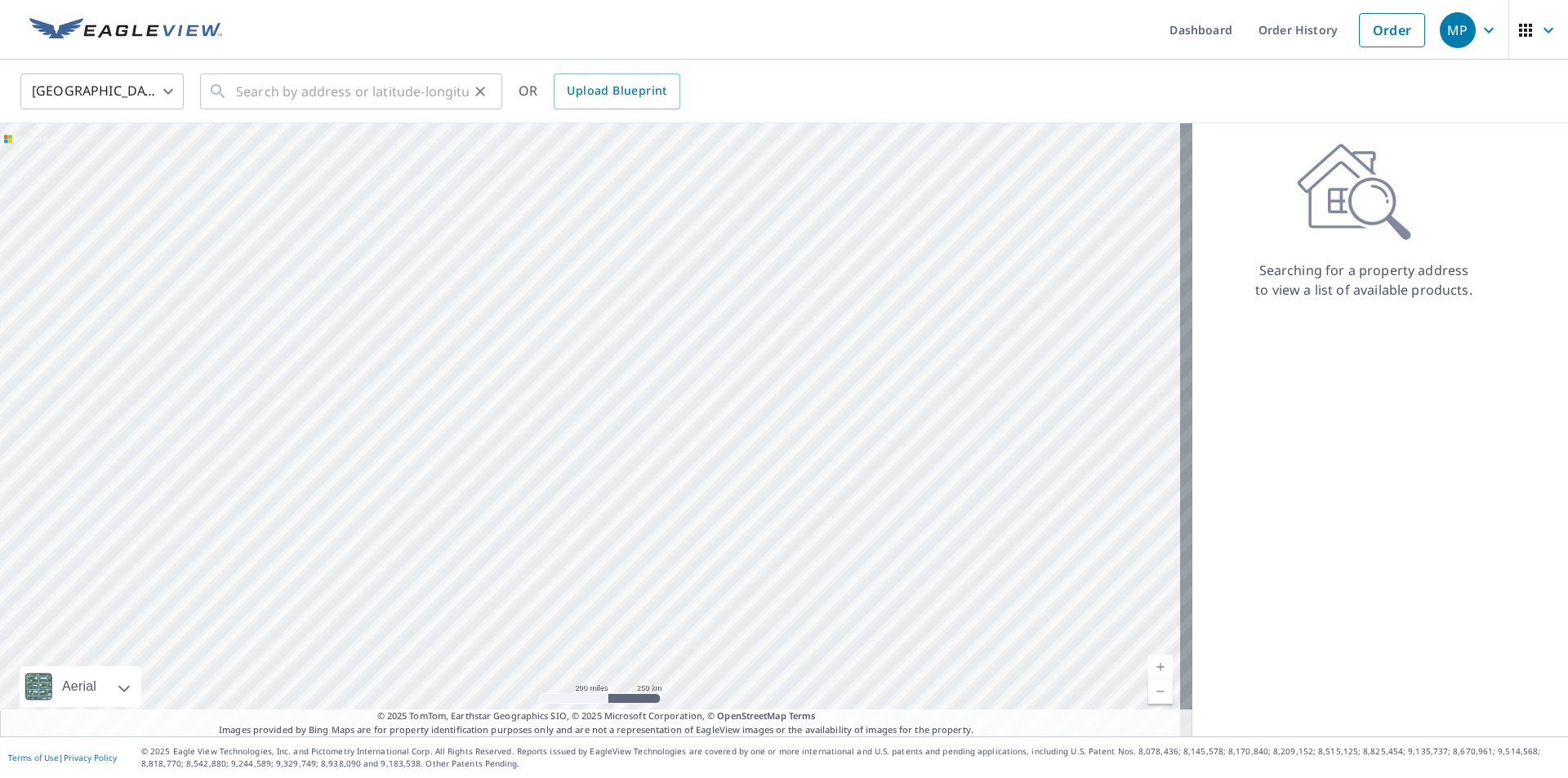
click at [228, 95] on div "​" at bounding box center [351, 91] width 303 height 36
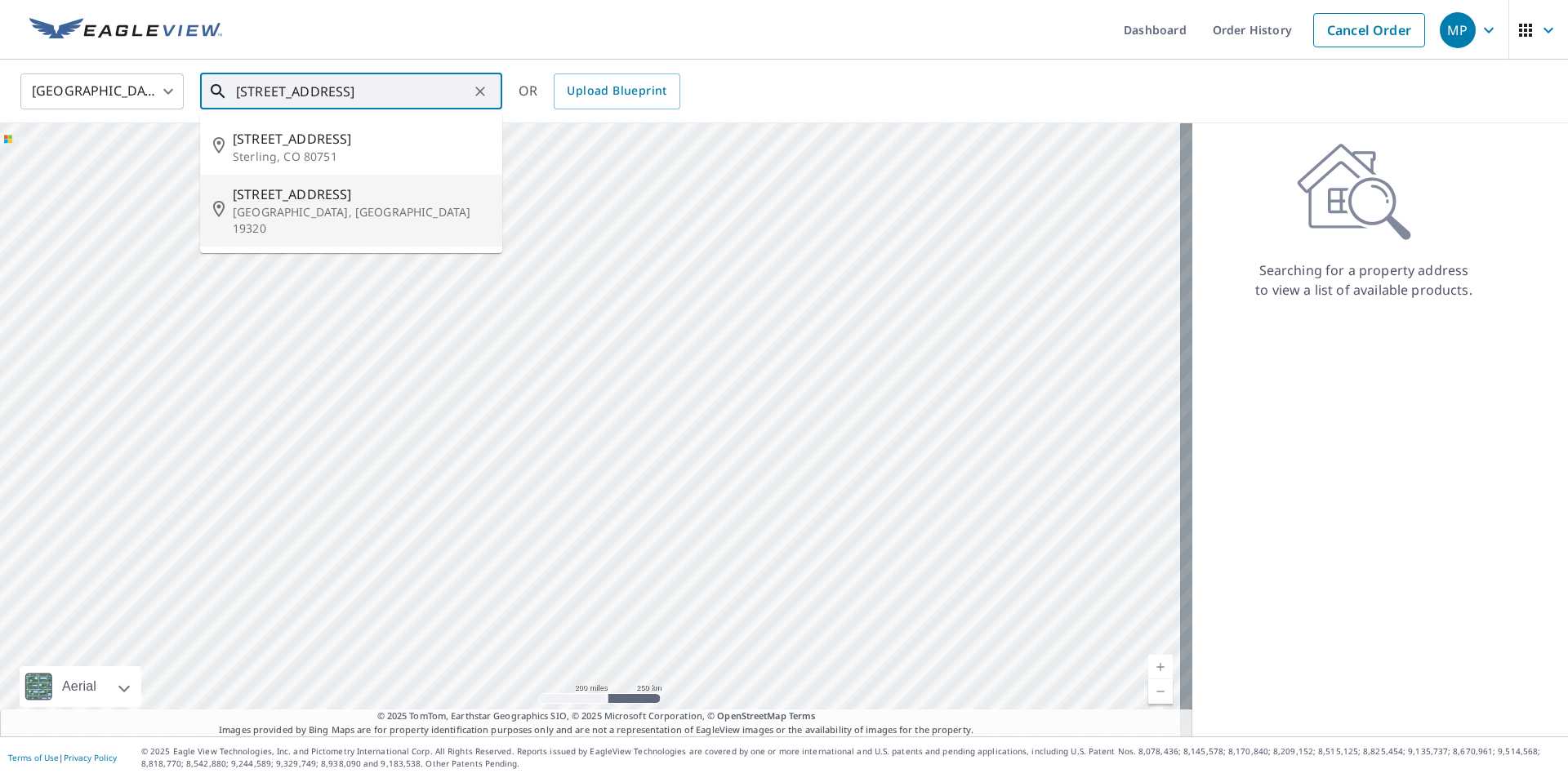
click at [286, 205] on p "[GEOGRAPHIC_DATA], [GEOGRAPHIC_DATA] 19320" at bounding box center [361, 221] width 256 height 32
type input "[STREET_ADDRESS]"
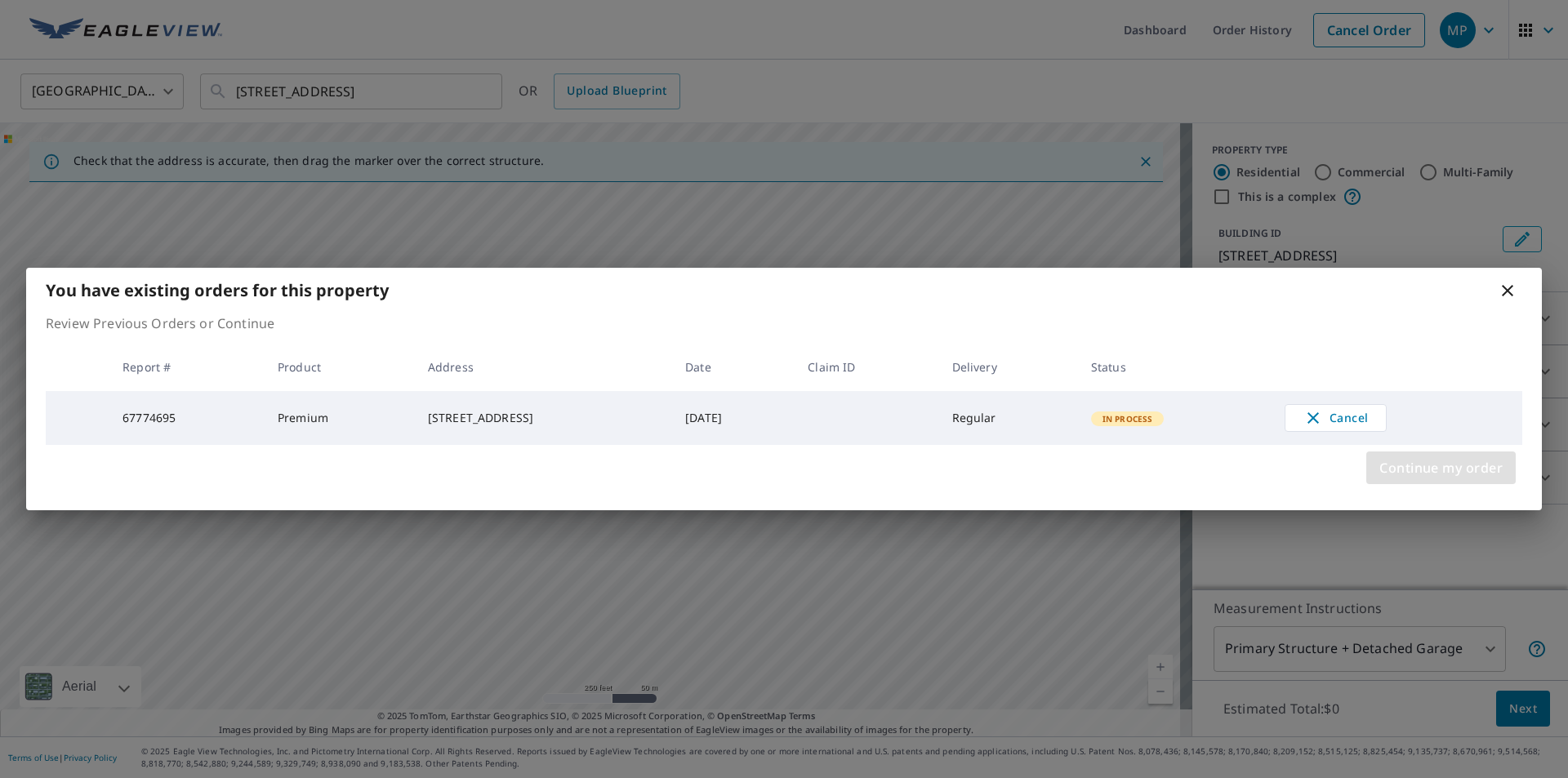
click at [1414, 466] on span "Continue my order" at bounding box center [1441, 468] width 124 height 23
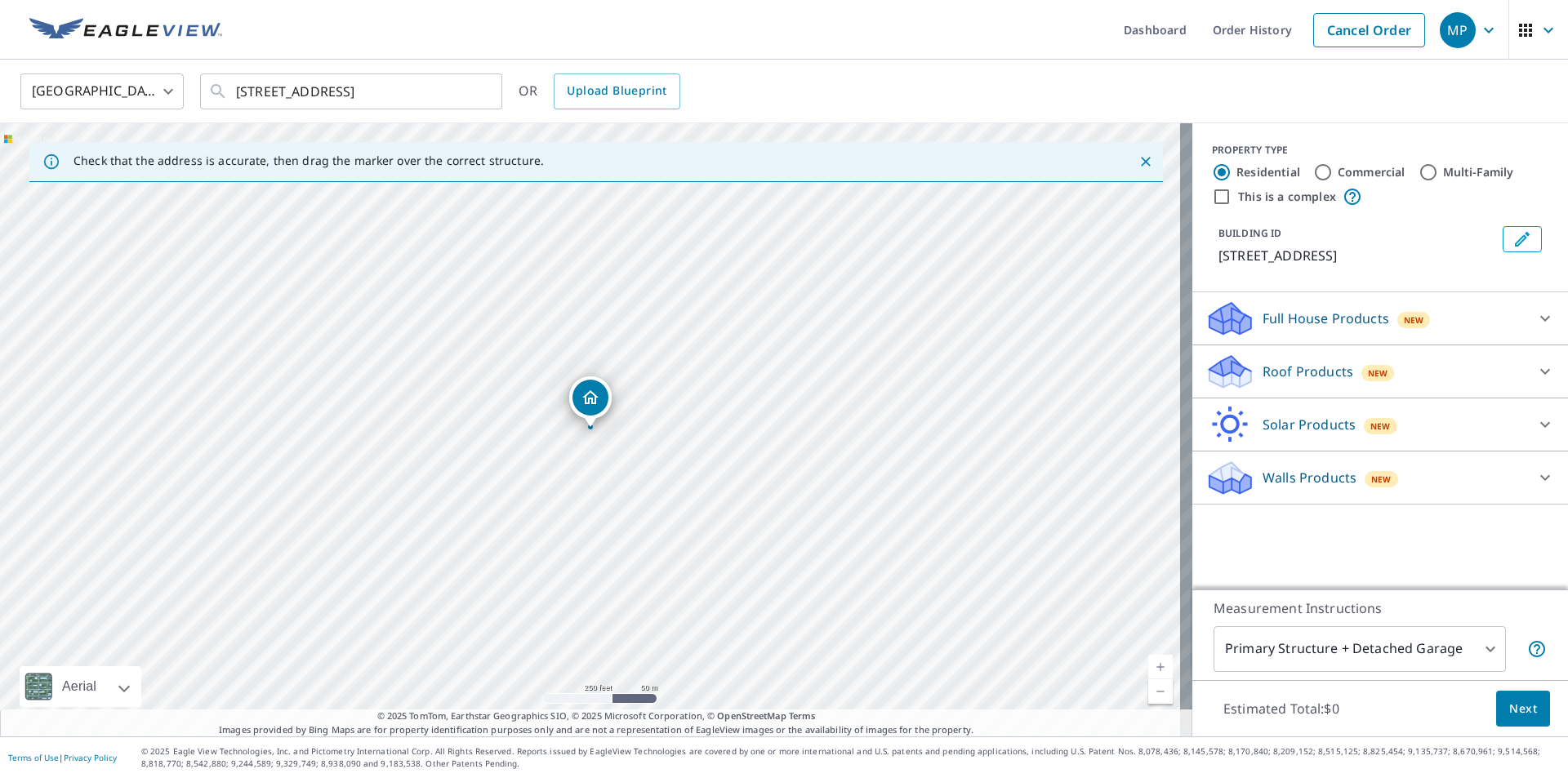
click at [1209, 370] on icon at bounding box center [1230, 365] width 42 height 20
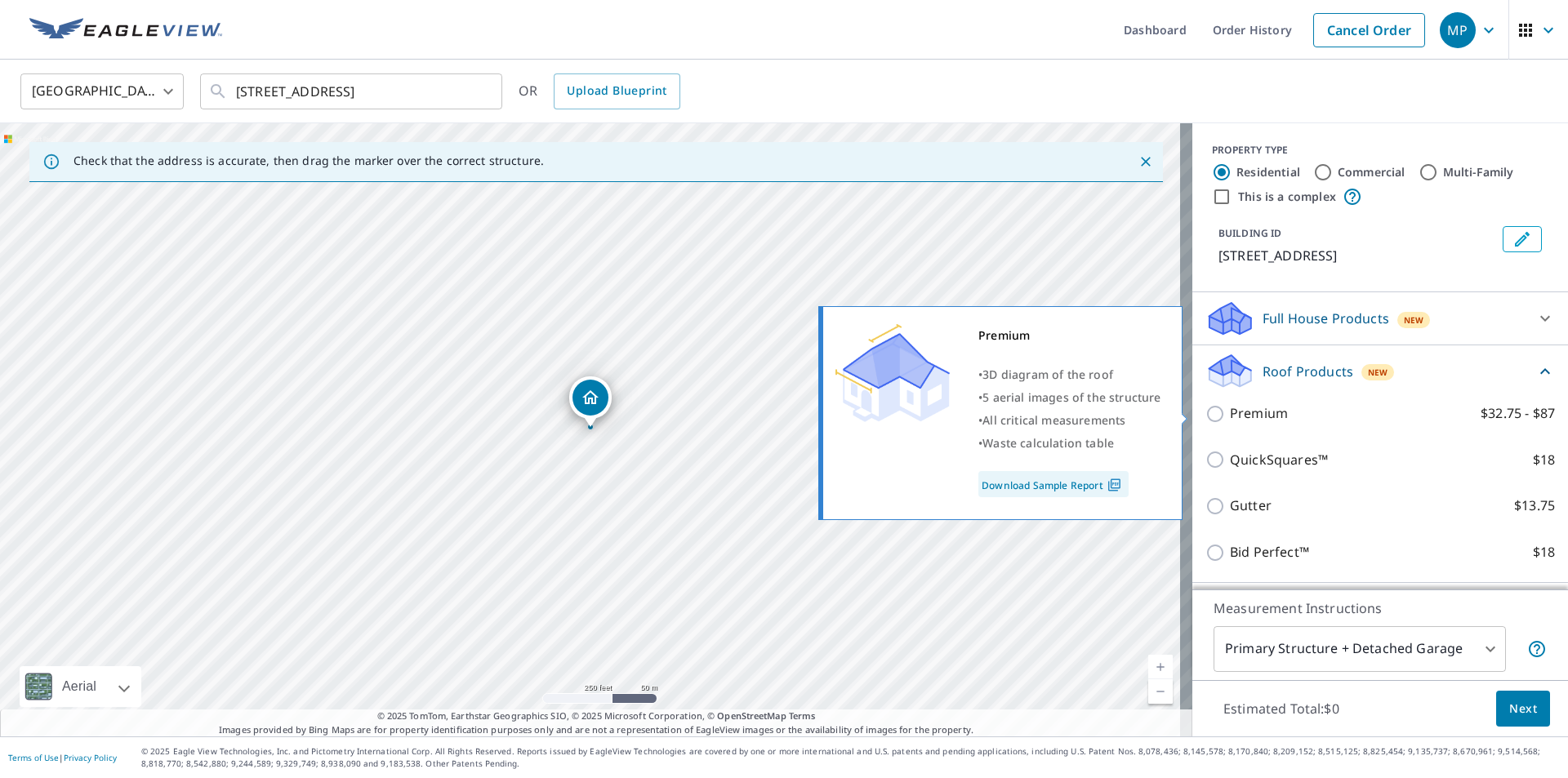
click at [1205, 414] on input "Premium $32.75 - $87" at bounding box center [1218, 414] width 25 height 20
checkbox input "true"
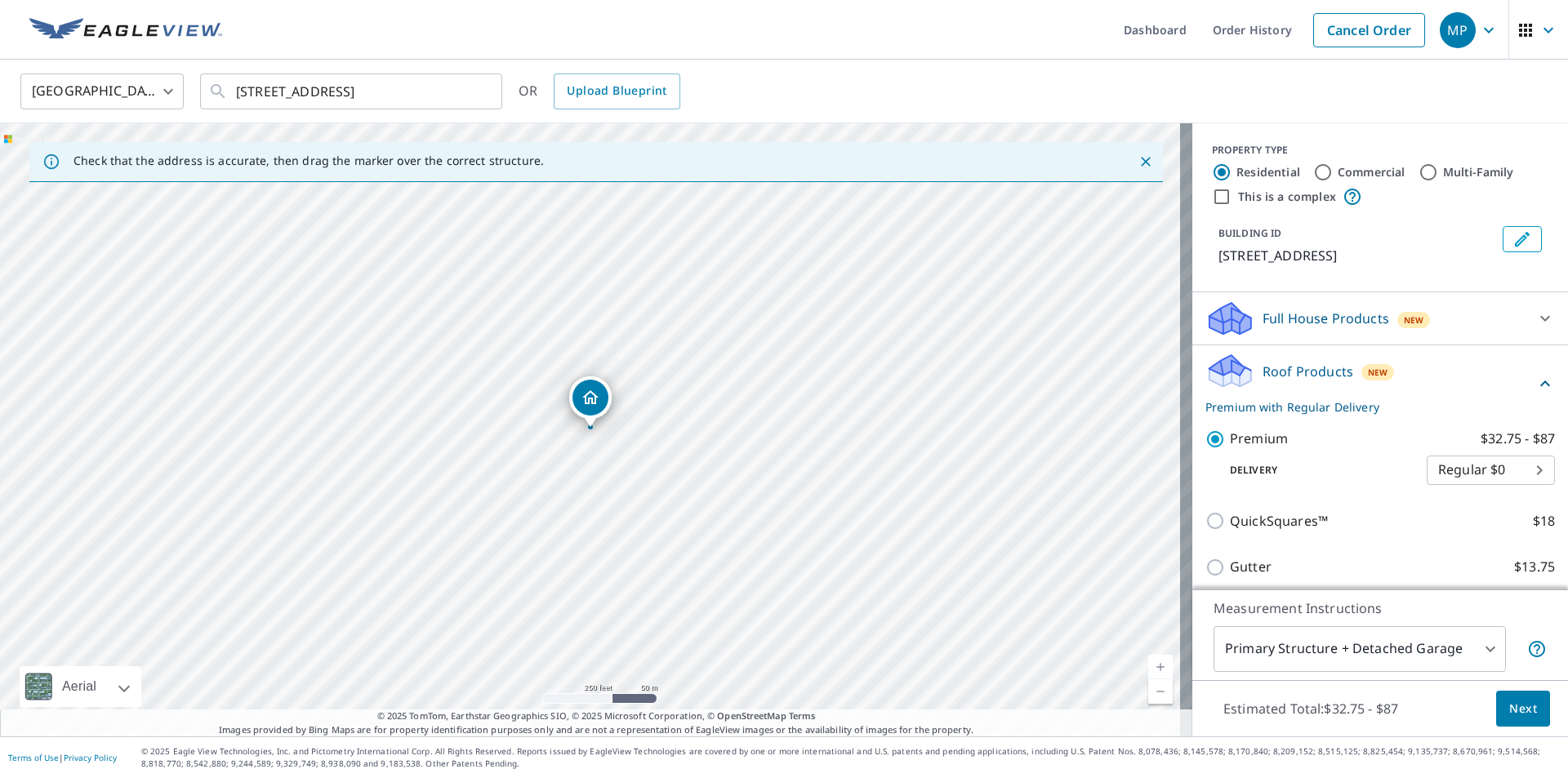
scroll to position [161, 0]
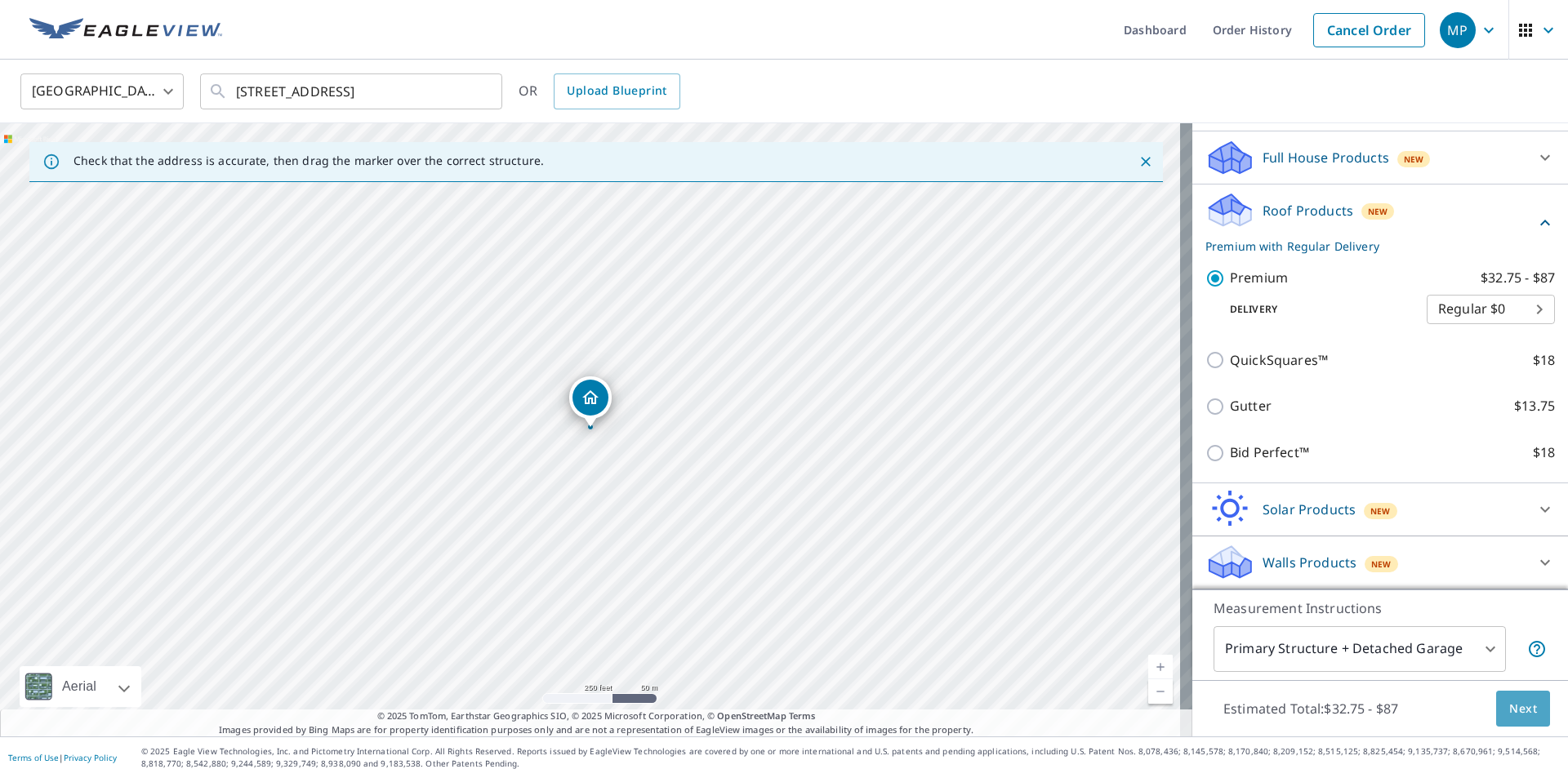
click at [1509, 710] on span "Next" at bounding box center [1522, 709] width 28 height 20
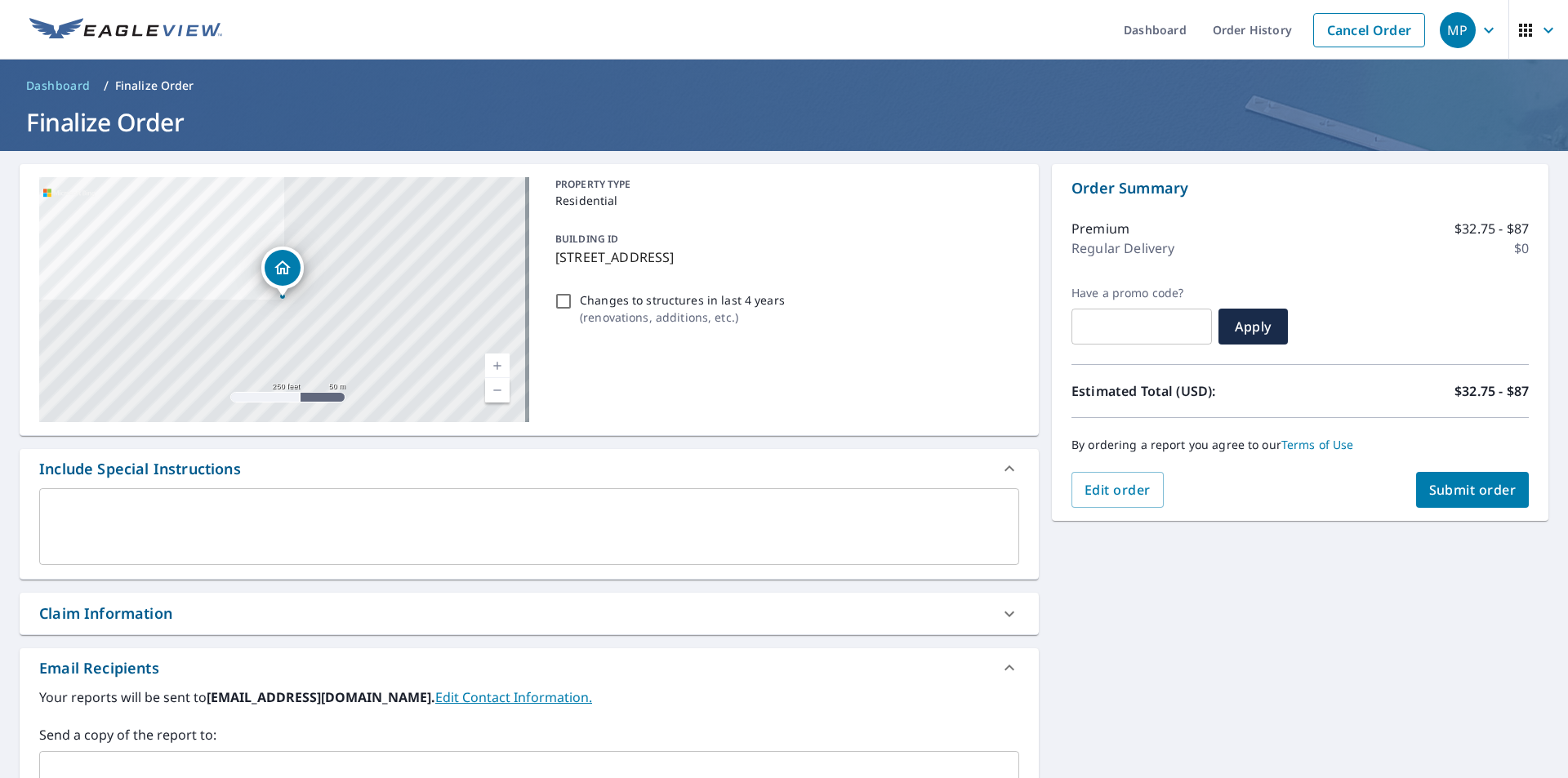
click at [83, 510] on textarea at bounding box center [529, 526] width 957 height 47
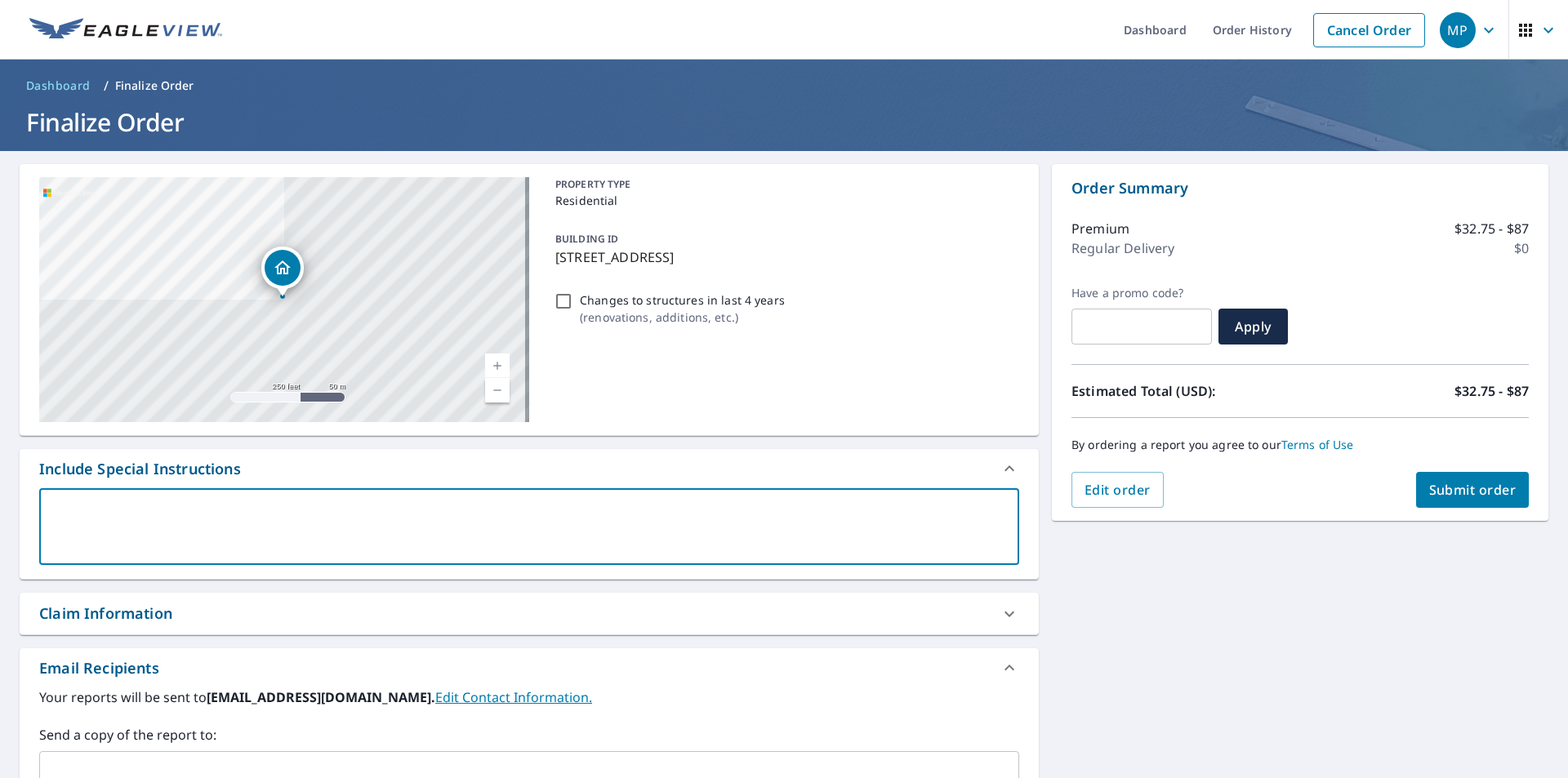
type textarea "T"
type textarea "x"
type textarea "TH"
type textarea "x"
type textarea "T"
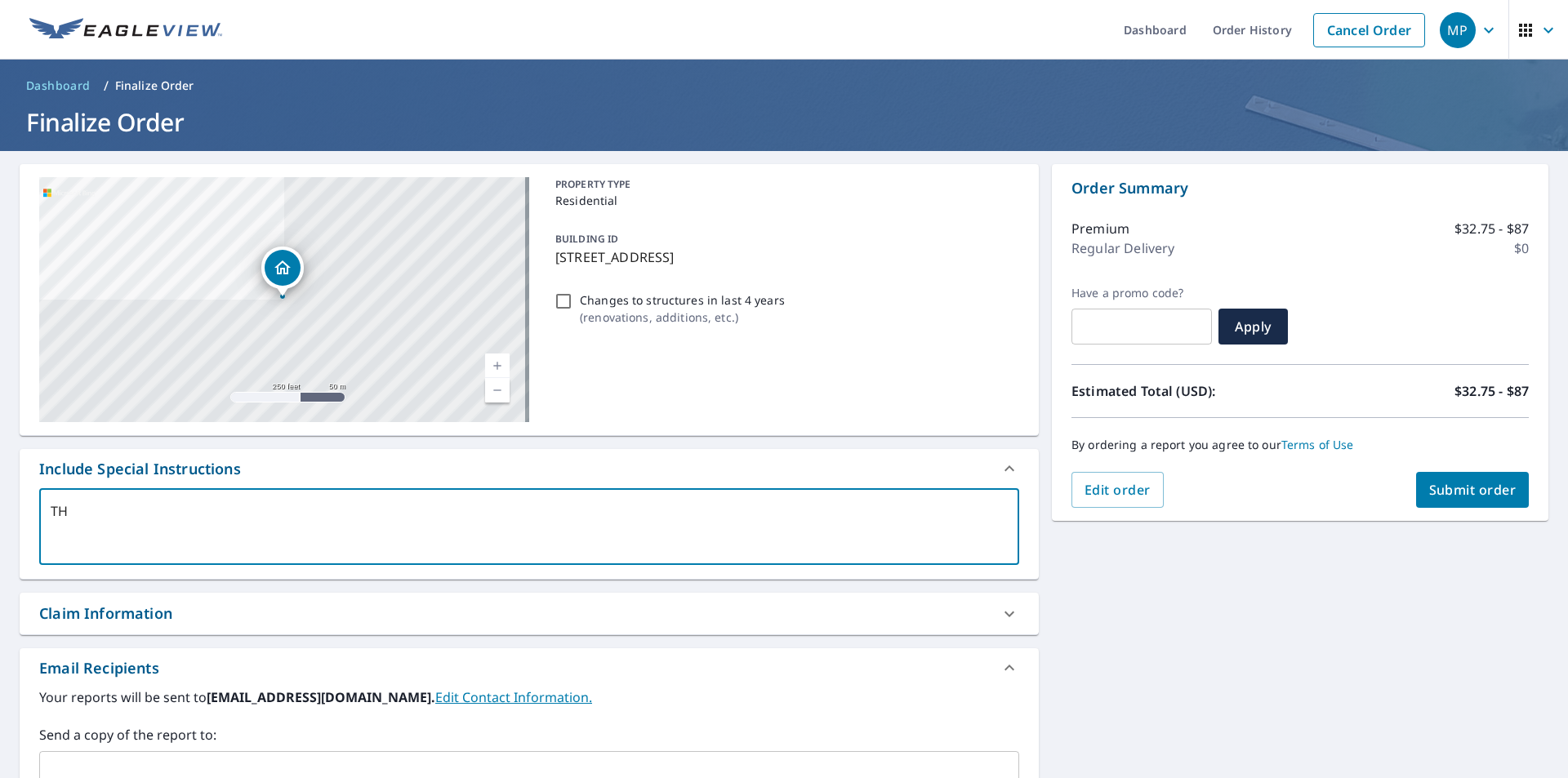
type textarea "x"
type textarea "TW"
type textarea "x"
type textarea "TWI"
type textarea "x"
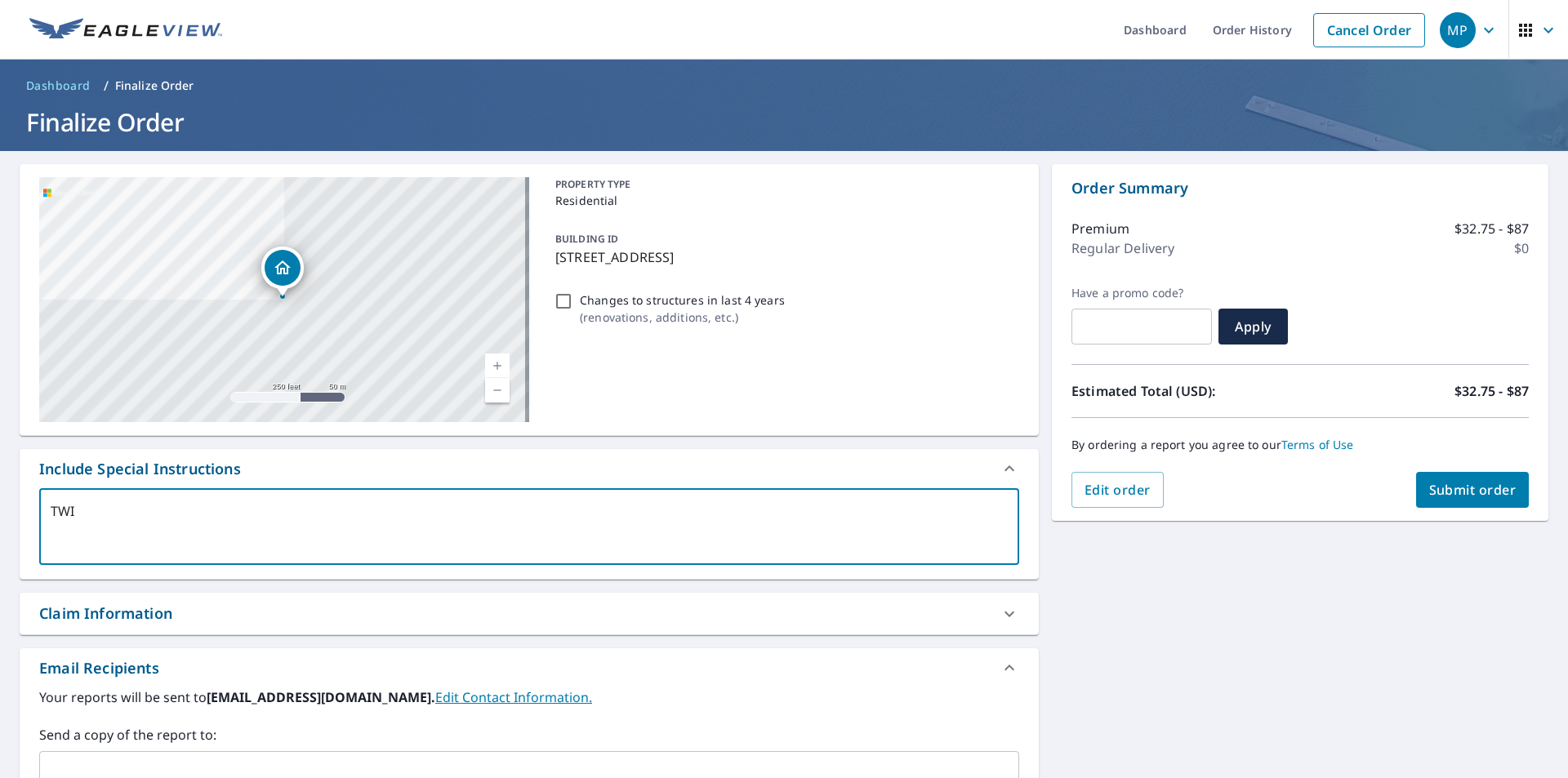
type textarea "TWIN"
type textarea "x"
type textarea "TWIN"
type textarea "x"
type textarea "TWIN H"
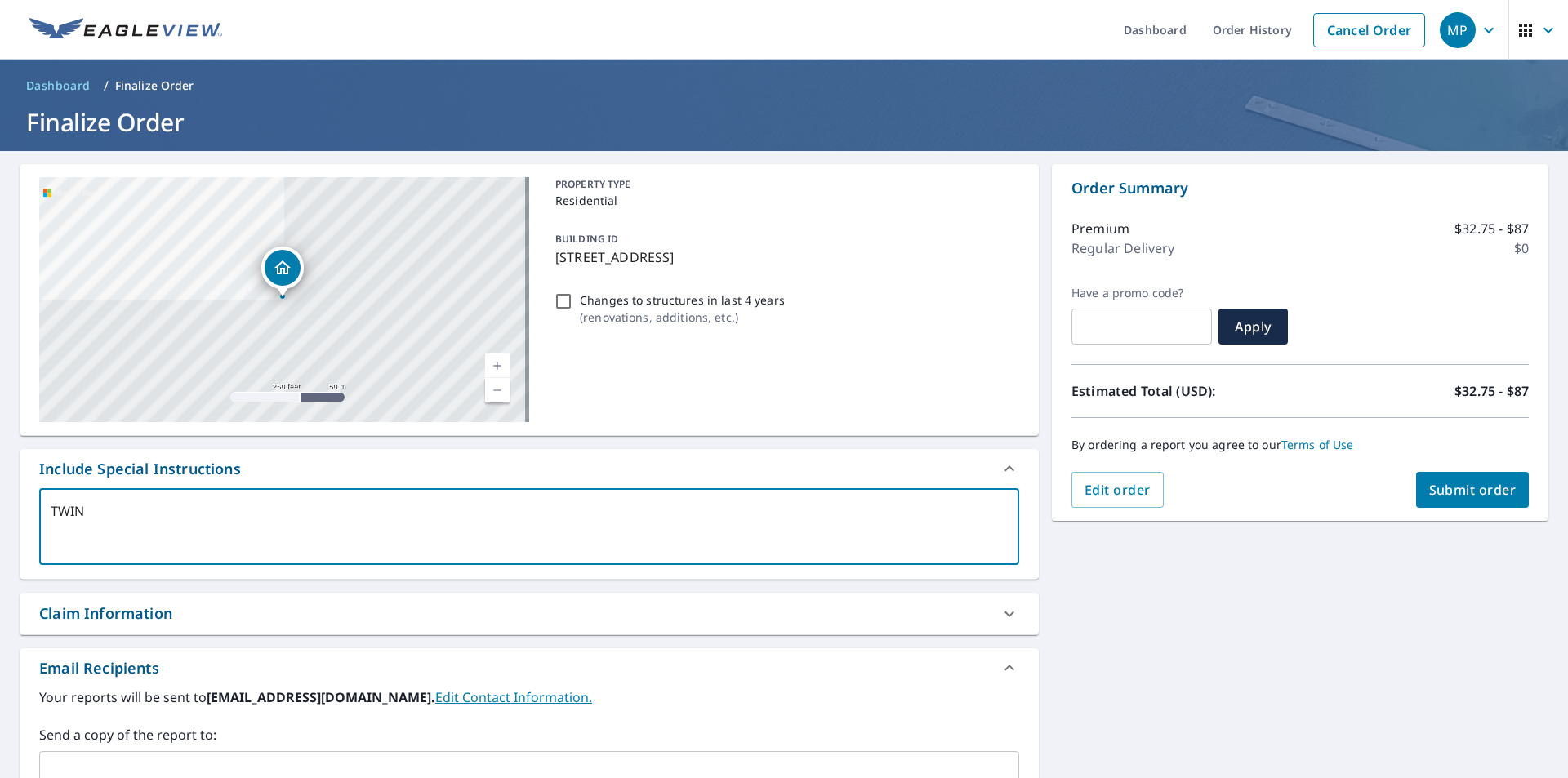
type textarea "x"
type textarea "TWIN HO"
type textarea "x"
type textarea "TWIN HOM"
type textarea "x"
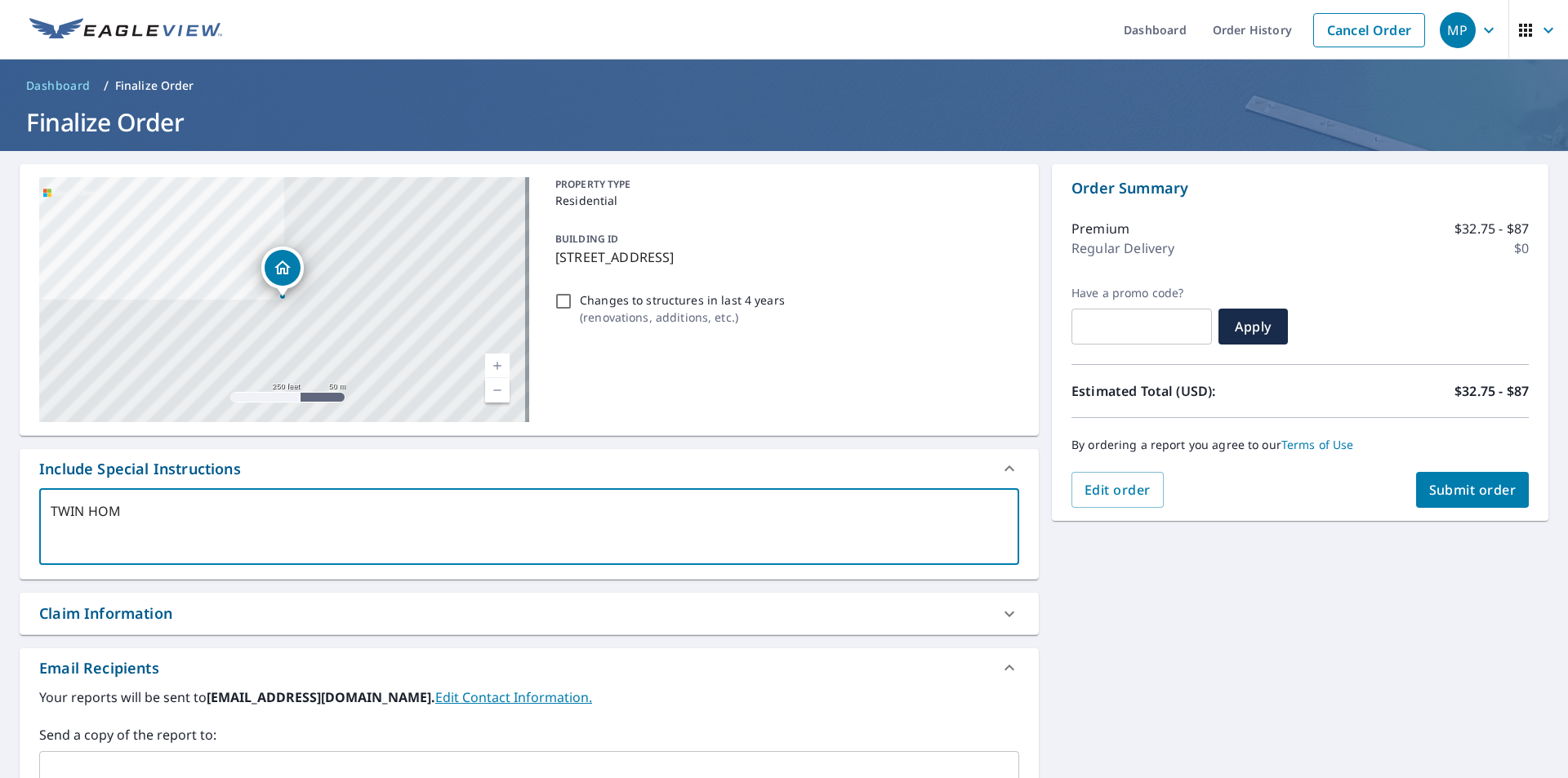
type textarea "TWIN HOME"
type textarea "x"
type textarea "TWIN HOMES"
type textarea "x"
type textarea "TWIN HOMES"
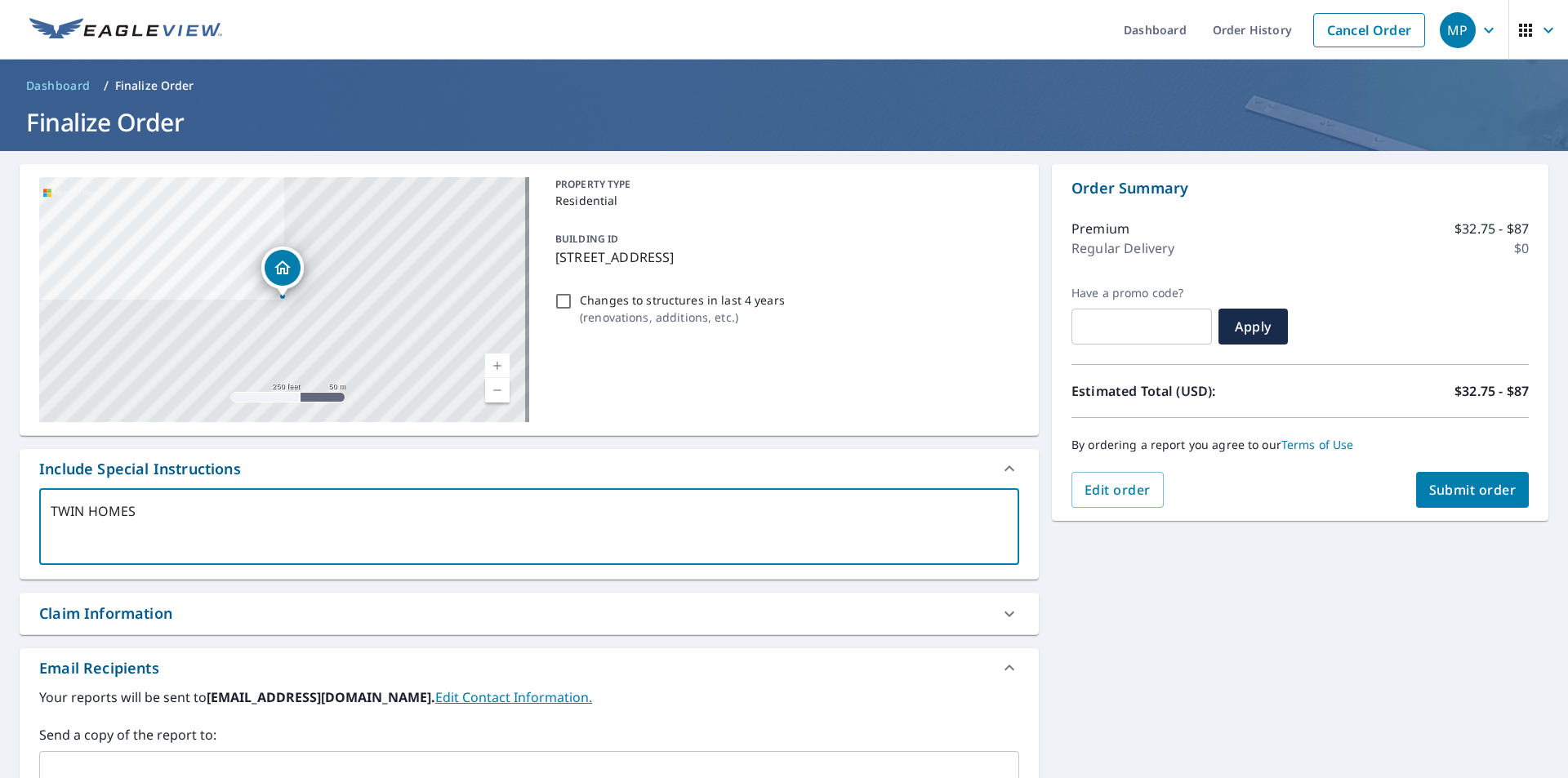
type textarea "x"
type textarea "TWIN HOMES O"
type textarea "x"
type textarea "TWIN HOMES ON"
type textarea "x"
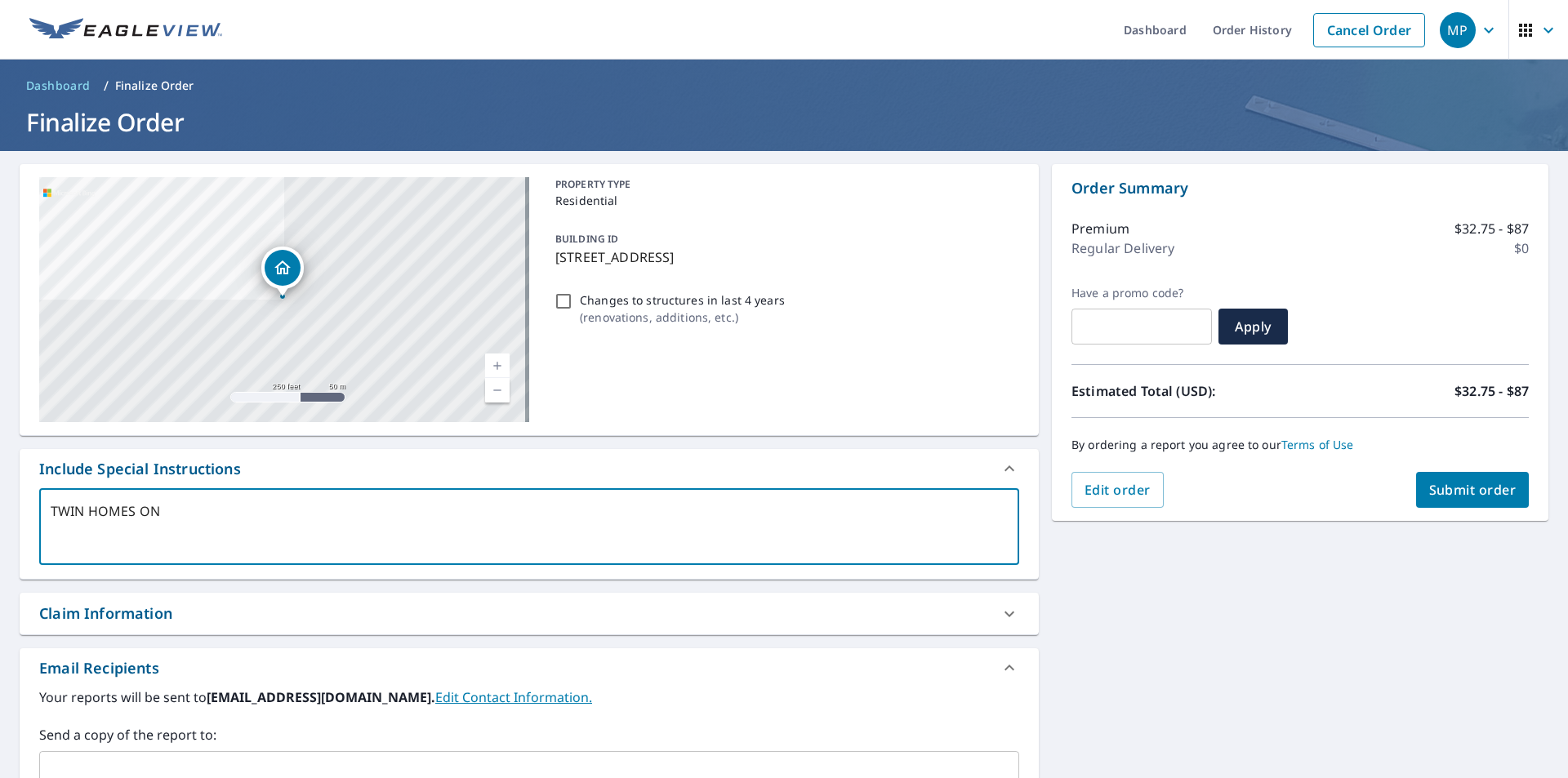
type textarea "TWIN HOMES ONL"
type textarea "x"
type textarea "TWIN HOMES ONLY"
type textarea "x"
type textarea "TWIN HOMES ONLY"
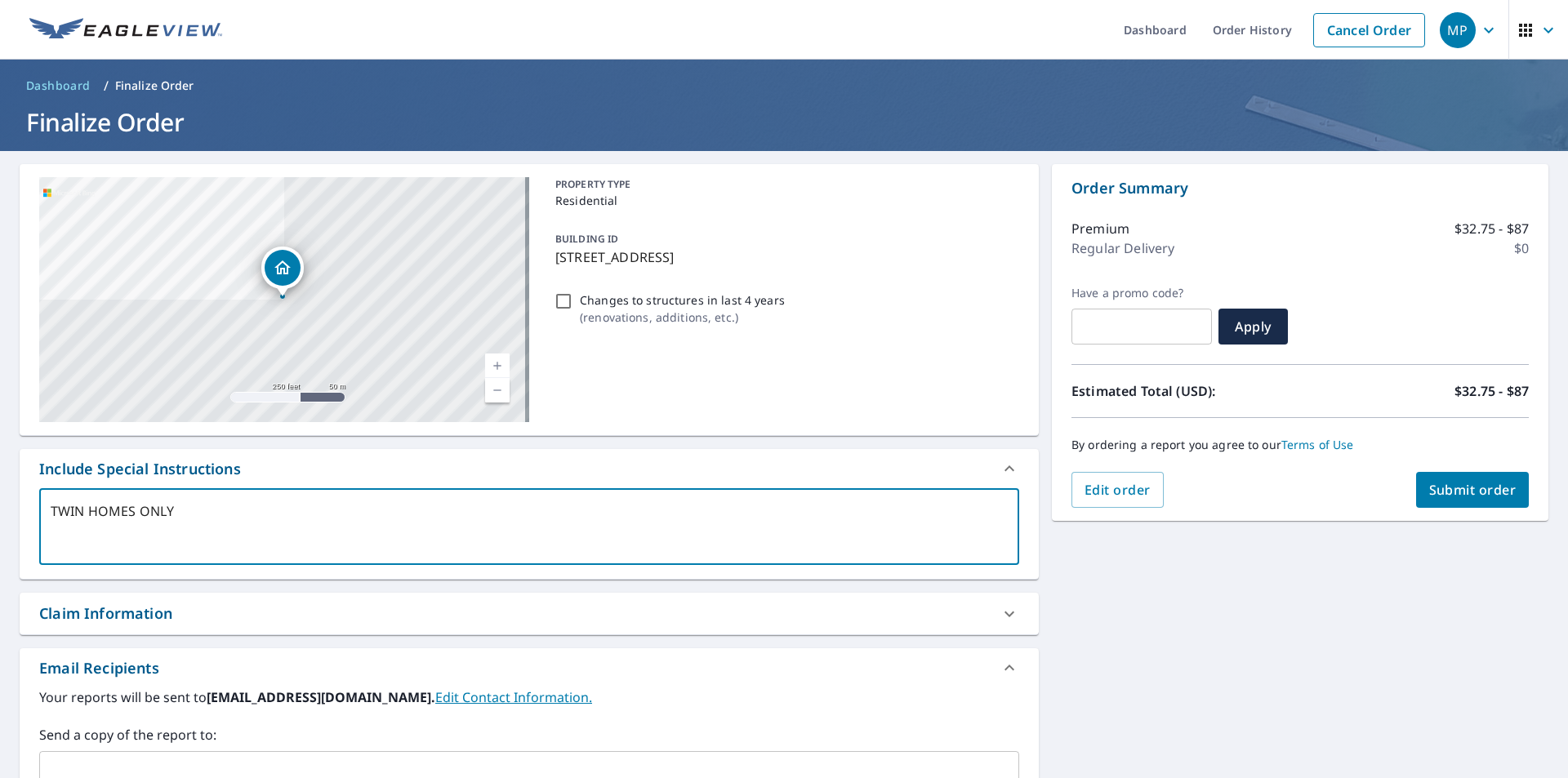
type textarea "x"
type textarea "TWIN HOMES ONLY N"
type textarea "x"
type textarea "TWIN HOMES ONLY NE"
type textarea "x"
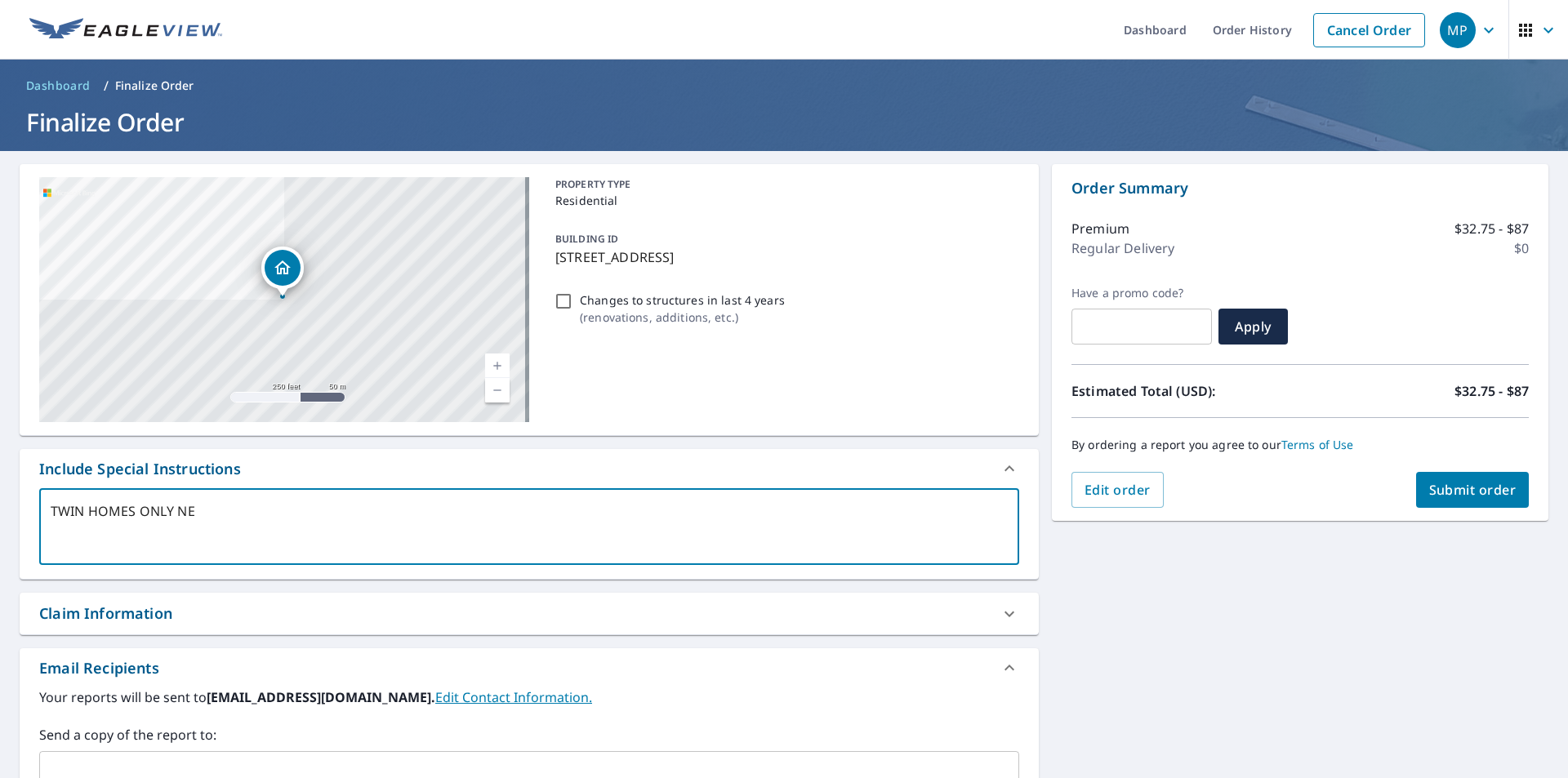
type textarea "TWIN HOMES ONLY NEE"
type textarea "x"
type textarea "TWIN HOMES ONLY NEED"
type textarea "x"
type textarea "TWIN HOMES ONLY NEED"
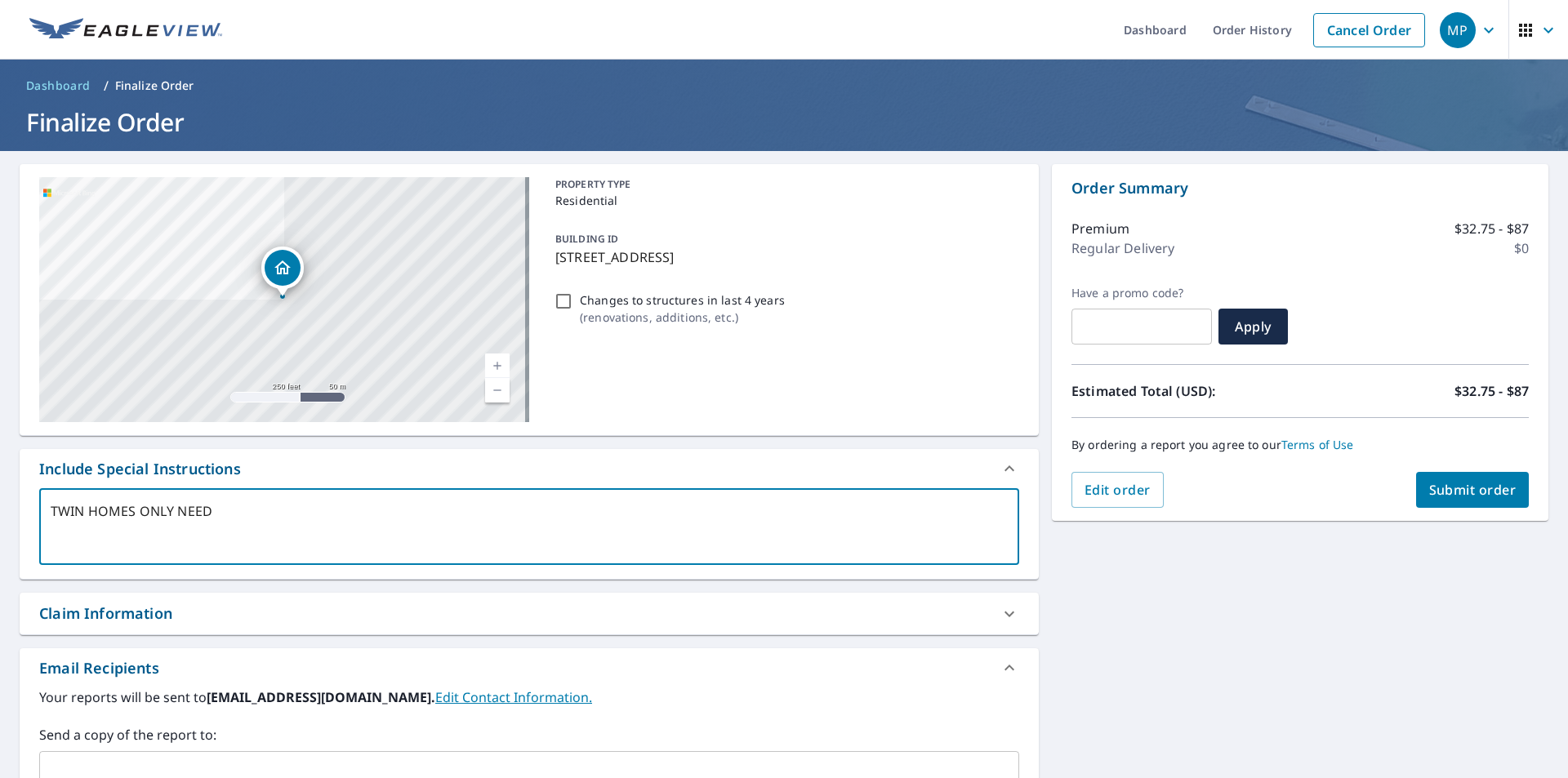
type textarea "x"
type textarea "TWIN HOMES ONLY NEED F"
type textarea "x"
type textarea "TWIN HOMES ONLY NEED FO"
type textarea "x"
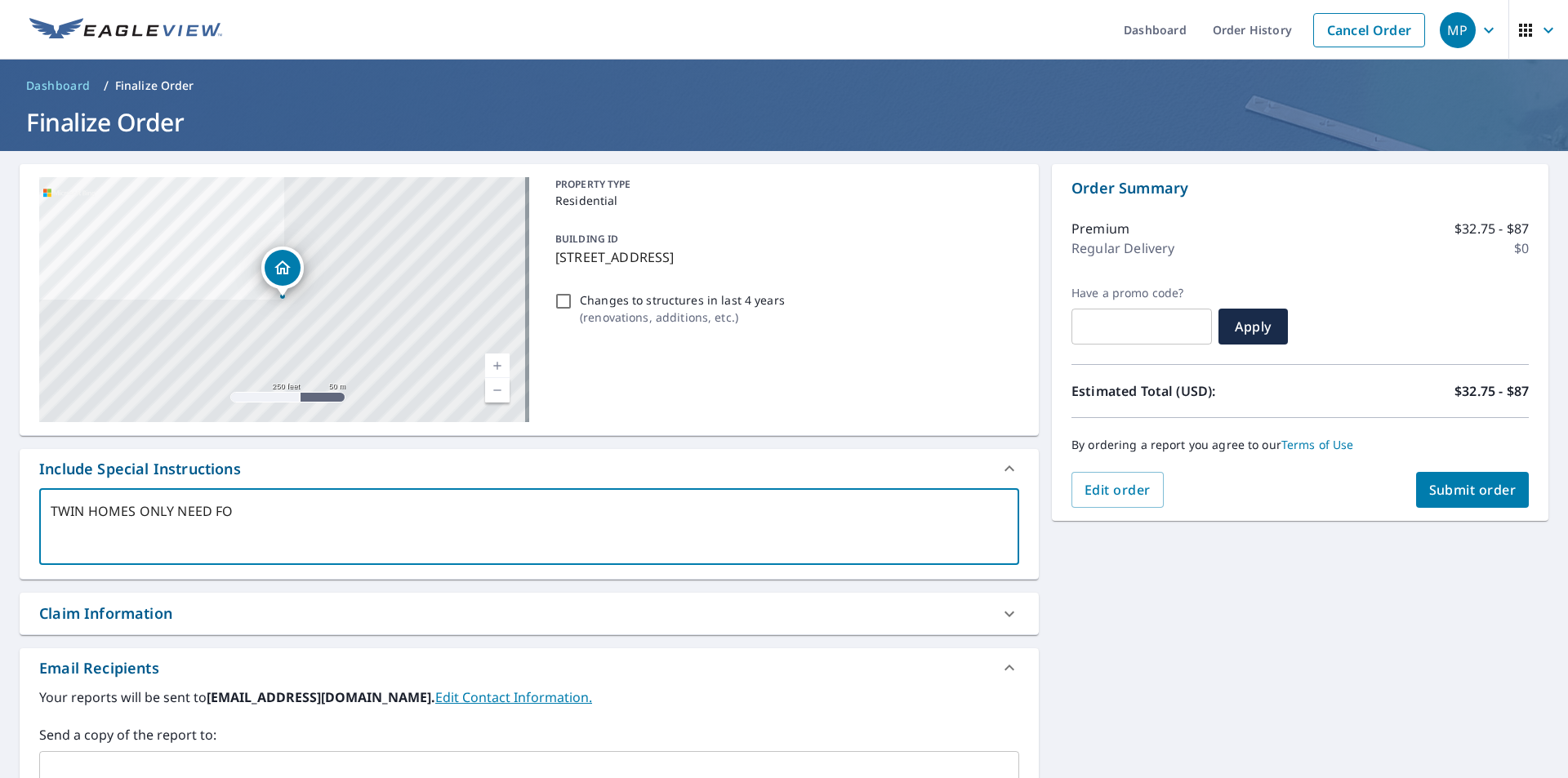
type textarea "TWIN HOMES ONLY NEED FOR"
type textarea "x"
type textarea "TWIN HOMES ONLY NEED FOR"
type textarea "x"
type textarea "TWIN HOMES ONLY NEED FOR 1"
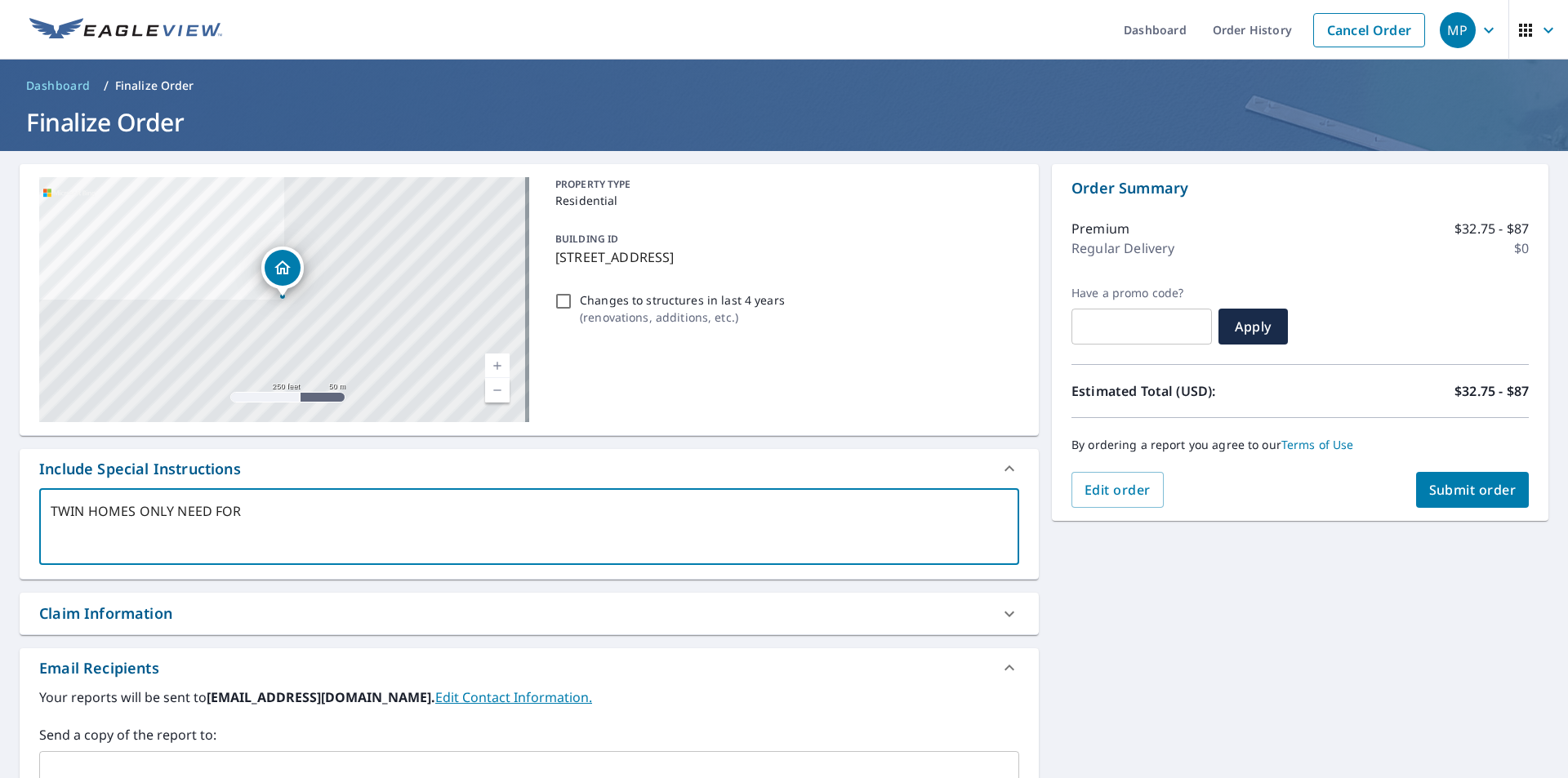
type textarea "x"
type textarea "TWIN HOMES ONLY NEED FOR 11"
type textarea "x"
type textarea "TWIN HOMES ONLY NEED FOR 114"
type textarea "x"
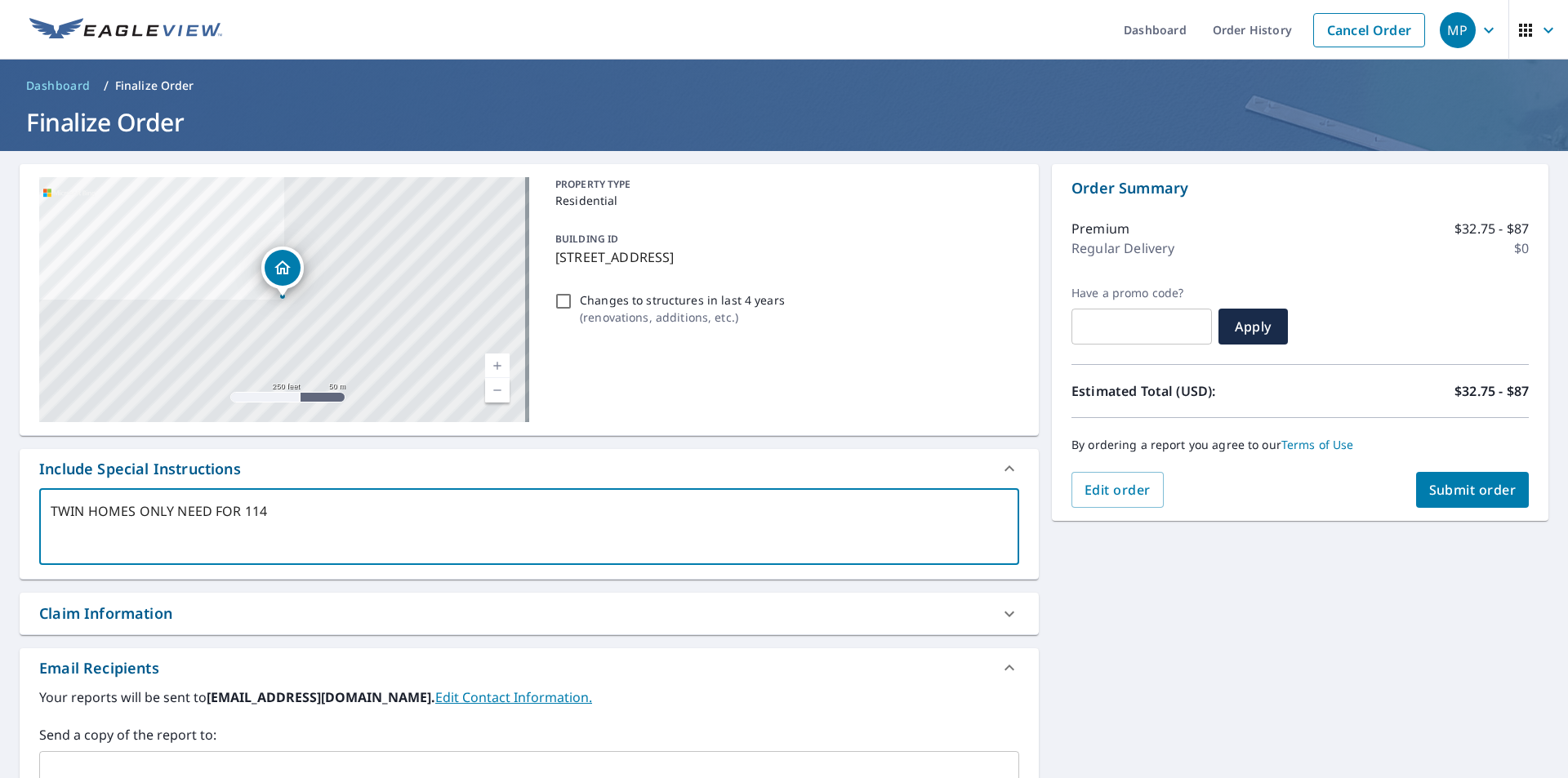
type textarea "TWIN HOMES ONLY NEED FOR 114"
type textarea "x"
type textarea "TWIN HOMES ONLY NEED FOR 114"
click at [1227, 496] on div "Edit order Submit order" at bounding box center [1300, 490] width 458 height 36
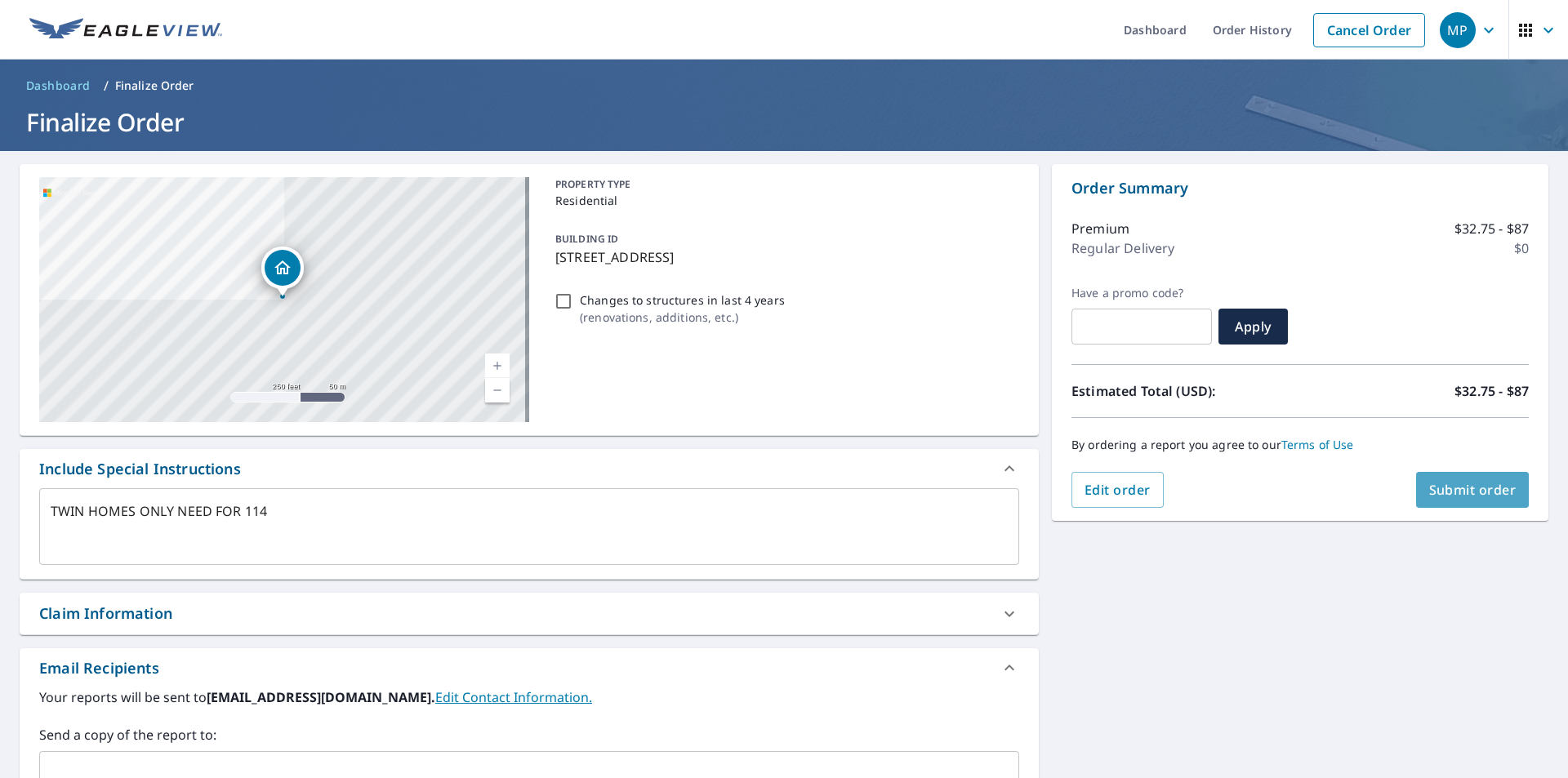
click at [1416, 480] on button "Submit order" at bounding box center [1472, 490] width 113 height 36
type textarea "x"
